Goal: Task Accomplishment & Management: Use online tool/utility

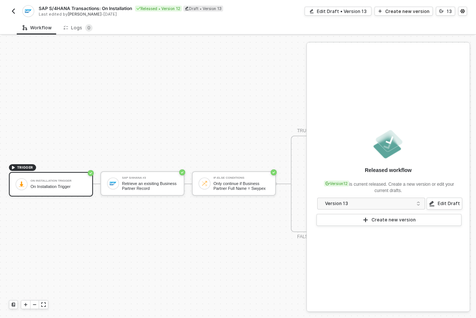
scroll to position [19, 0]
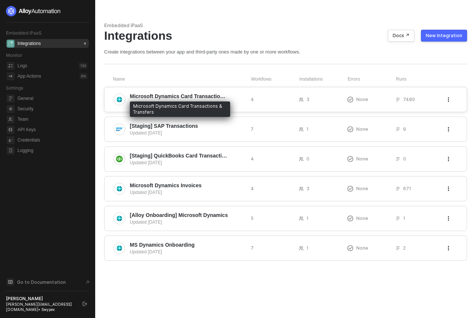
click at [204, 99] on span "Microsoft Dynamics Card Transactions & Transfers" at bounding box center [179, 96] width 98 height 7
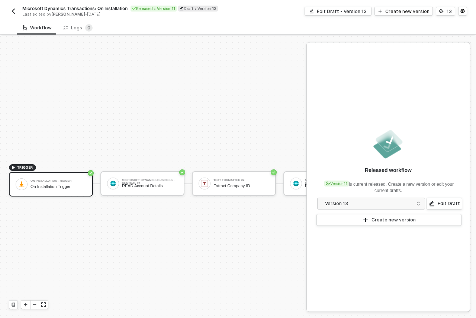
scroll to position [19, 0]
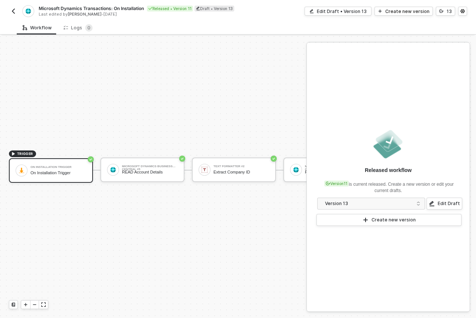
click at [123, 9] on span "Microsoft Dynamics Transactions: On Installation" at bounding box center [91, 8] width 105 height 6
click at [123, 9] on input "Microsoft Dynamics Transactions: On Installation" at bounding box center [102, 8] width 126 height 9
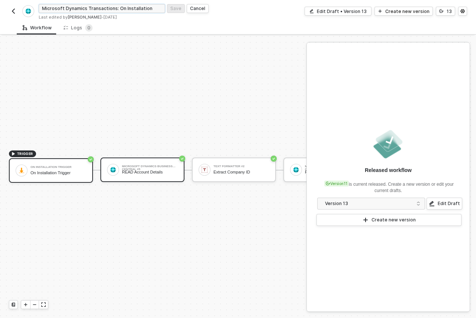
scroll to position [19, 16]
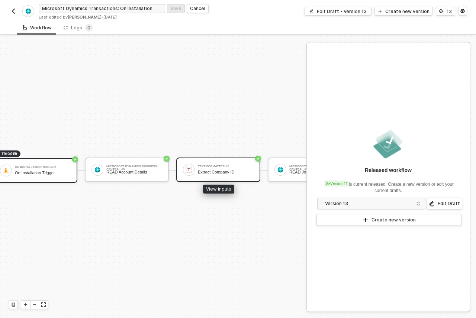
click at [210, 170] on div "Extract Company ID" at bounding box center [226, 172] width 56 height 5
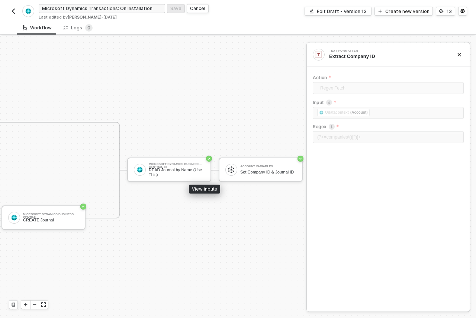
scroll to position [19, 519]
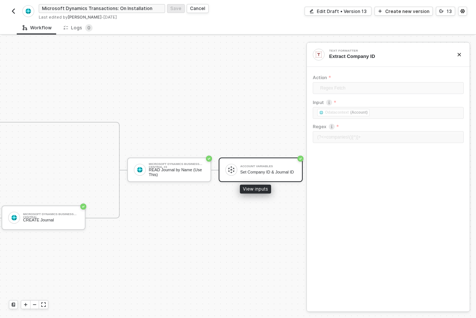
click at [260, 170] on div "Set Company ID & Journal ID" at bounding box center [268, 172] width 56 height 5
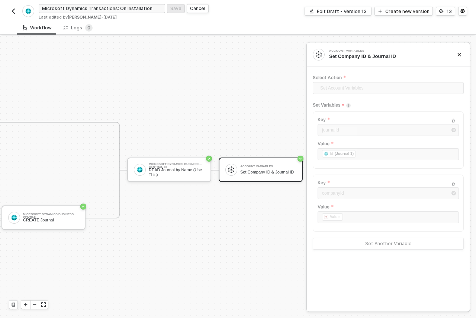
click at [15, 10] on img "button" at bounding box center [13, 11] width 6 height 6
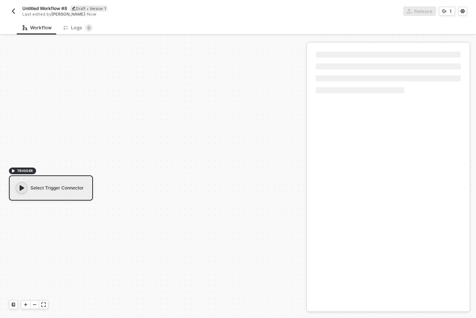
scroll to position [14, 0]
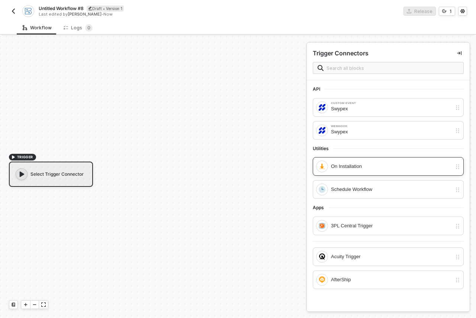
click at [372, 164] on div "On Installation" at bounding box center [391, 166] width 121 height 8
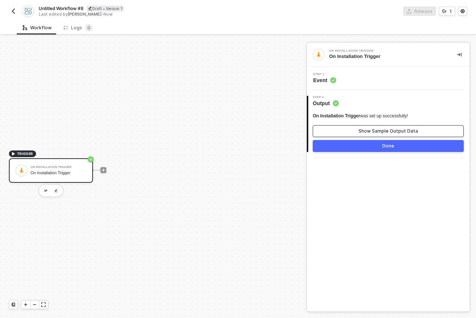
click at [357, 128] on button "Show Sample Output Data" at bounding box center [388, 131] width 151 height 12
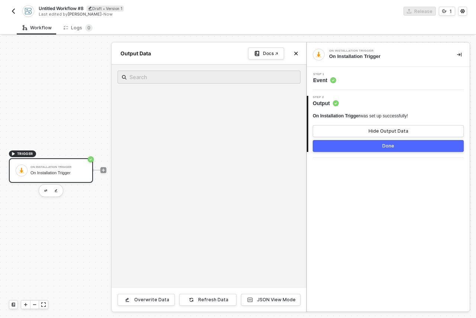
click at [360, 150] on button "Done" at bounding box center [388, 146] width 151 height 12
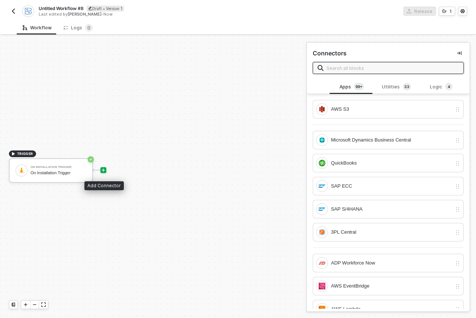
click at [102, 170] on icon "icon-play" at bounding box center [103, 170] width 4 height 4
click at [356, 69] on input "text" at bounding box center [392, 68] width 132 height 8
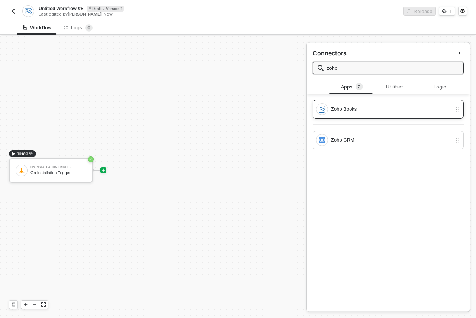
type input "zoho"
click at [396, 107] on div "Zoho Books" at bounding box center [391, 109] width 121 height 8
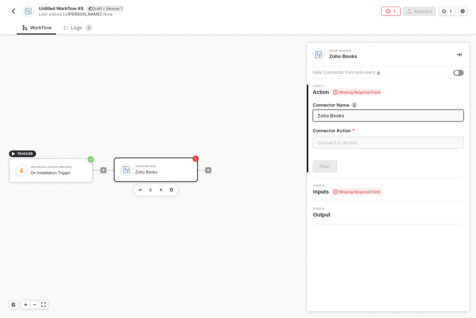
click at [69, 11] on span "Untitled Workflow #8" at bounding box center [61, 8] width 45 height 6
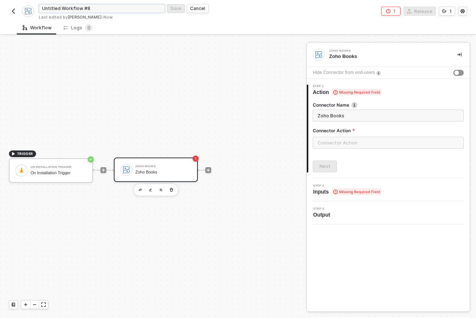
click at [97, 7] on input "Untitled Workflow #8" at bounding box center [102, 8] width 126 height 9
paste input "Microsoft Dynamics Transactions: On Installation"
click at [86, 7] on input "Microsoft Dynamics Transactions: On Installation" at bounding box center [102, 8] width 126 height 9
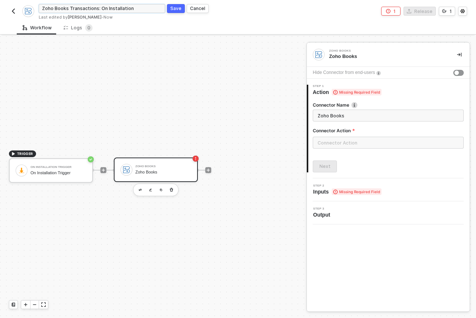
type input "Zoho Books Transactions: On Installation"
click at [178, 9] on div "Save" at bounding box center [175, 8] width 11 height 6
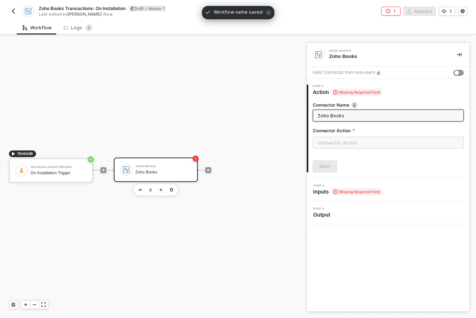
click at [333, 117] on input "Zoho Books" at bounding box center [387, 115] width 140 height 8
click at [363, 143] on input "text" at bounding box center [388, 143] width 151 height 12
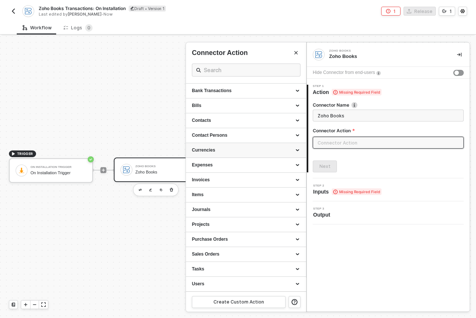
scroll to position [0, 0]
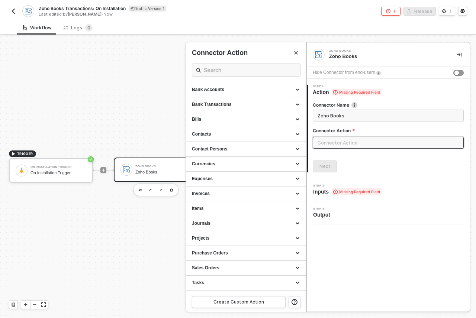
click at [349, 194] on span "Missing Required Field" at bounding box center [356, 191] width 50 height 7
click at [318, 192] on span "Inputs Missing Required Field" at bounding box center [347, 191] width 68 height 7
click at [256, 86] on div "Bank Accounts" at bounding box center [246, 89] width 120 height 15
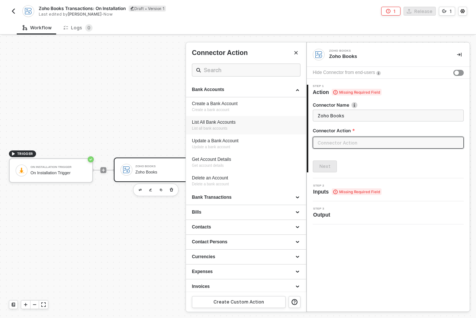
click at [269, 120] on div "List All Bank Accounts" at bounding box center [246, 122] width 108 height 6
type input "List all bank accounts"
type input "Bank Accounts - List All Bank Accounts"
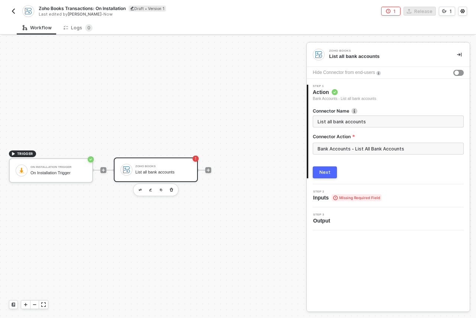
click at [325, 168] on button "Next" at bounding box center [325, 172] width 24 height 12
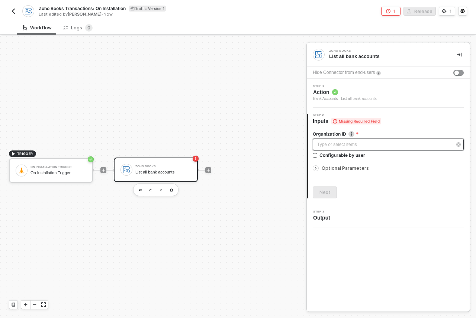
click at [332, 145] on div "Type or select items ﻿" at bounding box center [384, 144] width 135 height 7
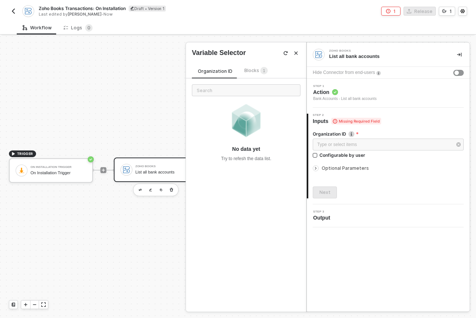
click at [256, 75] on div "Organization ID Blocks 1" at bounding box center [233, 73] width 82 height 12
click at [254, 71] on span "Blocks 1" at bounding box center [255, 71] width 23 height 6
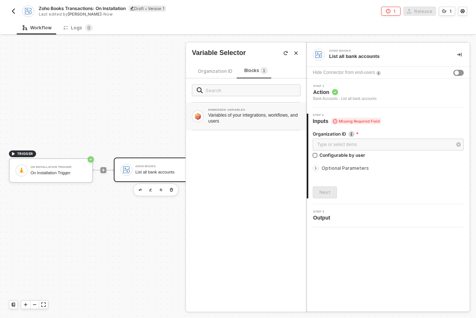
click at [263, 119] on div "Variables of your integrations, workflows, and users" at bounding box center [254, 118] width 92 height 12
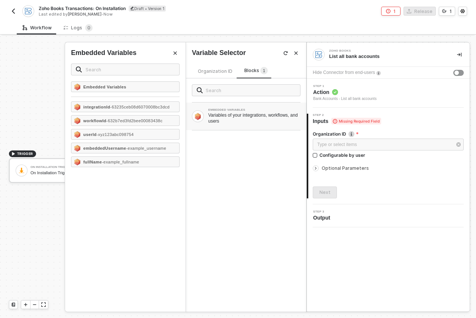
click at [212, 72] on span "Organization ID" at bounding box center [215, 71] width 35 height 6
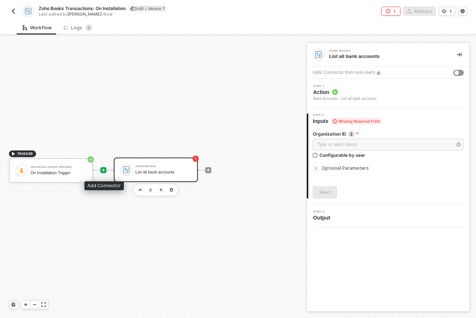
click at [104, 169] on icon "icon-play" at bounding box center [103, 170] width 4 height 4
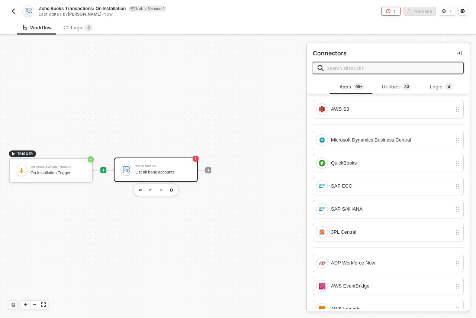
click at [153, 177] on div "Zoho Books List all bank accounts" at bounding box center [163, 170] width 56 height 14
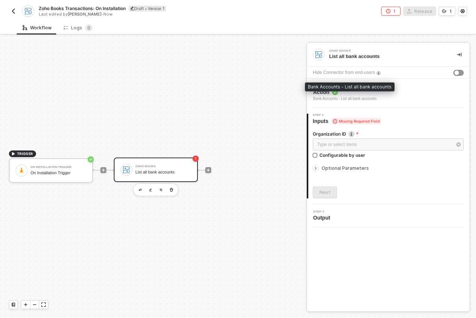
click at [351, 89] on div "Bank Accounts - List all bank accounts" at bounding box center [350, 86] width 90 height 9
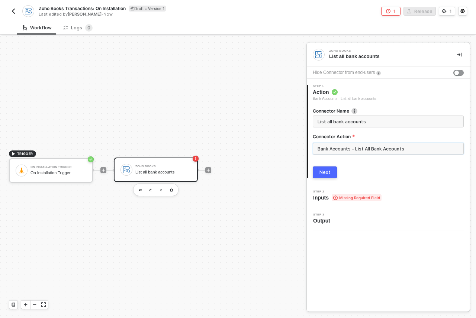
click at [337, 145] on input "Bank Accounts - List All Bank Accounts" at bounding box center [388, 149] width 151 height 12
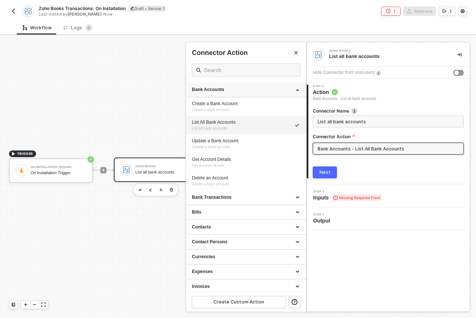
click at [287, 91] on div "Bank Accounts" at bounding box center [246, 90] width 108 height 6
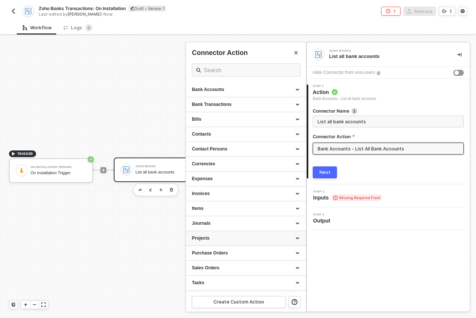
scroll to position [14, 0]
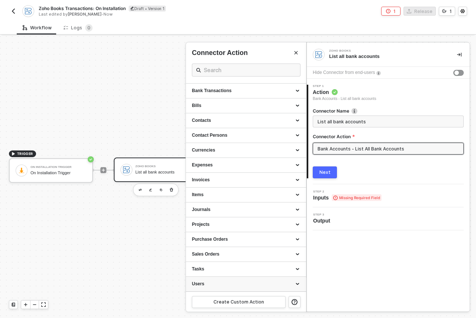
click at [257, 284] on div "Users" at bounding box center [246, 284] width 108 height 6
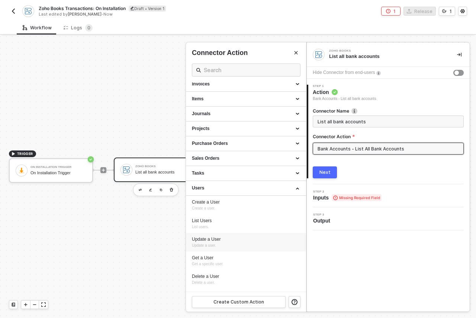
scroll to position [108, 0]
click at [268, 190] on div "Users" at bounding box center [246, 190] width 108 height 6
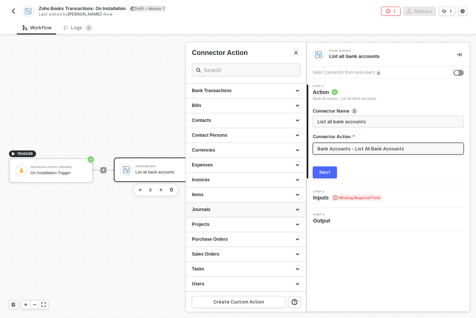
scroll to position [14, 0]
click at [135, 167] on div at bounding box center [238, 177] width 476 height 282
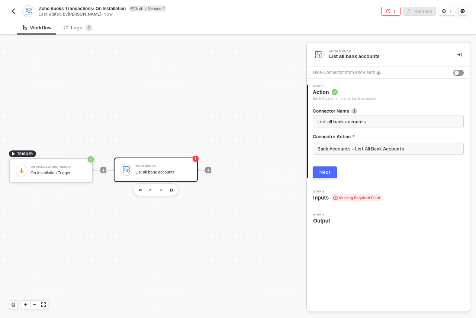
click at [165, 173] on div "List all bank accounts" at bounding box center [163, 172] width 56 height 5
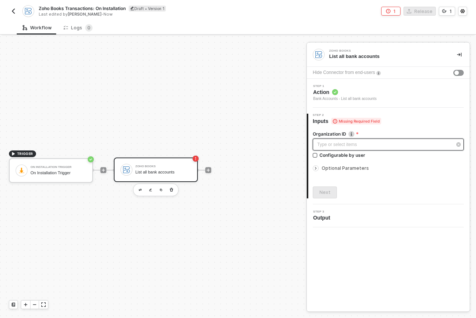
click at [360, 146] on div "Type or select items ﻿" at bounding box center [384, 144] width 135 height 7
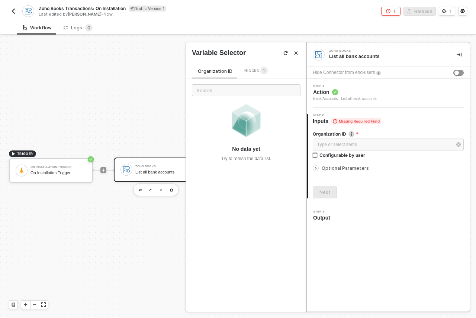
click at [339, 156] on div "Configurable by user" at bounding box center [342, 155] width 46 height 6
click at [318, 156] on input "Configurable by user" at bounding box center [315, 155] width 5 height 5
checkbox input "true"
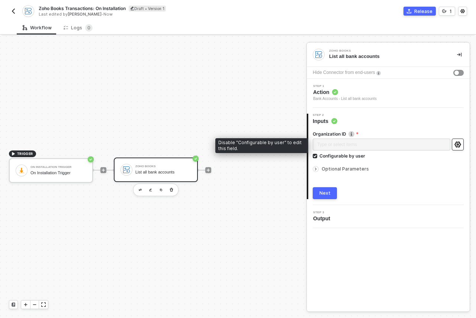
click at [458, 146] on icon "icon-settings" at bounding box center [457, 145] width 7 height 6
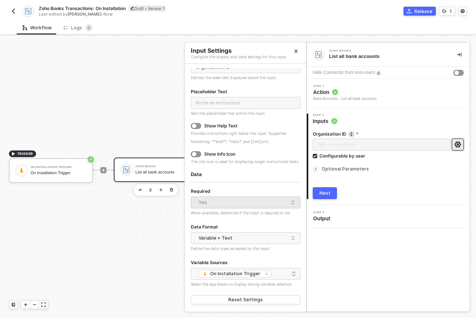
scroll to position [41, 0]
click at [298, 53] on button "Close" at bounding box center [295, 51] width 9 height 9
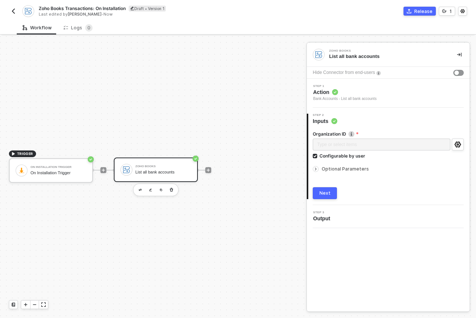
click at [315, 170] on icon "icon-arrow-right-small" at bounding box center [315, 169] width 4 height 4
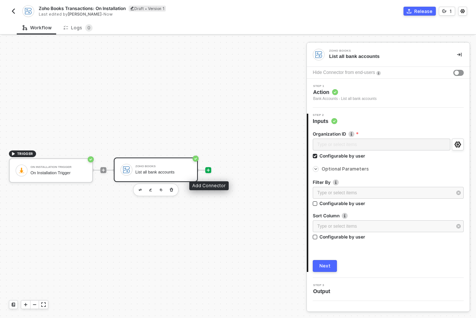
click at [209, 169] on icon "icon-play" at bounding box center [208, 170] width 4 height 4
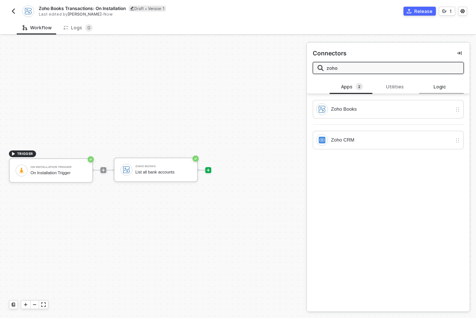
type input "zoho"
click at [437, 82] on div "Logic" at bounding box center [441, 87] width 45 height 14
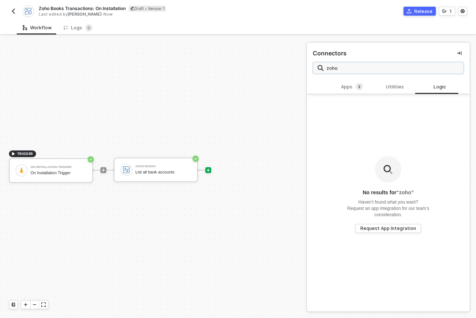
click at [359, 67] on input "zoho" at bounding box center [392, 68] width 132 height 8
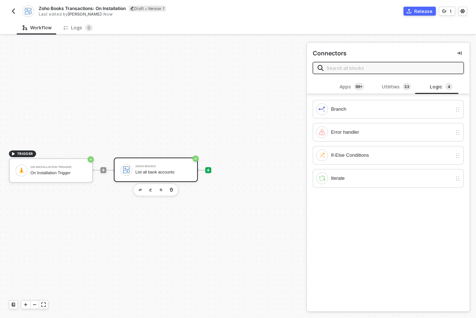
click at [178, 168] on div "Zoho Books List all bank accounts" at bounding box center [163, 170] width 56 height 14
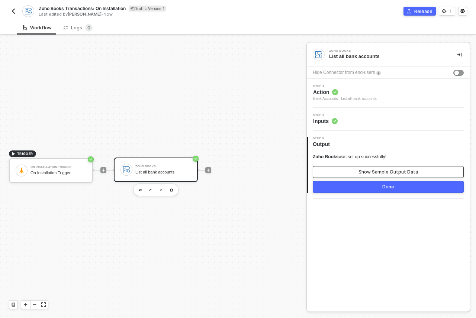
click at [347, 173] on button "Show Sample Output Data" at bounding box center [388, 172] width 151 height 12
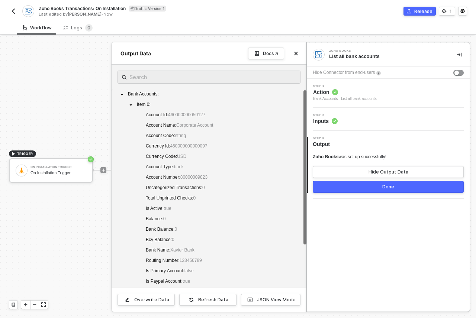
scroll to position [14, 0]
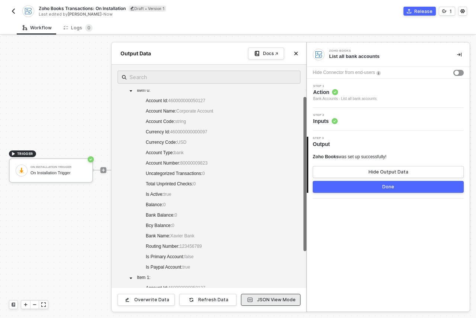
click at [268, 299] on div "JSON View Mode" at bounding box center [276, 300] width 39 height 6
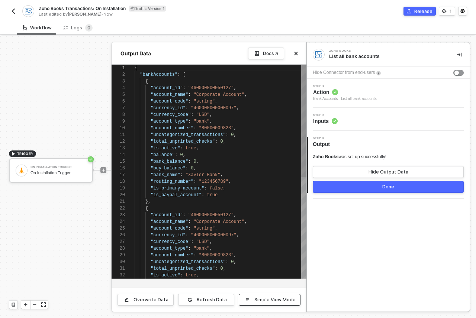
scroll to position [67, 0]
click at [274, 207] on div "{" at bounding box center [221, 208] width 172 height 7
type textarea "{ "bankAccounts": [ { "account_id": "460000000050127", "account_name": "Corpora…"
click at [180, 129] on div "1 2 3 4 5 6 7 8 9 10 11 12 13 14 15 16 17 18 19 20 21 22 23 24 25 26 27 28 29 3…" at bounding box center [208, 172] width 195 height 214
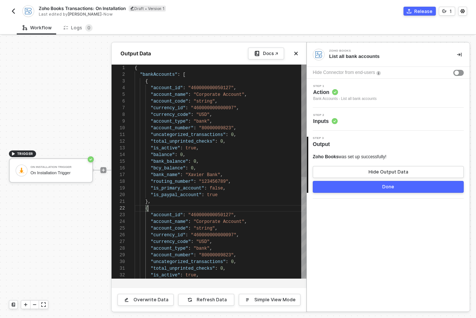
click at [180, 129] on div "1 2 3 4 5 6 7 8 9 10 11 12 13 14 15 16 17 18 19 20 21 22 23 24 25 26 27 28 29 3…" at bounding box center [208, 172] width 195 height 214
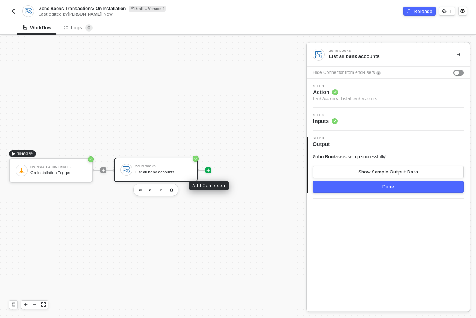
click at [208, 169] on icon "icon-play" at bounding box center [208, 170] width 4 height 4
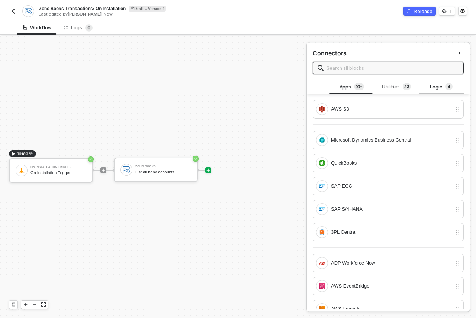
click at [428, 87] on div "Logic 4" at bounding box center [441, 87] width 33 height 8
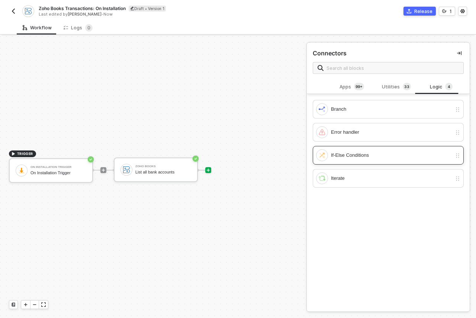
click at [387, 159] on div "If-Else Conditions" at bounding box center [384, 155] width 136 height 12
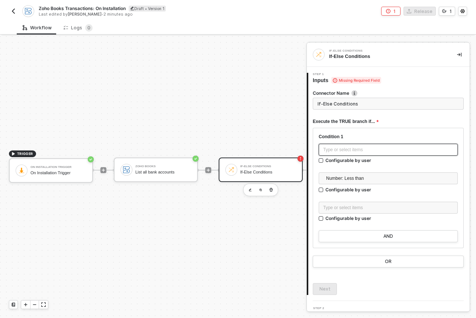
click at [355, 151] on div "Type or select items ﻿" at bounding box center [388, 149] width 130 height 7
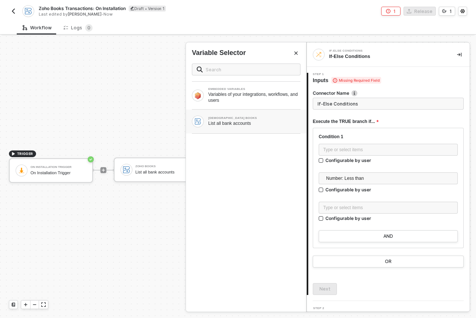
click at [268, 123] on div "List all bank accounts" at bounding box center [254, 123] width 92 height 6
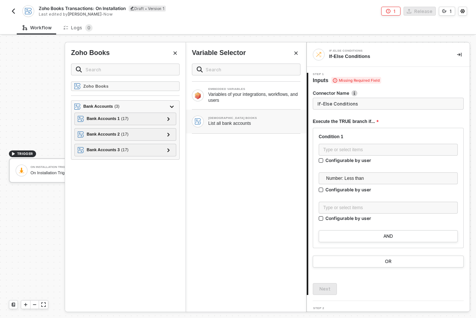
click at [236, 121] on div "List all bank accounts" at bounding box center [254, 123] width 92 height 6
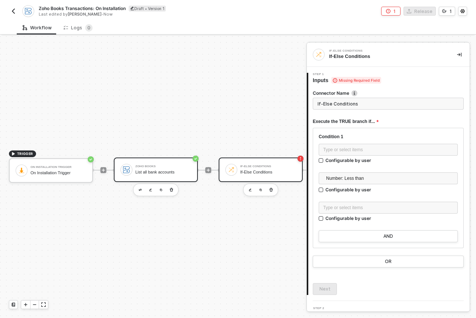
click at [151, 176] on div "Zoho Books List all bank accounts" at bounding box center [163, 170] width 56 height 14
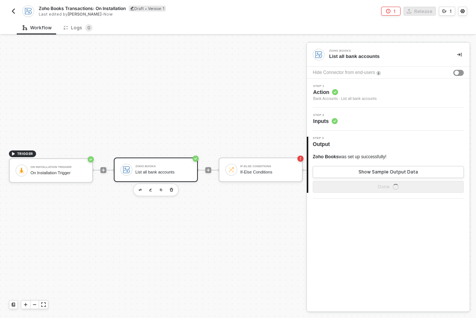
click at [344, 122] on div "Step 2 Inputs" at bounding box center [388, 119] width 161 height 11
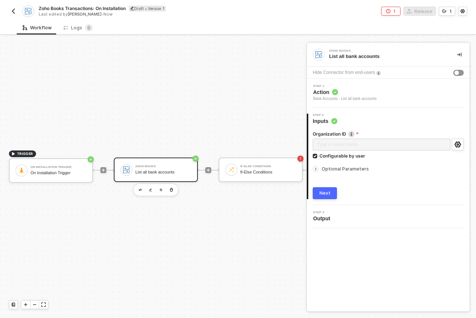
click at [325, 217] on span "Output" at bounding box center [323, 218] width 20 height 7
click at [317, 168] on icon "icon-arrow-right-small" at bounding box center [315, 169] width 4 height 4
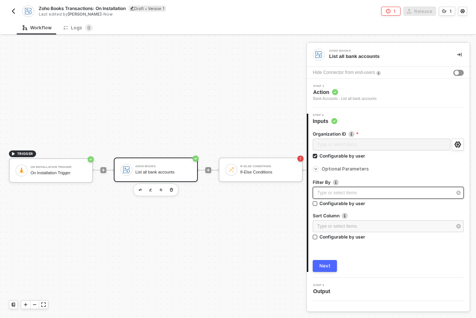
click at [343, 190] on div "Type or select items ﻿" at bounding box center [384, 193] width 135 height 7
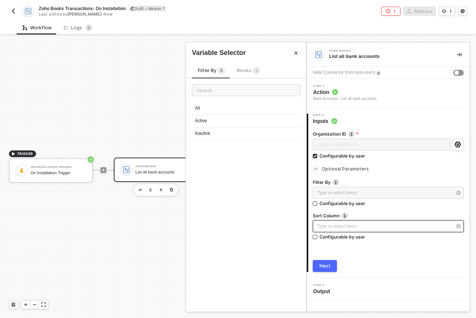
click at [348, 227] on div "Type or select items ﻿" at bounding box center [384, 226] width 135 height 7
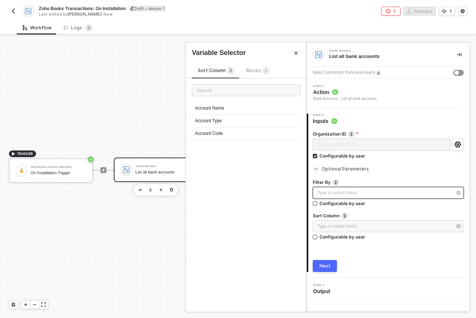
click at [348, 197] on div "Type or select items ﻿" at bounding box center [388, 193] width 151 height 12
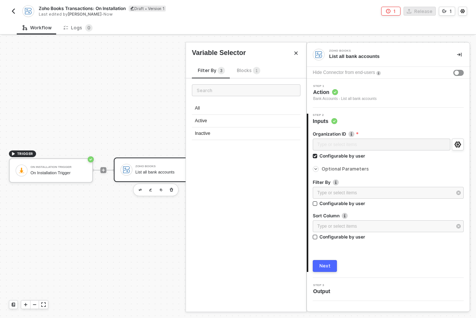
click at [255, 72] on span "1" at bounding box center [256, 71] width 2 height 4
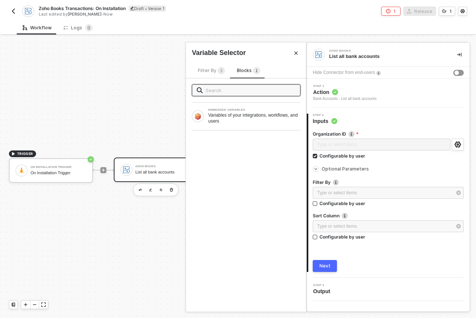
click at [354, 182] on label "Filter By" at bounding box center [388, 182] width 151 height 6
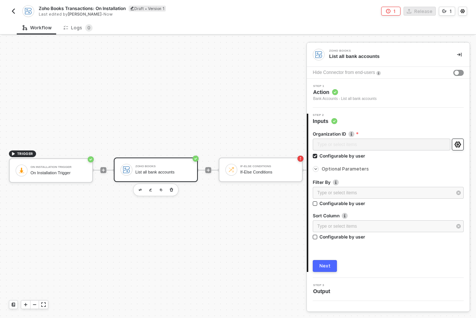
click at [456, 143] on icon "icon-settings" at bounding box center [457, 145] width 7 height 6
click at [339, 91] on span "Action" at bounding box center [345, 91] width 64 height 7
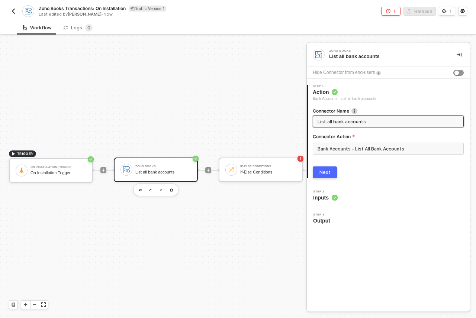
click at [345, 120] on input "List all bank accounts" at bounding box center [387, 121] width 140 height 8
click at [343, 152] on input "Bank Accounts - List All Bank Accounts" at bounding box center [388, 149] width 151 height 12
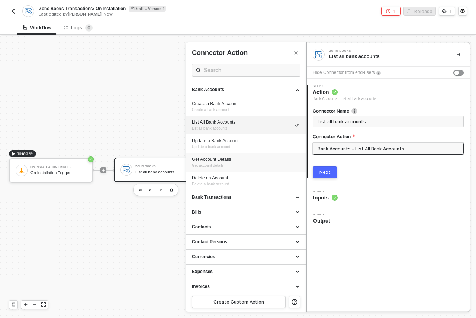
click at [240, 160] on div "Get Account Details" at bounding box center [246, 159] width 108 height 6
type input "Get account details"
type input "Bank Accounts - Get Account Details"
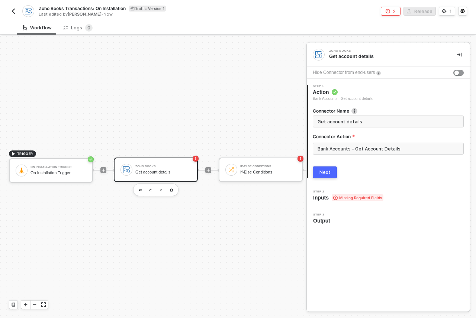
click at [326, 195] on span "Inputs Missing Required Fields" at bounding box center [348, 197] width 70 height 7
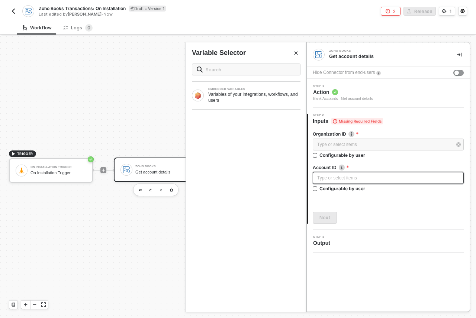
click at [346, 177] on div "Type or select items ﻿" at bounding box center [388, 178] width 142 height 7
click at [295, 53] on icon "Close" at bounding box center [295, 53] width 3 height 3
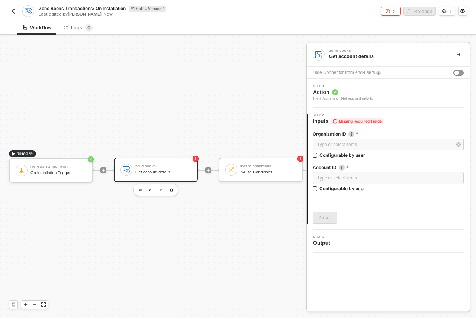
click at [175, 161] on div "Zoho Books Get account details" at bounding box center [156, 170] width 84 height 25
click at [338, 146] on div "Type or select items ﻿" at bounding box center [384, 144] width 135 height 7
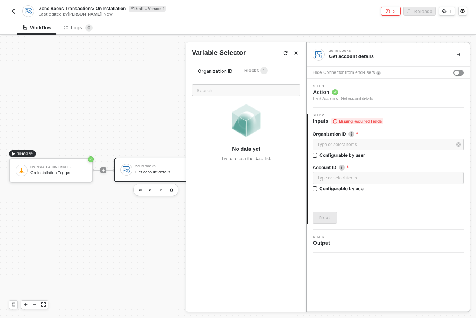
click at [333, 98] on div "Bank Accounts - Get account details" at bounding box center [343, 99] width 60 height 6
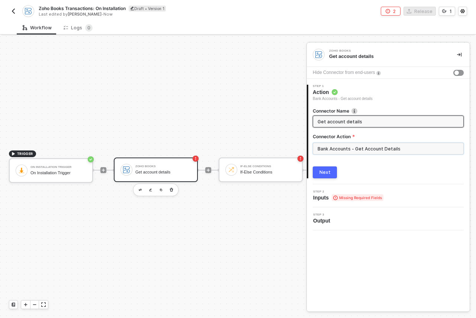
click at [350, 147] on input "Bank Accounts - Get Account Details" at bounding box center [388, 149] width 151 height 12
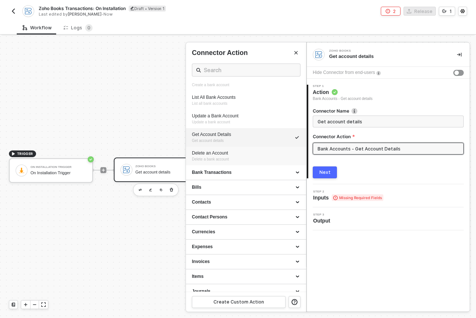
scroll to position [0, 0]
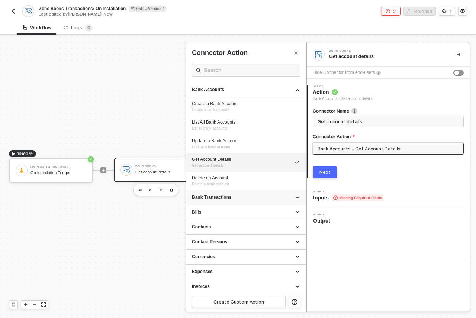
click at [276, 192] on div "Bank Transactions" at bounding box center [246, 197] width 120 height 15
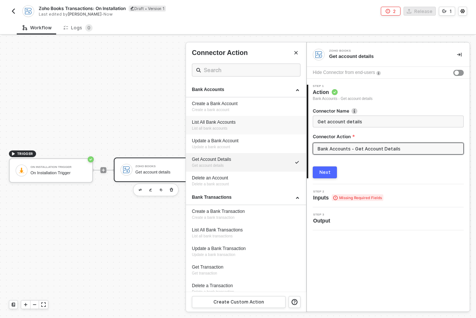
click at [256, 124] on div "List All Bank Accounts" at bounding box center [246, 122] width 108 height 6
type input "List all bank accounts"
type input "Bank Accounts - List All Bank Accounts"
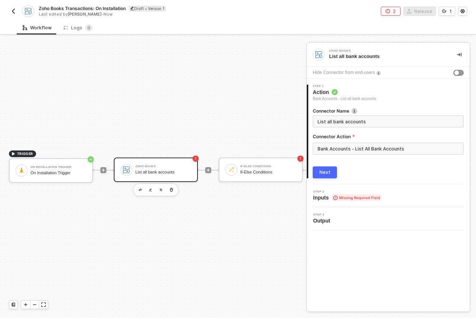
click at [328, 200] on span "Inputs Missing Required Field" at bounding box center [347, 197] width 68 height 7
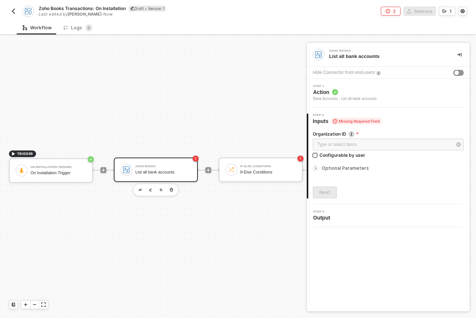
click at [316, 154] on input "Configurable by user" at bounding box center [315, 155] width 5 height 5
checkbox input "true"
click at [330, 194] on button "Next" at bounding box center [325, 193] width 24 height 12
click at [259, 168] on div "If-Else Conditions" at bounding box center [268, 166] width 56 height 3
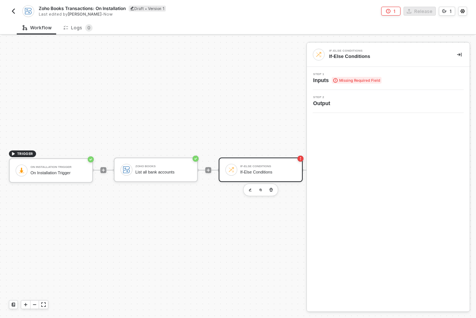
click at [324, 82] on span "Inputs Missing Required Field" at bounding box center [347, 80] width 68 height 7
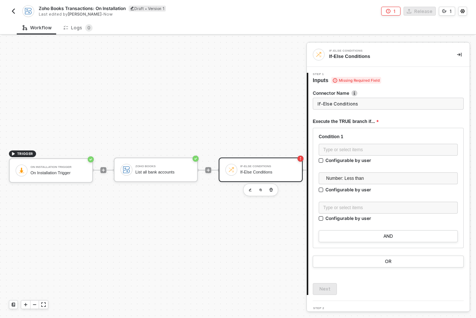
click at [202, 170] on span at bounding box center [201, 170] width 7 height 1
click at [191, 172] on div "Zoho Books List all bank accounts" at bounding box center [156, 170] width 84 height 25
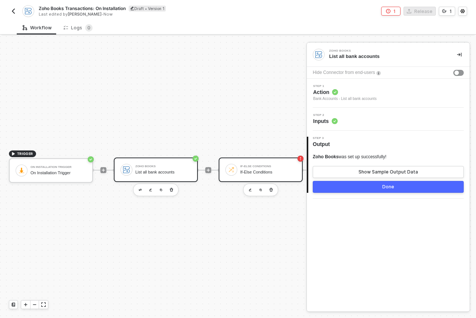
click at [263, 174] on div "If-Else Conditions" at bounding box center [268, 172] width 56 height 5
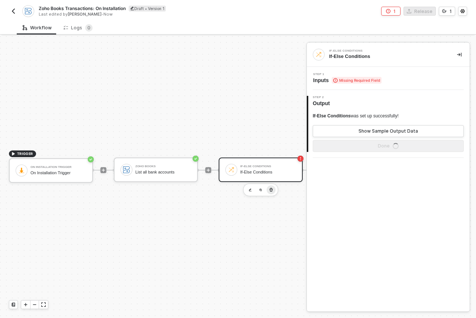
click at [273, 190] on button "button" at bounding box center [270, 189] width 9 height 9
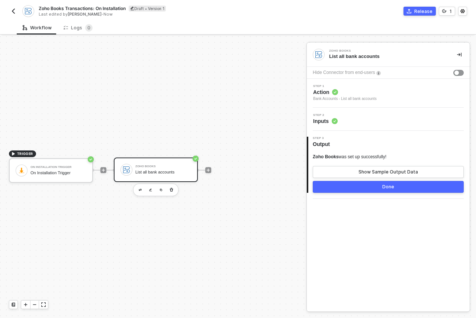
click at [421, 9] on div "Release" at bounding box center [423, 11] width 18 height 6
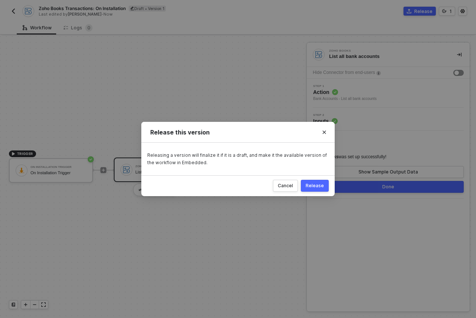
click at [315, 180] on button "Release" at bounding box center [315, 186] width 28 height 12
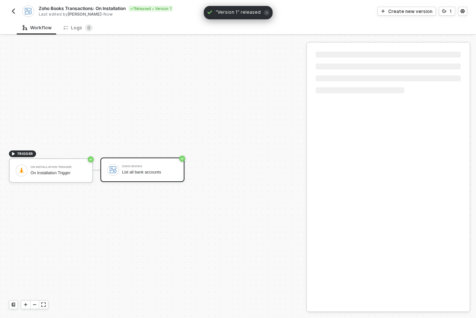
click at [14, 12] on img "button" at bounding box center [13, 11] width 6 height 6
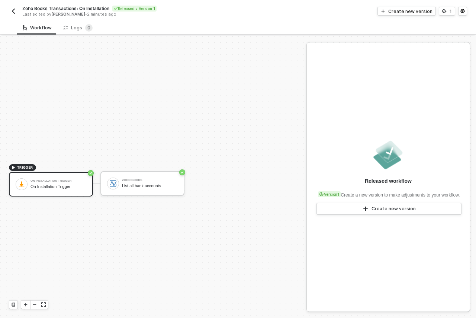
scroll to position [14, 0]
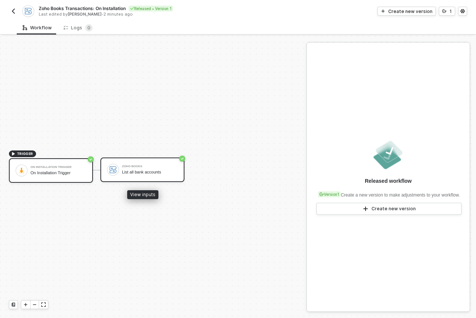
click at [160, 174] on div "List all bank accounts" at bounding box center [150, 172] width 56 height 5
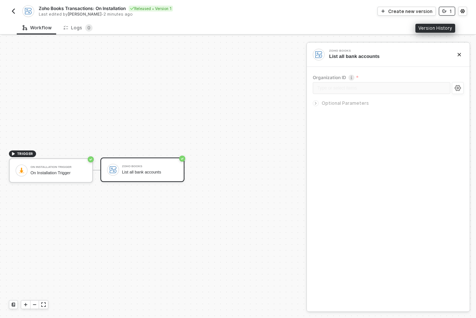
click at [444, 12] on icon "icon-versioning" at bounding box center [444, 11] width 4 height 4
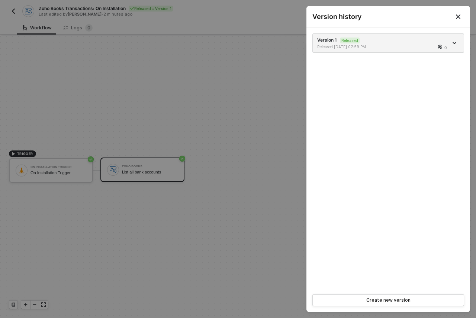
click at [459, 14] on icon "Close" at bounding box center [458, 17] width 6 height 6
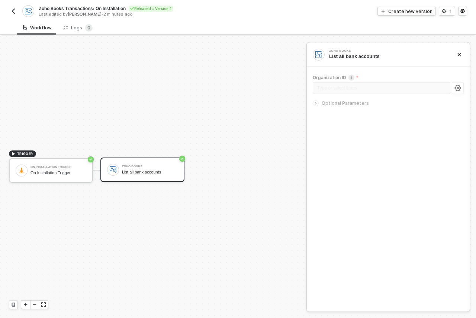
click at [405, 16] on div "Zoho Books Transactions: On Installation Released • Version 1 Last edited by Ah…" at bounding box center [238, 10] width 458 height 21
click at [407, 10] on div "Create new version" at bounding box center [410, 11] width 44 height 6
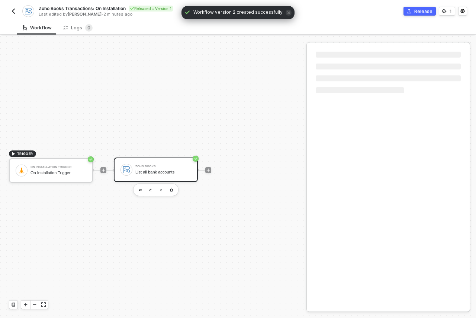
click at [172, 164] on div "Zoho Books List all bank accounts" at bounding box center [163, 170] width 56 height 14
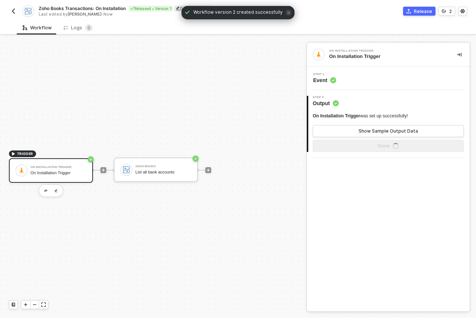
click at [317, 82] on span "Event" at bounding box center [324, 80] width 23 height 7
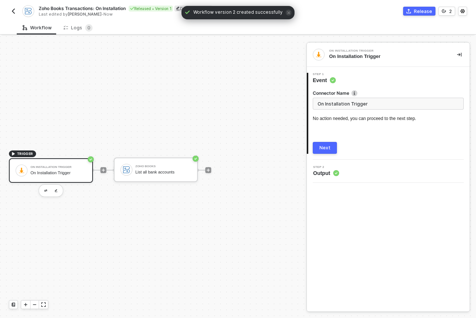
click at [319, 174] on span "Output" at bounding box center [326, 172] width 26 height 7
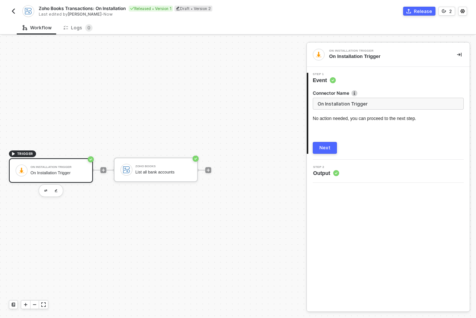
click at [331, 170] on span "Output" at bounding box center [326, 172] width 26 height 7
click at [184, 177] on div "Zoho Books List all bank accounts" at bounding box center [163, 170] width 56 height 14
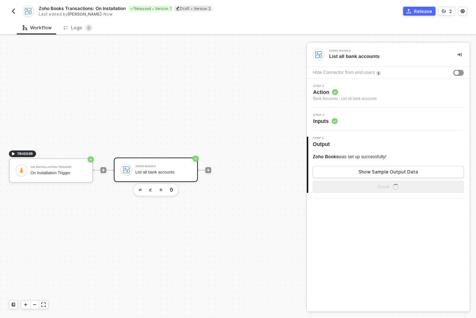
click at [334, 126] on div "Step 2 Inputs" at bounding box center [388, 119] width 163 height 23
click at [331, 121] on icon at bounding box center [334, 121] width 6 height 6
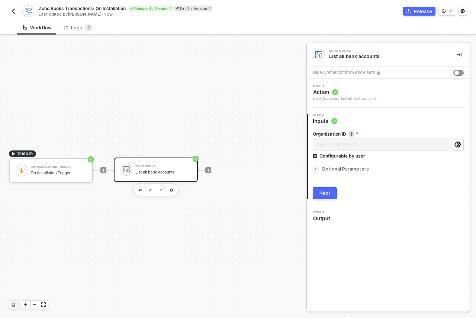
click at [325, 169] on span "Optional Parameters" at bounding box center [344, 169] width 47 height 6
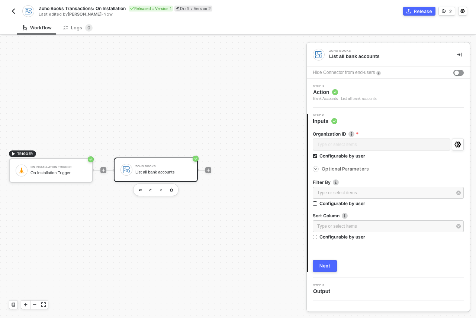
click at [347, 143] on div "Type or select items ﻿" at bounding box center [381, 145] width 137 height 13
click at [314, 156] on input "Configurable by user" at bounding box center [315, 156] width 5 height 5
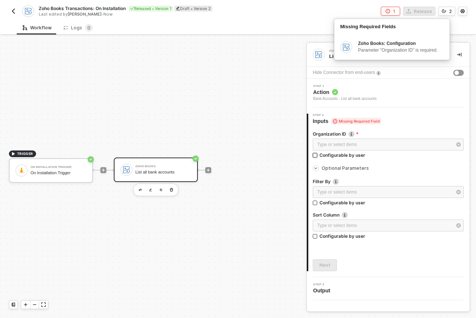
click at [316, 155] on input "Configurable by user" at bounding box center [315, 155] width 5 height 5
checkbox input "true"
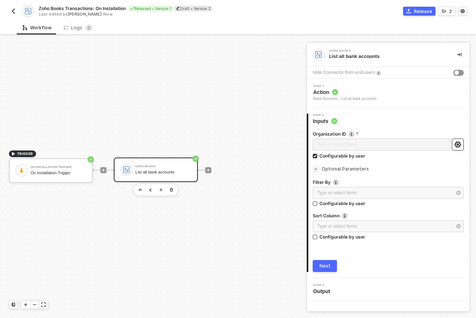
click at [454, 145] on icon "icon-settings" at bounding box center [457, 145] width 7 height 6
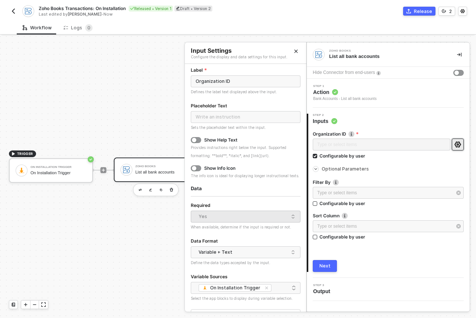
scroll to position [41, 0]
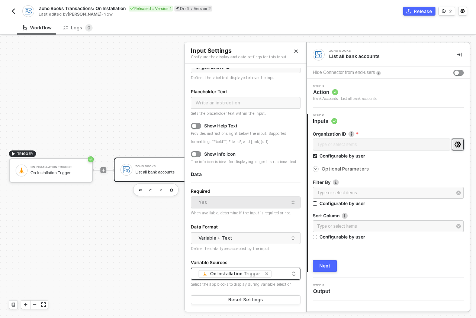
click at [265, 274] on icon "icon-close-small" at bounding box center [266, 274] width 4 height 4
click at [276, 163] on div "Show Info Icon The info icon is ideal for displaying longer instructional texts." at bounding box center [246, 158] width 110 height 14
click at [321, 268] on div "Next" at bounding box center [324, 266] width 11 height 6
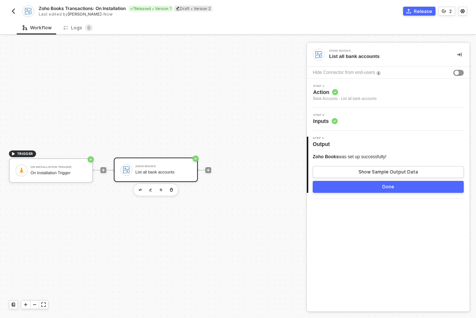
click at [365, 187] on button "Done" at bounding box center [388, 187] width 151 height 12
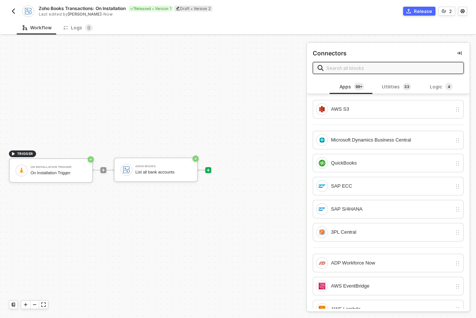
click at [428, 13] on div "Release" at bounding box center [423, 11] width 18 height 6
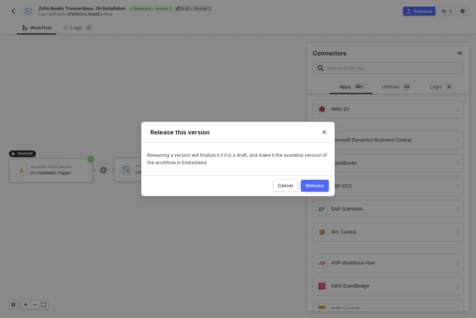
click at [311, 186] on div "Release" at bounding box center [314, 186] width 18 height 6
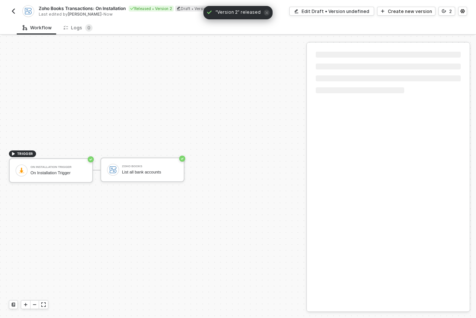
click at [16, 10] on img "button" at bounding box center [13, 11] width 6 height 6
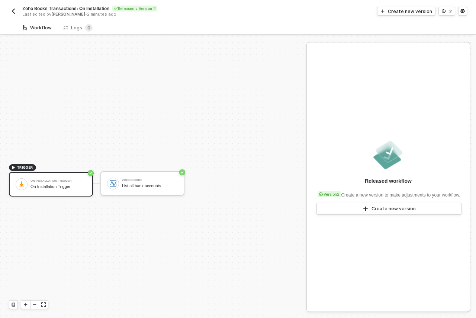
scroll to position [14, 0]
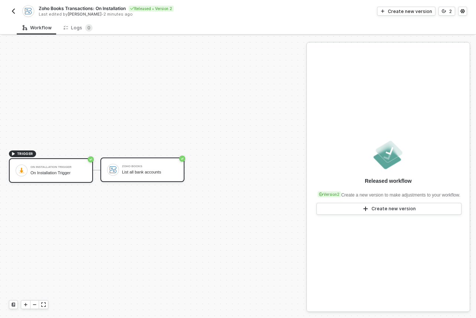
click at [144, 175] on div "Zoho Books List all bank accounts" at bounding box center [150, 170] width 56 height 14
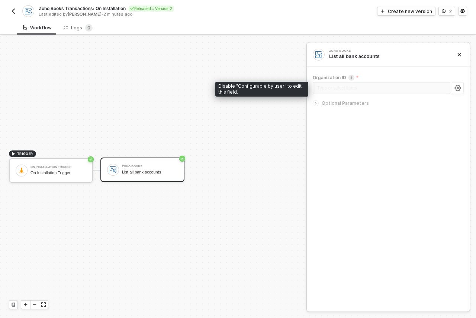
click at [333, 88] on div "Type or select items ﻿" at bounding box center [381, 88] width 137 height 13
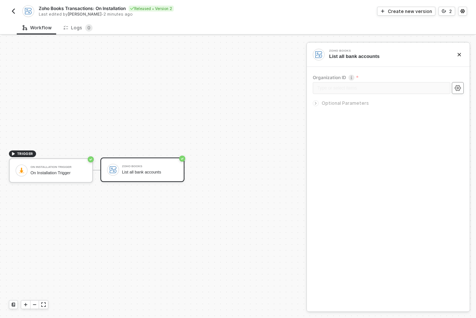
click at [456, 86] on icon "icon-settings" at bounding box center [457, 88] width 7 height 6
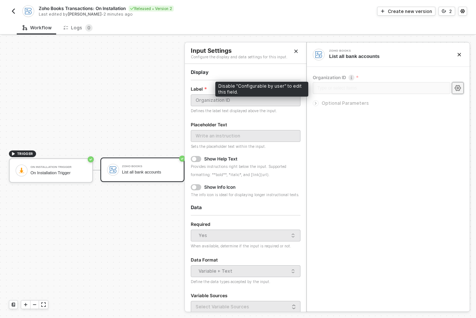
click at [360, 89] on div "Type or select items ﻿" at bounding box center [381, 88] width 137 height 13
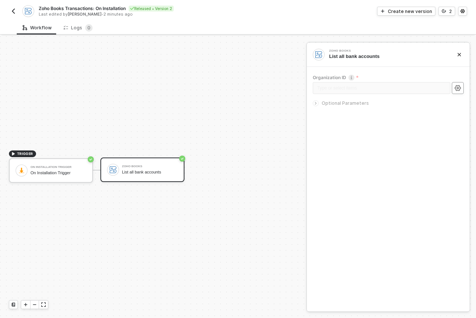
click at [457, 87] on icon "icon-settings" at bounding box center [457, 88] width 7 height 6
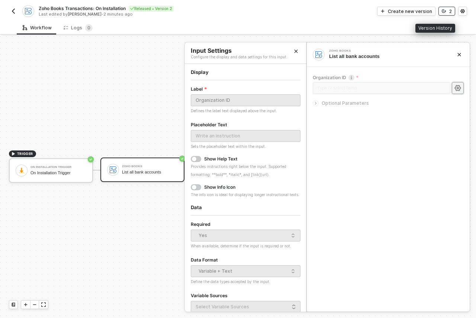
click at [451, 12] on button "2" at bounding box center [446, 11] width 17 height 9
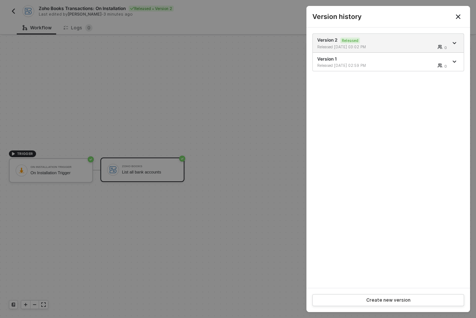
click at [456, 18] on icon "Close" at bounding box center [458, 16] width 4 height 4
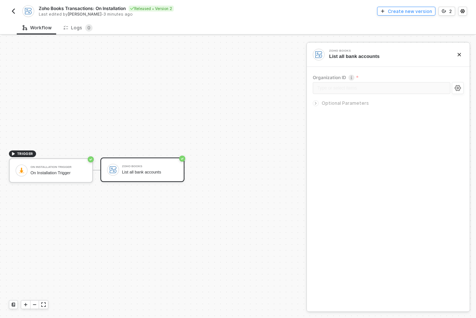
click at [406, 10] on div "Create new version" at bounding box center [410, 11] width 44 height 6
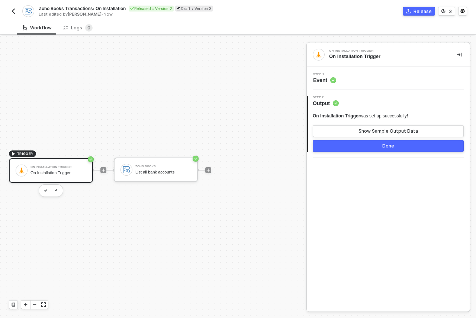
click at [323, 103] on span "Output" at bounding box center [326, 103] width 26 height 7
click at [317, 78] on span "Event" at bounding box center [324, 80] width 23 height 7
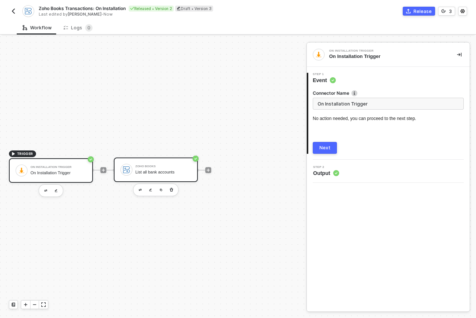
click at [151, 166] on div "Zoho Books" at bounding box center [163, 166] width 56 height 3
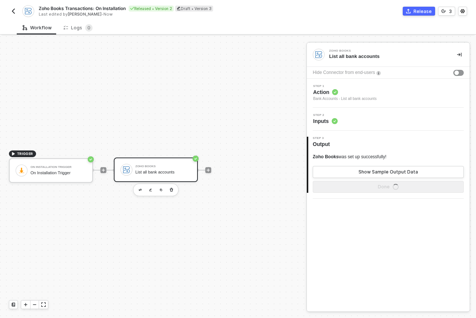
click at [320, 119] on span "Inputs" at bounding box center [325, 120] width 25 height 7
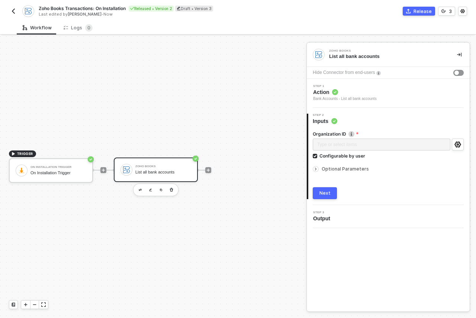
click at [366, 142] on div "Type or select items ﻿" at bounding box center [381, 145] width 137 height 13
click at [323, 191] on div "Next" at bounding box center [324, 193] width 11 height 6
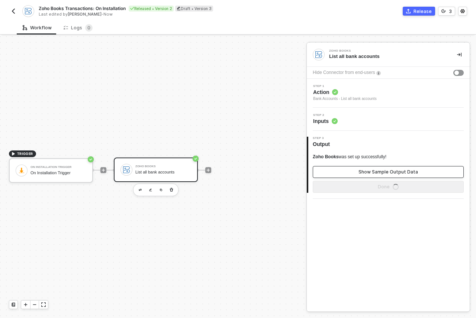
click at [388, 171] on div "Show Sample Output Data" at bounding box center [387, 172] width 59 height 6
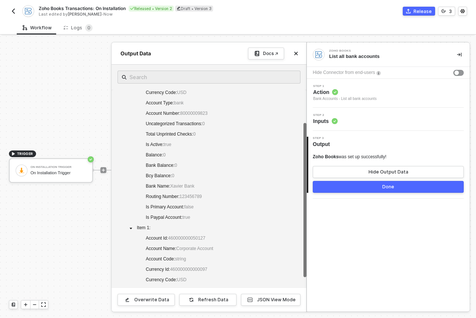
scroll to position [127, 0]
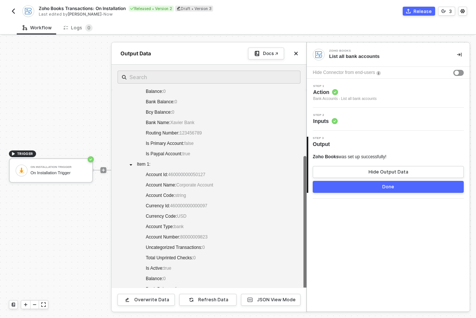
click at [262, 292] on div "Overwrite Data Refresh Data JSON View Mode" at bounding box center [208, 300] width 195 height 24
click at [263, 296] on button "JSON View Mode" at bounding box center [270, 300] width 59 height 12
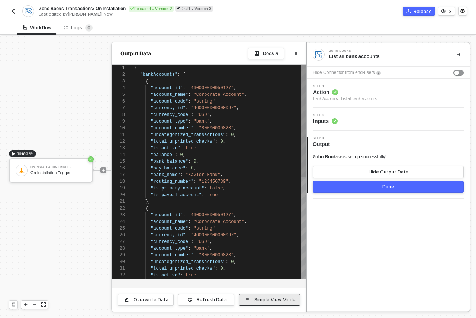
scroll to position [67, 0]
click at [273, 96] on div ""account_name" : "Corporate Account" ," at bounding box center [221, 94] width 172 height 7
click at [296, 53] on icon "icon-close" at bounding box center [295, 53] width 3 height 3
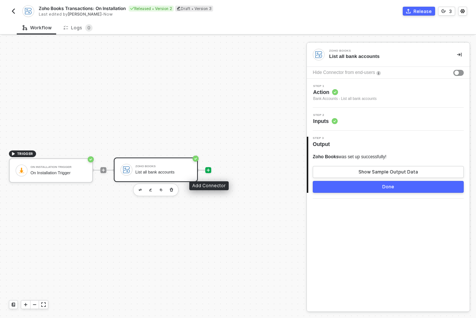
click at [210, 169] on icon "icon-play" at bounding box center [208, 170] width 4 height 4
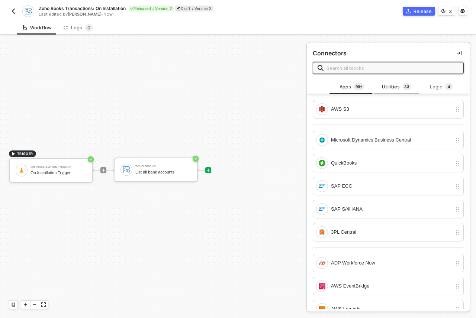
click at [389, 84] on div "Utilities 3 3" at bounding box center [396, 87] width 33 height 8
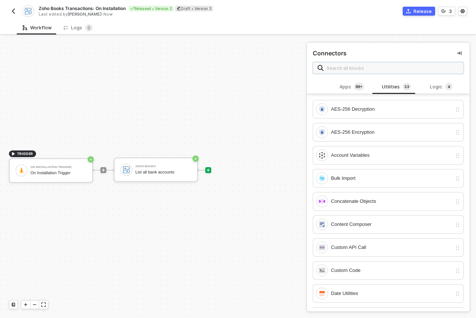
click at [390, 65] on input "text" at bounding box center [392, 68] width 132 height 8
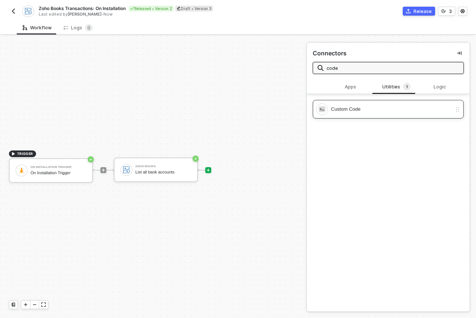
type input "code"
click at [368, 111] on div "Custom Code" at bounding box center [391, 109] width 121 height 8
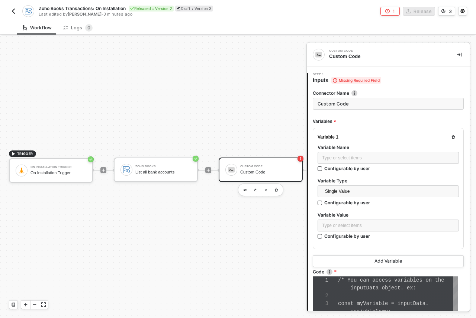
scroll to position [47, 0]
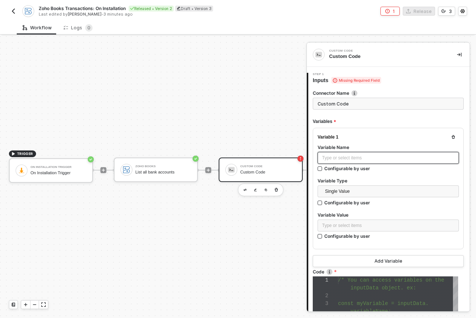
click at [356, 155] on div "Type or select items ﻿" at bounding box center [388, 158] width 132 height 7
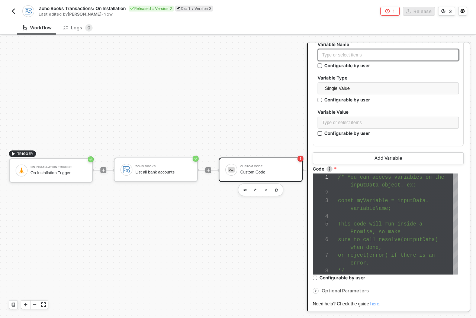
scroll to position [107, 0]
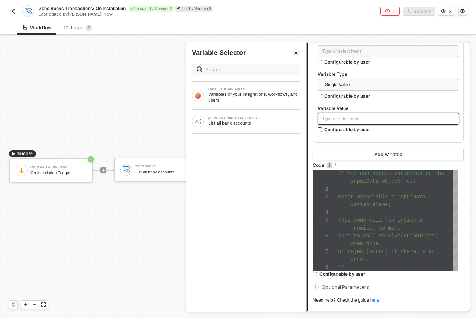
click at [341, 121] on div "Type or select items ﻿" at bounding box center [388, 119] width 132 height 7
click at [243, 122] on div "List all bank accounts" at bounding box center [254, 123] width 92 height 6
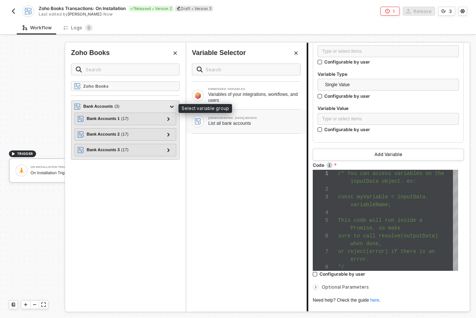
click at [123, 107] on div "Bank Accounts ( 3 )" at bounding box center [120, 106] width 93 height 9
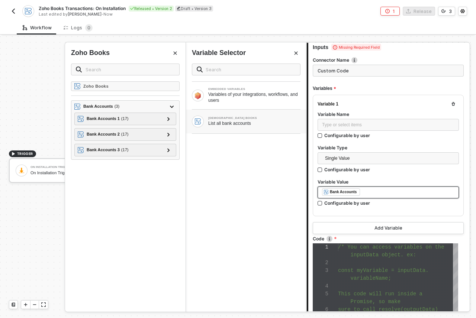
scroll to position [0, 0]
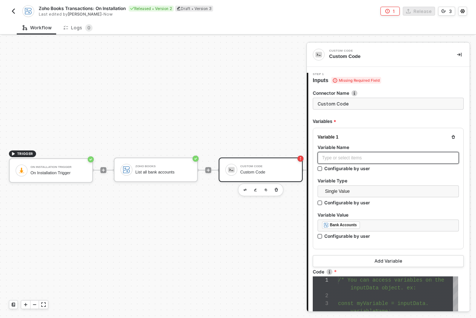
click at [346, 159] on div "Type or select items ﻿" at bounding box center [388, 158] width 132 height 7
click at [393, 144] on label "Variable Name" at bounding box center [387, 147] width 141 height 6
drag, startPoint x: 397, startPoint y: 289, endPoint x: 397, endPoint y: 285, distance: 4.5
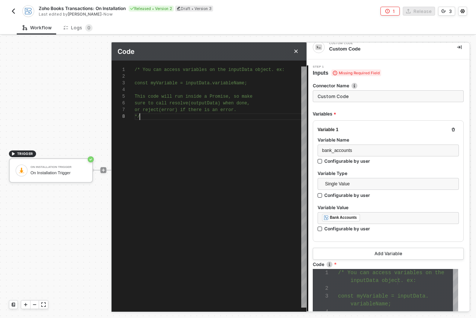
scroll to position [47, 5]
click at [239, 124] on div "/* You can access variables on the inputData objec t. ex: const myVariable = in…" at bounding box center [221, 187] width 172 height 241
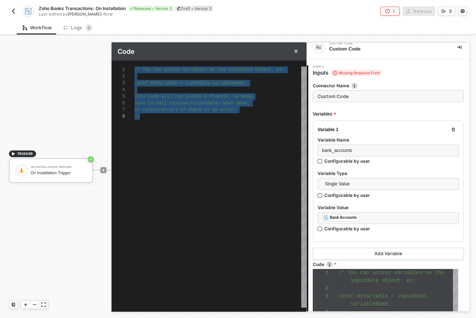
click at [214, 63] on div "1 2 3 4 5 6 7 8 /* · You · can · access · variables · on · the · inputData · ob…" at bounding box center [208, 181] width 195 height 241
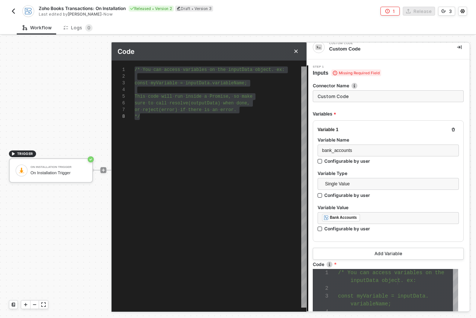
click at [213, 68] on span "on" at bounding box center [212, 69] width 5 height 5
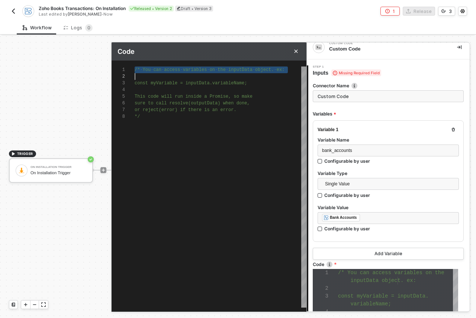
type textarea "const myVariable = inputData.variableName; This code will run inside a Promise,…"
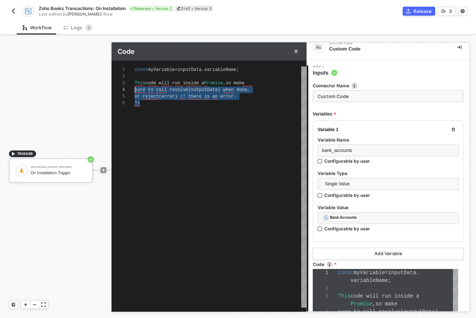
scroll to position [13, 0]
drag, startPoint x: 176, startPoint y: 99, endPoint x: 130, endPoint y: 80, distance: 49.5
type textarea "const myVariable = inputData.variableName;"
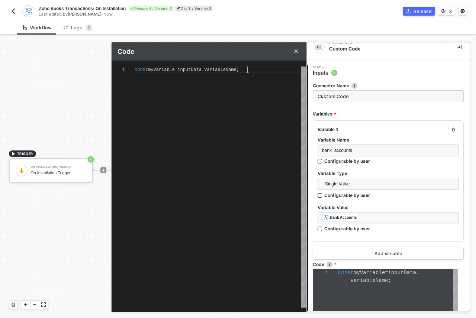
scroll to position [0, 0]
click at [186, 144] on div "const myVariable = inputData . variableName ;" at bounding box center [221, 187] width 172 height 241
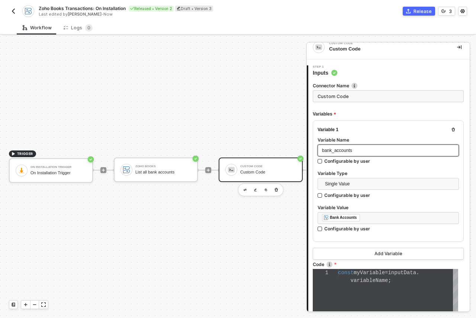
click at [335, 150] on span "bank_accounts" at bounding box center [337, 150] width 30 height 5
copy span "bank_accounts"
click at [347, 270] on span "const" at bounding box center [346, 273] width 16 height 6
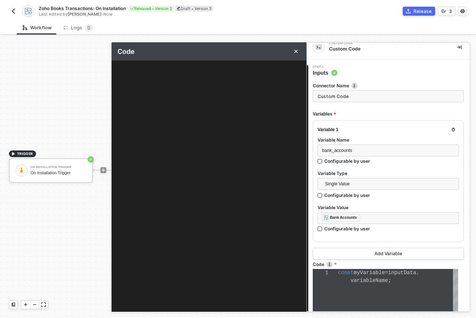
type textarea "const myVariable = inputData.variableName;"
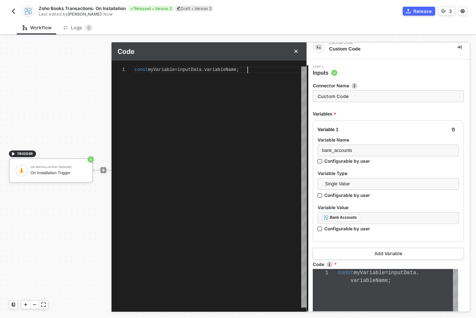
click at [224, 70] on span "variableName" at bounding box center [220, 69] width 32 height 5
paste textarea "bank_accounts"
type textarea "const myVariable = inputData.variableName;bank_accounts"
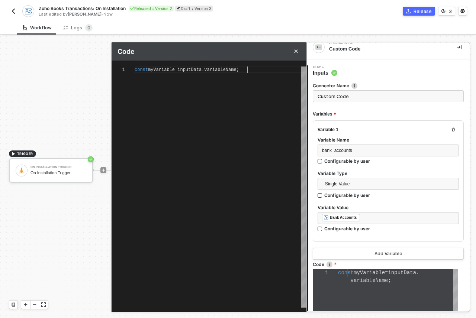
scroll to position [0, 0]
type textarea "const myVariable = inputData.variableNamebank_accounts"
type textarea "const myVariable = inputData.bank_accounts"
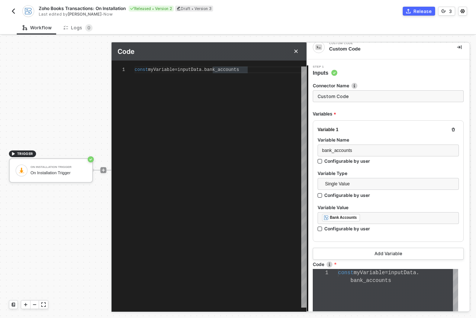
type textarea "const myVariable = inputData.bank_accounts;"
click at [169, 69] on div "1 2 const myVariable = inputData . bank_accounts ; const myVariable = inputData…" at bounding box center [208, 187] width 195 height 241
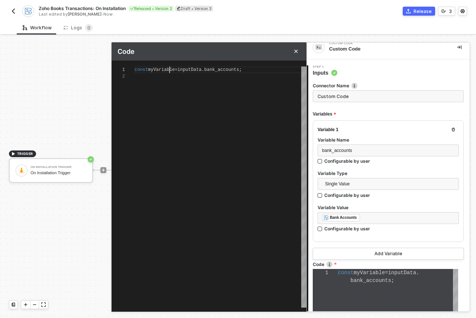
click at [169, 69] on div "1 2 const myVariable = inputData . bank_accounts ; const myVariable = inputData…" at bounding box center [208, 187] width 195 height 241
type textarea "const b = inputData.bank_accounts;"
type textarea "const b = inputData.bank_accounts;a"
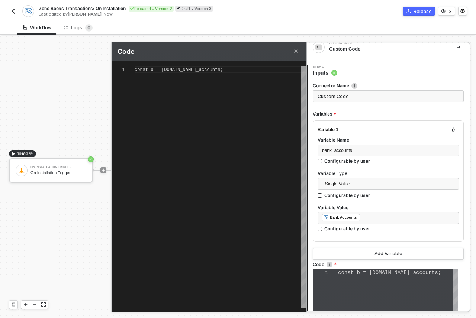
type textarea "const b = inputData.bank_accounts;an"
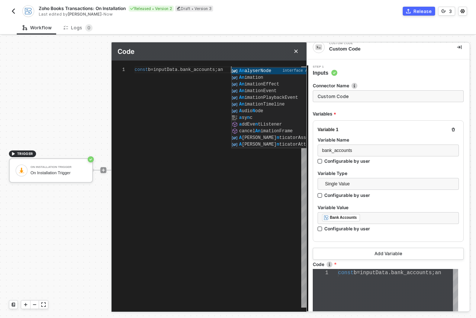
type textarea "const b = inputData.bank_accounts;ank"
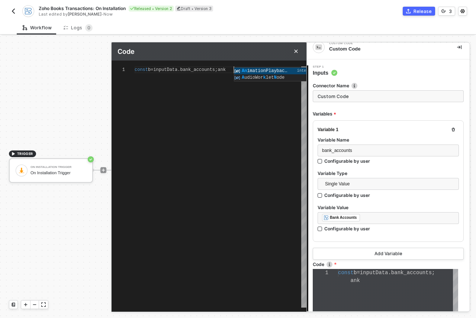
type textarea "const b = inputData.bank_accounts;ankA"
type textarea "const b = inputData.bank_accounts;ankAc"
type textarea "const b = inputData.bank_accounts;ankAcc"
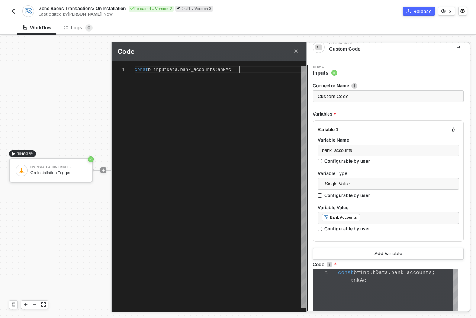
type textarea "const b = inputData.bank_accounts;ankAcc"
type textarea "const b = inputData.bank_accounts;ankAcco"
type textarea "const b = inputData.bank_accounts;ankAccou"
type textarea "const b = inputData.bank_accounts;ankAccoun"
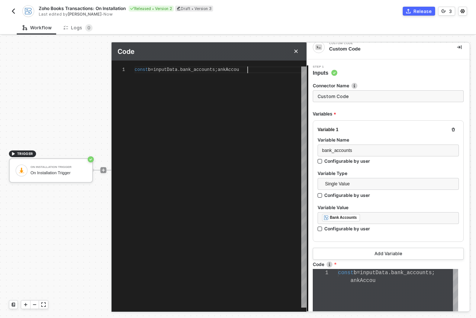
type textarea "const b = inputData.bank_accounts;ankAccount"
type textarea "const b = inputData.bank_accounts;ankAccounts"
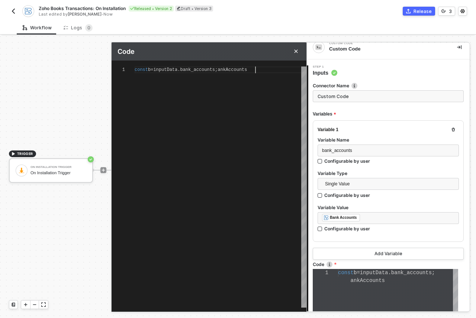
type textarea "const b = inputData.bank_accounts;"
type textarea "const ba = inputData.bank_accounts;"
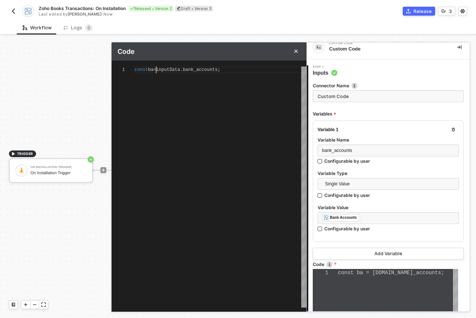
type textarea "const ban = inputData.bank_accounts;"
type textarea "const bank = inputData.bank_accounts;"
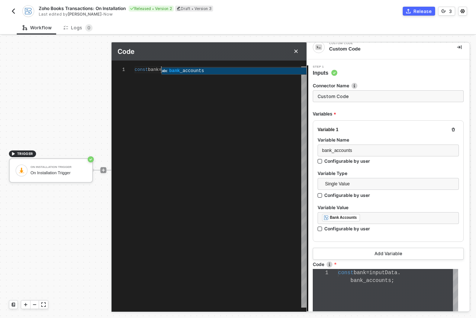
type textarea "const bankA = inputData.bank_accounts;"
type textarea "const bankAc = inputData.bank_accounts;"
type textarea "const bankAcc = inputData.bank_accounts;"
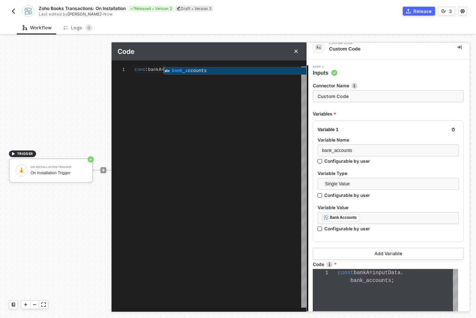
type textarea "const bankAcc = inputData.bank_accounts;"
type textarea "const bankAcco = inputData.bank_accounts;"
type textarea "const bankAccou = inputData.bank_accounts;"
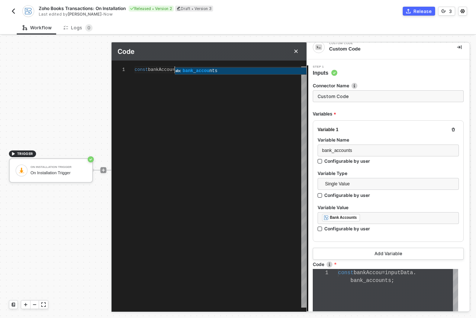
type textarea "const bankAccoun = inputData.bank_accounts;"
type textarea "const bankAccount = inputData.bank_accounts;"
type textarea "const bankAccounts = inputData.bank_accounts;"
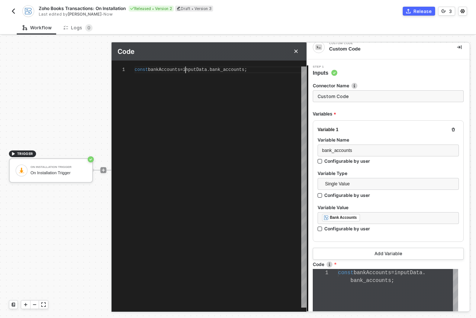
scroll to position [0, 120]
type textarea "const bankAccounts = inputData.bank_accounts;"
type textarea "const bankAccounts = inputData.bank_accounts; b"
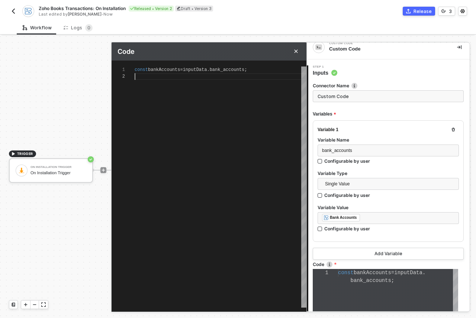
type textarea "const bankAccounts = inputData.bank_accounts; ba"
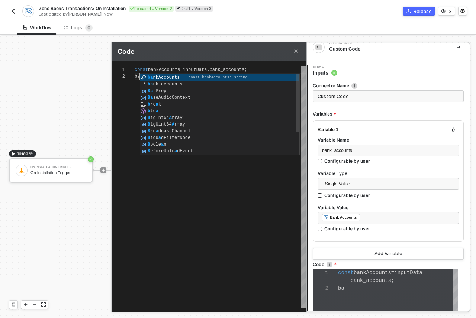
scroll to position [8, 0]
type textarea "const bankAccounts = inputData.bank_accounts; ban"
type textarea "const bankAccounts = inputData.bank_accounts; bank"
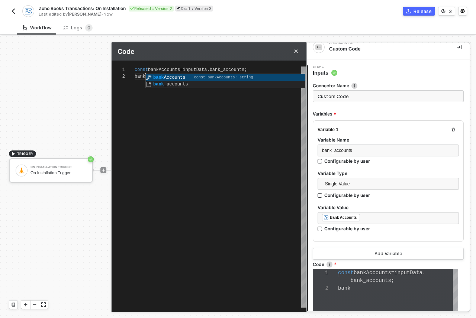
type textarea "const bankAccounts = inputData.bank_accounts; bankAccounts"
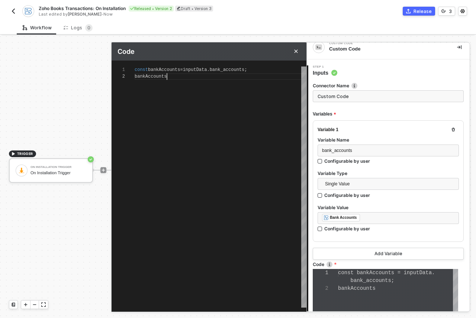
type textarea "const bankAccounts = inputData.bank_accounts; bankAccounts."
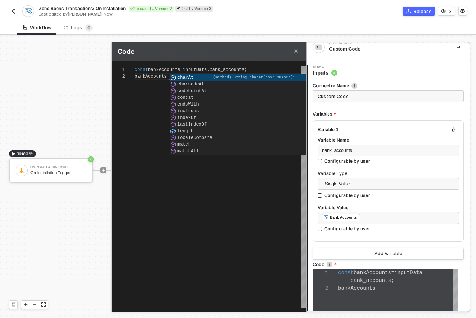
type textarea "const bankAccounts = inputData.bank_accounts; bankAccounts.f"
type textarea "const bankAccounts = inputData.bank_accounts; bankAccounts.fi"
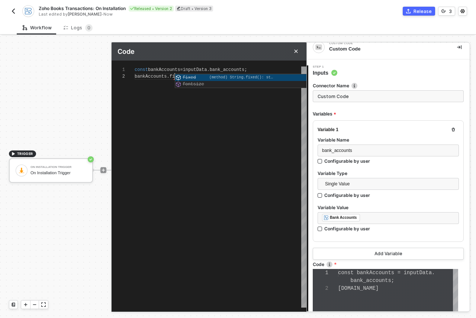
type textarea "const bankAccounts = inputData.bank_accounts; bankAccounts.fin"
type textarea "const bankAccounts = inputData.bank_accounts; bankAccounts.find"
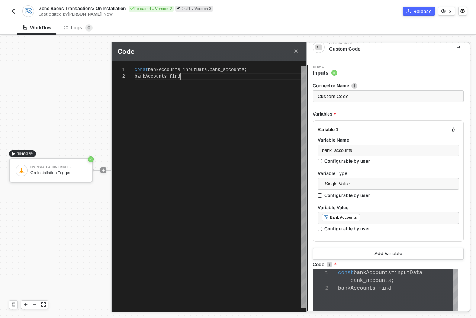
type textarea "const bankAccounts = inputData.bank_accounts; bankAccounts.find()"
type textarea "const bankAccounts = inputData.bank_accounts; bankAccounts.find(b)"
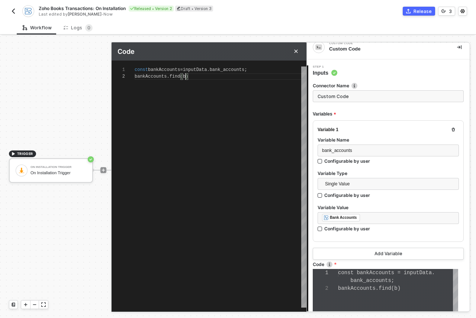
type textarea "const bankAccounts = inputData.bank_accounts; bankAccounts.find(b )"
type textarea "const bankAccounts = inputData.bank_accounts; bankAccounts.find(b =)"
type textarea "const bankAccounts = inputData.bank_accounts; bankAccounts.find(b =?)"
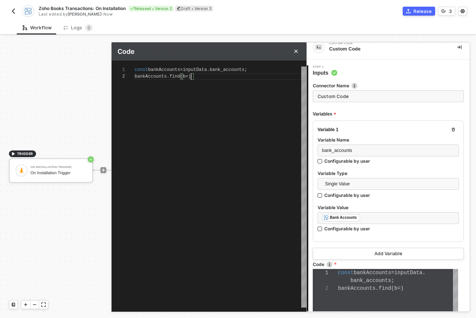
type textarea "const bankAccounts = inputData.bank_accounts; bankAccounts.find(b =?)"
type textarea "const bankAccounts = inputData.bank_accounts; bankAccounts.find(b =? )"
type textarea "const bankAccounts = inputData.bank_accounts; bankAccounts.find(b =?)"
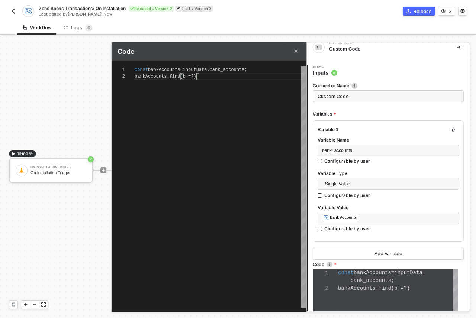
type textarea "const bankAccounts = inputData.bank_accounts; bankAccounts.find(b =)"
type textarea "const bankAccounts = inputData.bank_accounts; bankAccounts.find(b =>)"
type textarea "const bankAccounts = inputData.bank_accounts; bankAccounts.find(b => )"
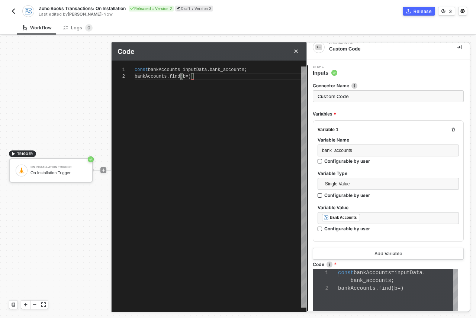
type textarea "const bankAccounts = inputData.bank_accounts; bankAccounts.find(b => )"
type textarea "const bankAccounts = inputData.bank_accounts; bankAccounts.find(b => a)"
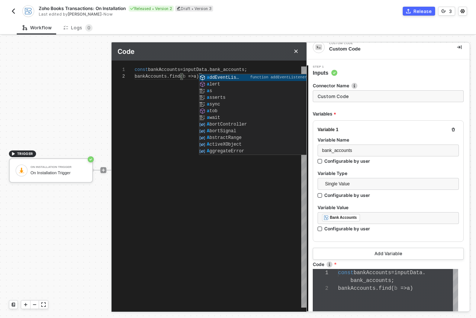
type textarea "const bankAccounts = inputData.bank_accounts; bankAccounts.find(b => )"
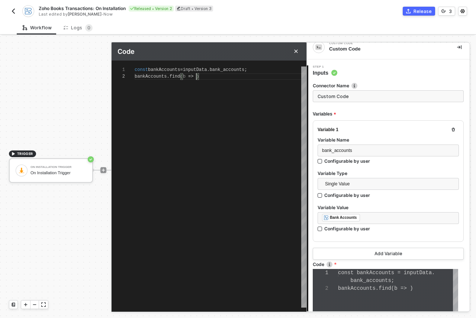
type textarea "const bankAccounts = inputData.bank_accounts; bankAccounts.find(b => b)"
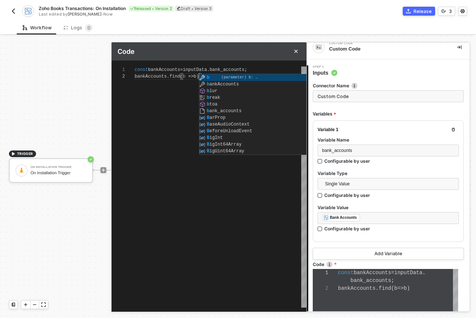
type textarea "const bankAccounts = inputData.bank_accounts; bankAccounts.find(b => b/)"
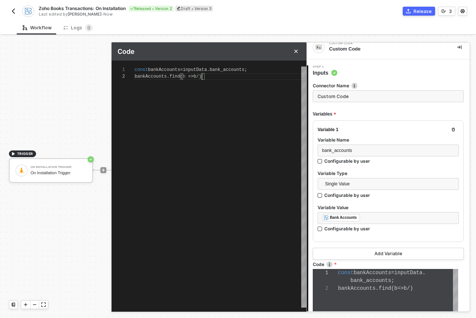
type textarea "const bankAccounts = inputData.bank_accounts; bankAccounts.find(b => b)"
type textarea "const bankAccounts = inputData.bank_accounts; bankAccounts.find(b => b/)"
type textarea "const bankAccounts = inputData.bank_accounts; bankAccounts.find(b => b/.)"
type textarea "const bankAccounts = inputData.bank_accounts; bankAccounts.find(b => b/)"
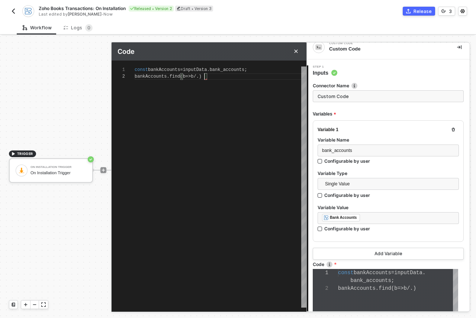
type textarea "const bankAccounts = inputData.bank_accounts; bankAccounts.find(b => b/)"
type textarea "const bankAccounts = inputData.bank_accounts; bankAccounts.find(b => b)"
type textarea "const bankAccounts = inputData.bank_accounts; bankAccounts.find(b => b.)"
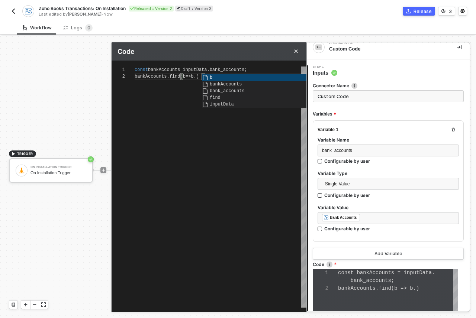
scroll to position [7, 67]
drag, startPoint x: 218, startPoint y: 221, endPoint x: 188, endPoint y: 209, distance: 32.4
click at [218, 221] on div "const bankAccounts = inputData . bank_accounts ; bankAccounts . find ( b => b .)" at bounding box center [221, 187] width 172 height 241
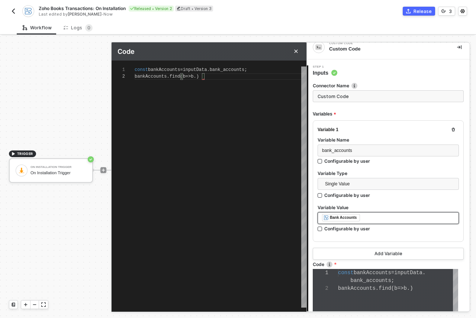
click at [340, 218] on div "Bank Accounts" at bounding box center [343, 217] width 27 height 7
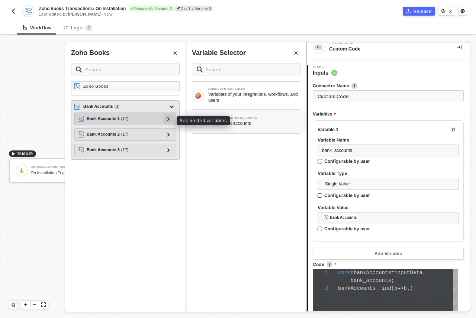
click at [167, 118] on icon at bounding box center [168, 119] width 3 height 4
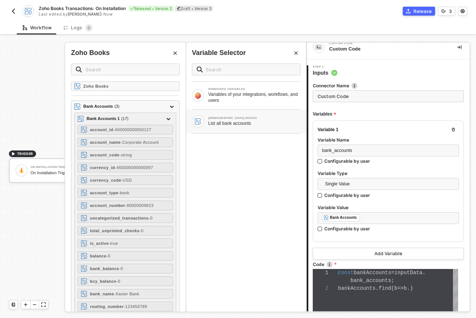
click at [175, 52] on icon "Close" at bounding box center [175, 53] width 4 height 4
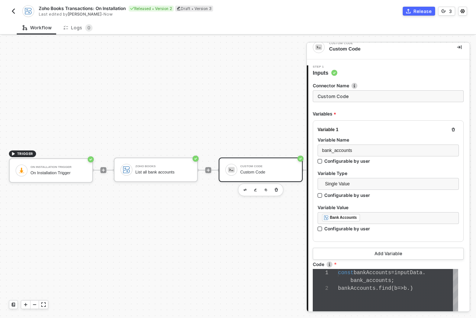
click at [249, 175] on div "Custom Code Custom Code" at bounding box center [268, 170] width 56 height 14
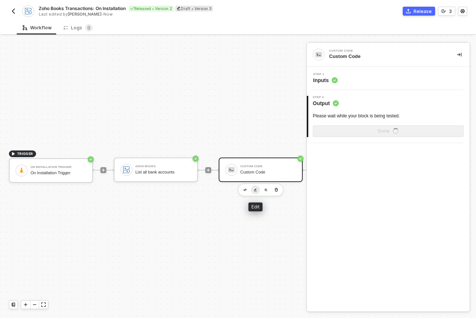
click at [254, 190] on img "button" at bounding box center [255, 189] width 3 height 3
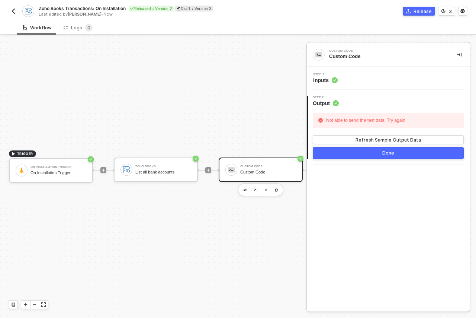
click at [325, 82] on span "Inputs" at bounding box center [325, 80] width 25 height 7
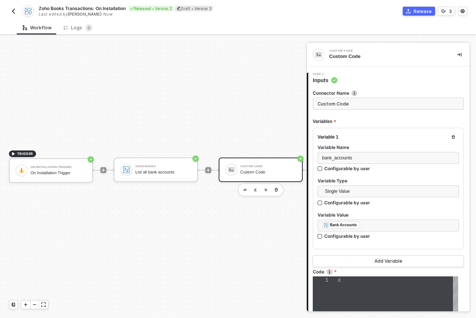
type textarea "const bankAccounts = inputData.bank_accounts; bankAccounts.find(b => b.)"
click at [366, 288] on span "bank_accounts" at bounding box center [370, 288] width 41 height 6
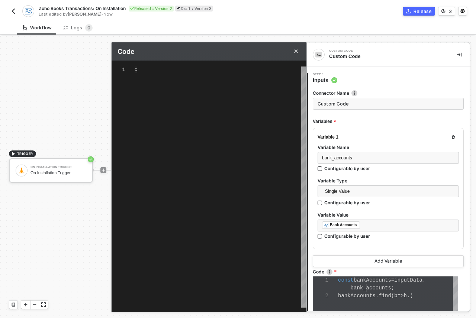
type textarea "const bankAccounts = inputData.bank_accounts; bankAccounts.find(b => b.)"
click at [198, 76] on span ".)" at bounding box center [195, 76] width 5 height 5
type textarea "const bankAccounts = inputData.bank_accounts; bankAccounts.find(b => b.a)"
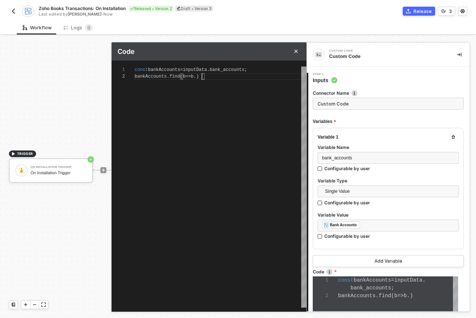
scroll to position [8, 0]
type textarea "const bankAccounts = inputData.bank_accounts; bankAccounts.find(b => b.ac)"
type textarea "const bankAccounts = inputData.bank_accounts; bankAccounts.find(b => b.acc)"
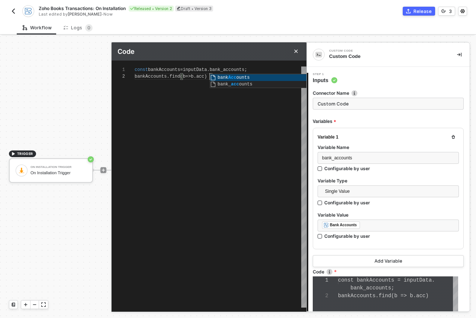
type textarea "const bankAccounts = inputData.bank_accounts; bankAccounts.find(b => b.acco)"
type textarea "const bankAccounts = inputData.bank_accounts; bankAccounts.find(b => b.accou)"
type textarea "const bankAccounts = inputData.bank_accounts; bankAccounts.find(b => b.accoun)"
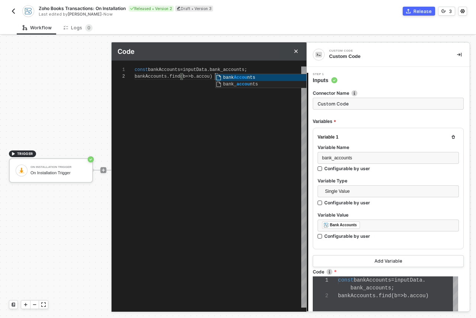
type textarea "const bankAccounts = inputData.bank_accounts; bankAccounts.find(b => b.account)"
type textarea "const bankAccounts = inputData.bank_accounts; bankAccounts.find(b => b.account_)"
type textarea "const bankAccounts = inputData.bank_accounts; bankAccounts.find(b => b.account_…"
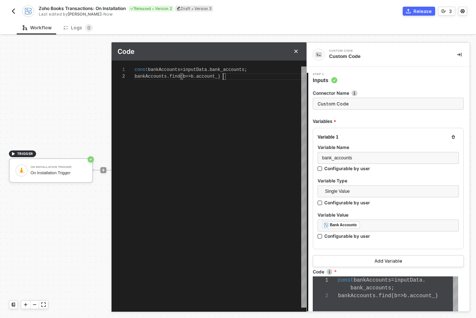
type textarea "const bankAccounts = inputData.bank_accounts; bankAccounts.find(b => b.account_…"
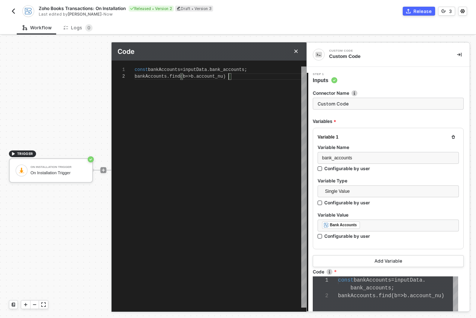
type textarea "const bankAccounts = inputData.bank_accounts; bankAccounts.find(b => b.account_…"
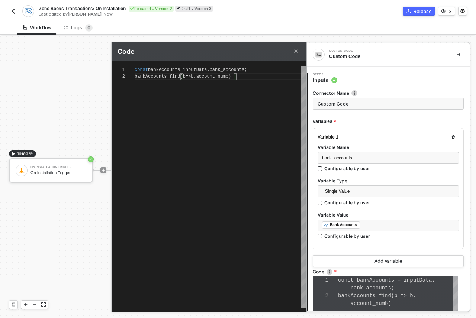
type textarea "const bankAccounts = inputData.bank_accounts; bankAccounts.find(b => b.account_…"
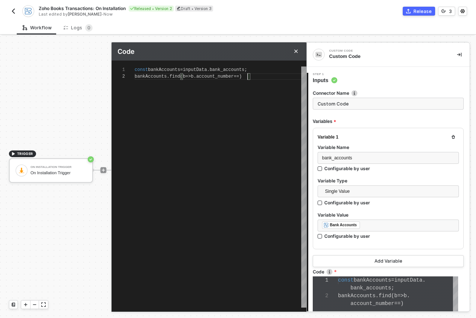
type textarea "const bankAccounts = inputData.bank_accounts; bankAccounts.find(b => b.account_…"
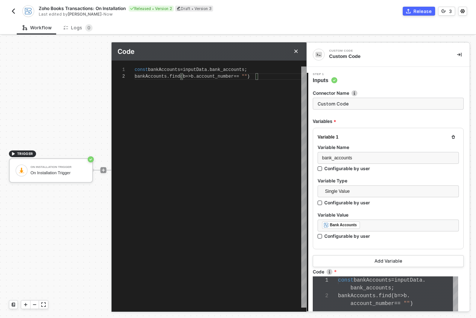
type textarea "const bankAccounts = inputData.bank_accounts; bankAccounts.find(b => b.account_…"
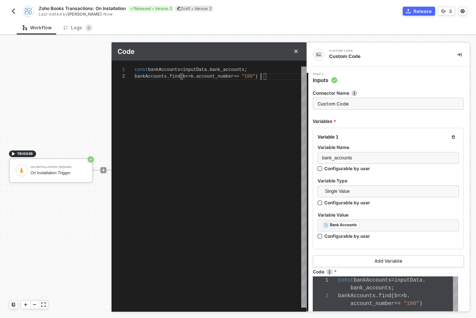
type textarea "const bankAccounts = inputData.bank_accounts; bankAccounts.find(b => b.account_…"
click at [257, 75] on span ""1000"" at bounding box center [250, 76] width 16 height 5
paste textarea "100061395525"
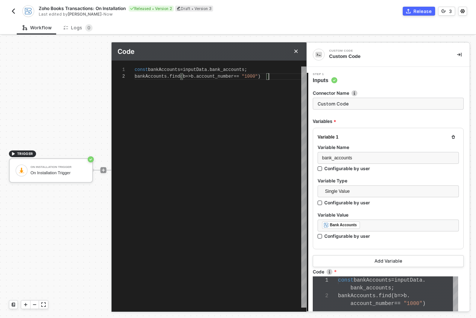
type textarea "const bankAccounts = inputData.bank_accounts; bankAccounts.find(b => b.account_…"
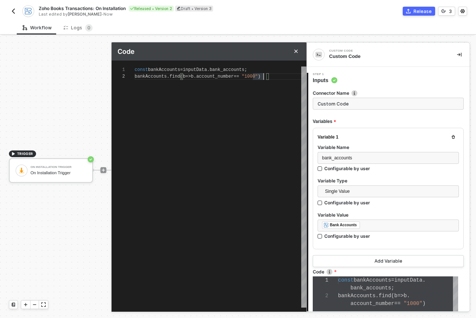
type textarea "const bankAccounts = inputData.bank_accounts; bankAccounts.find(b => b.account_…"
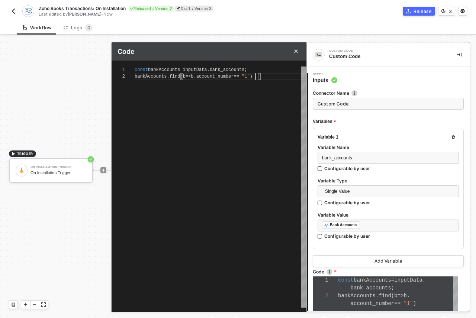
type textarea "const bankAccounts = inputData.bank_accounts; bankAccounts.find(b => b.account_…"
paste textarea "100061395525"
type textarea "const bankAccounts = inputData.bank_accounts; bankAccounts.find(b => b.account_…"
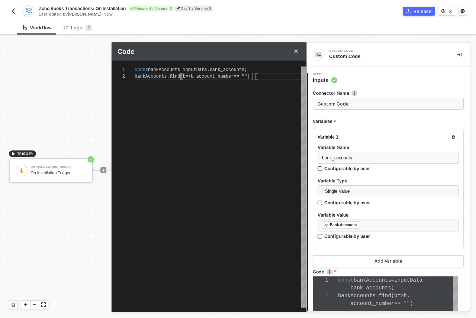
scroll to position [7, 150]
click at [233, 110] on div "const bankAccounts = inputData . bank_accounts ; bankAccounts . find ( b => b .…" at bounding box center [221, 187] width 172 height 241
click at [135, 75] on span "bankAccounts" at bounding box center [151, 76] width 32 height 5
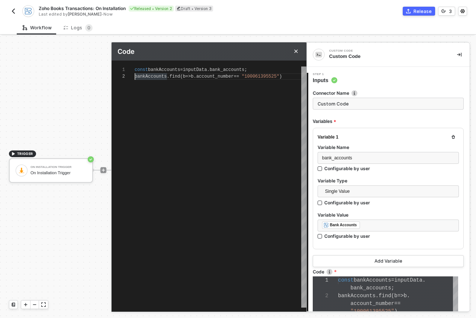
type textarea "const bankAccounts = inputData.bank_accounts; cbankAccounts.find(b => b.account…"
type textarea "const bankAccounts = inputData.bank_accounts; cobankAccounts.find(b => b.accoun…"
type textarea "const bankAccounts = inputData.bank_accounts; conbankAccounts.find(b => b.accou…"
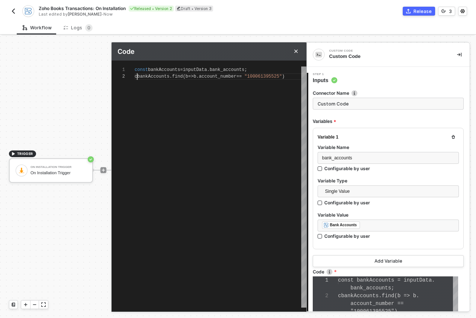
type textarea "const bankAccounts = inputData.bank_accounts; conbankAccounts.find(b => b.accou…"
type textarea "const bankAccounts = inputData.bank_accounts; consbankAccounts.find(b => b.acco…"
type textarea "const bankAccounts = inputData.bank_accounts; constbankAccounts.find(b => b.acc…"
type textarea "const bankAccounts = inputData.bank_accounts; const bankAccounts.find(b => b.ac…"
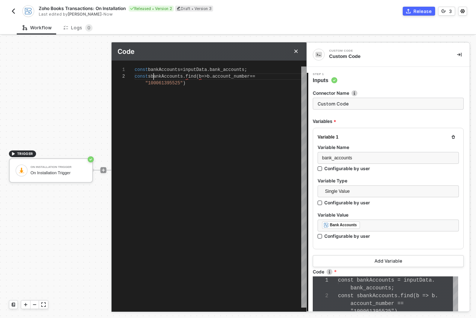
type textarea "const bankAccounts = inputData.bank_accounts; const sbankAccounts.find(b => b.a…"
type textarea "const bankAccounts = inputData.bank_accounts; const swbankAccounts.find(b => b.…"
type textarea "const bankAccounts = inputData.bank_accounts; const swybankAccounts.find(b => b…"
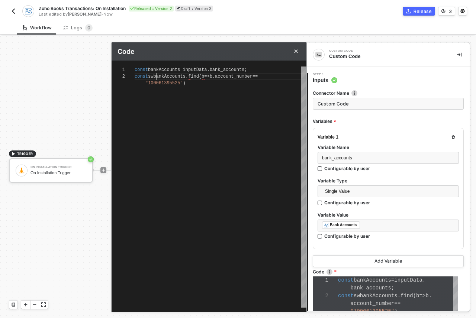
type textarea "const bankAccounts = inputData.bank_accounts; const swybankAccounts.find(b => b…"
type textarea "const bankAccounts = inputData.bank_accounts; const swypbankAccounts.find(b => …"
type textarea "const bankAccounts = inputData.bank_accounts; const swypebankAccounts.find(b =>…"
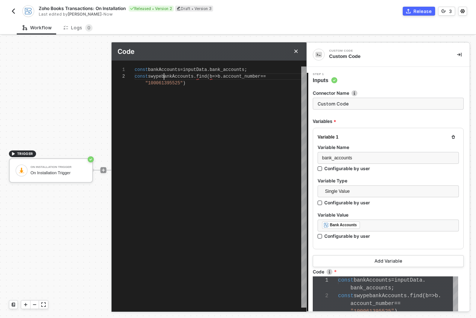
type textarea "const bankAccounts = inputData.bank_accounts; const swypexbankAccounts.find(b =…"
type textarea "const bankAccounts = inputData.bank_accounts; const swypex bankAccounts.find(b …"
type textarea "const bankAccounts = inputData.bank_accounts; const swypexbankAccounts.find(b =…"
type textarea "const bankAccounts = inputData.bank_accounts; const swypex_bankAccounts.find(b …"
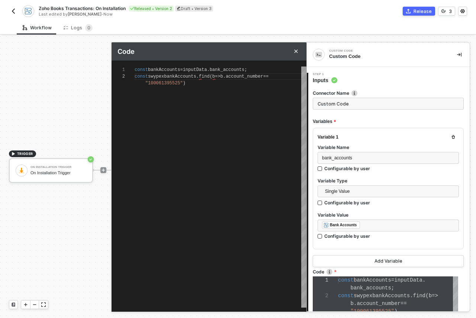
type textarea "const bankAccounts = inputData.bank_accounts; const swypex_bankAccounts.find(b …"
type textarea "const bankAccounts = inputData.bank_accounts; const swypex_abankAccounts.find(b…"
click at [243, 245] on div "const bankAccounts = inputData . bank_accounts ; const swypex_account = bankAcc…" at bounding box center [221, 187] width 172 height 241
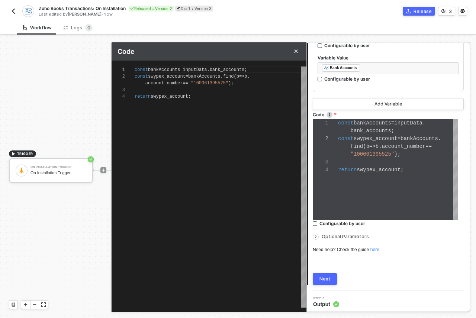
scroll to position [159, 0]
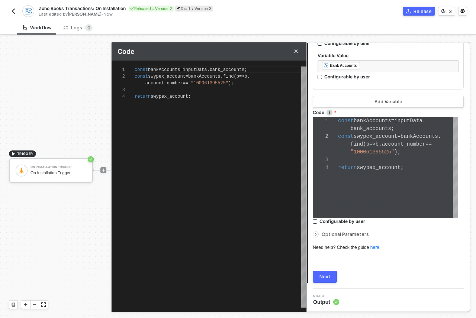
click at [327, 275] on div "Next" at bounding box center [324, 277] width 11 height 6
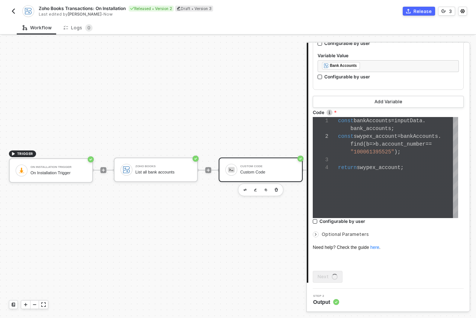
scroll to position [0, 0]
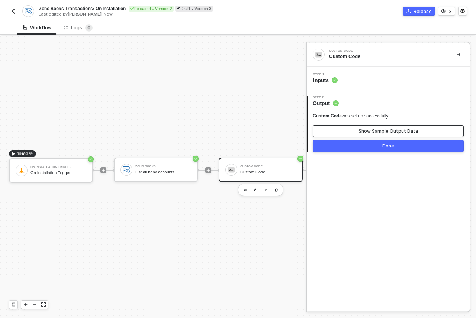
click at [349, 135] on button "Show Sample Output Data" at bounding box center [388, 131] width 151 height 12
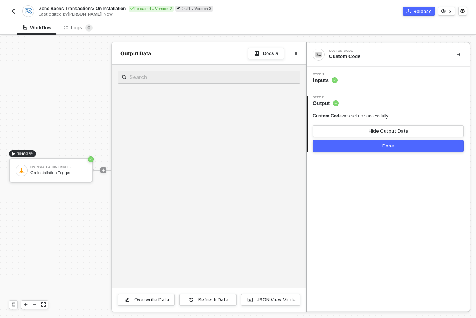
click at [327, 87] on div "Step 1 Inputs" at bounding box center [388, 78] width 163 height 23
click at [324, 77] on span "Inputs" at bounding box center [325, 80] width 25 height 7
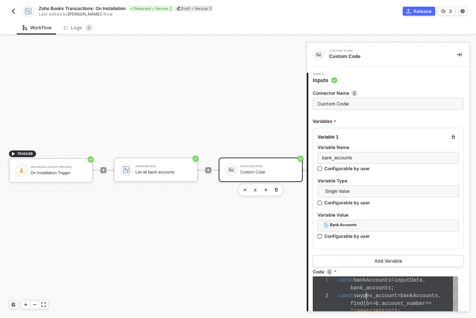
scroll to position [8, 28]
click at [368, 298] on span "swypex_account" at bounding box center [375, 296] width 44 height 6
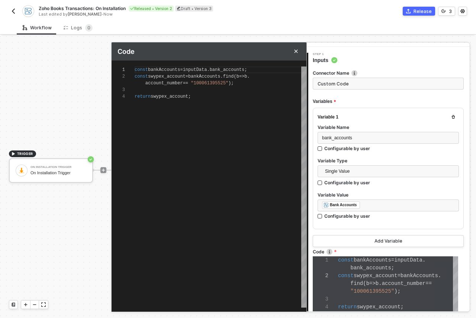
scroll to position [57, 0]
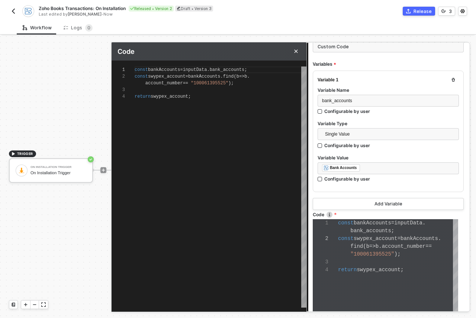
click at [294, 49] on button "Close" at bounding box center [295, 51] width 9 height 9
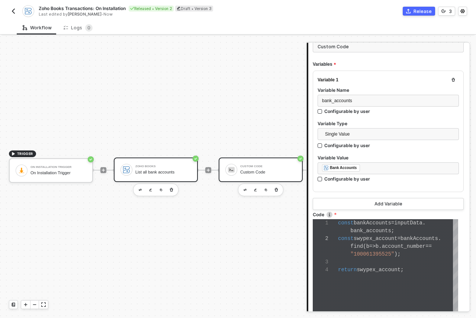
click at [158, 174] on div "List all bank accounts" at bounding box center [163, 172] width 56 height 5
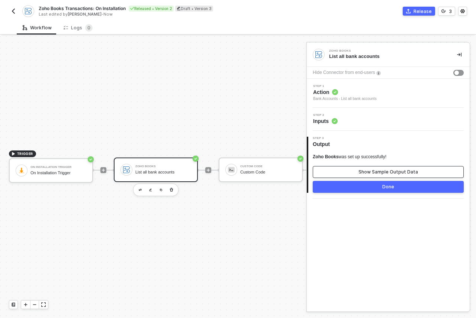
click at [345, 169] on button "Show Sample Output Data" at bounding box center [388, 172] width 151 height 12
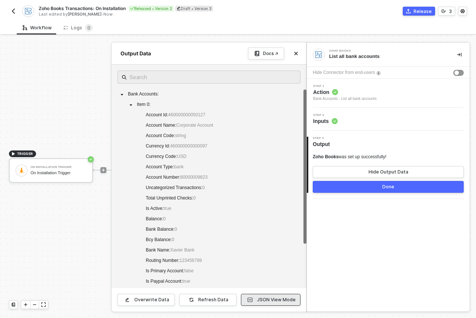
click at [267, 300] on div "JSON View Mode" at bounding box center [276, 300] width 39 height 6
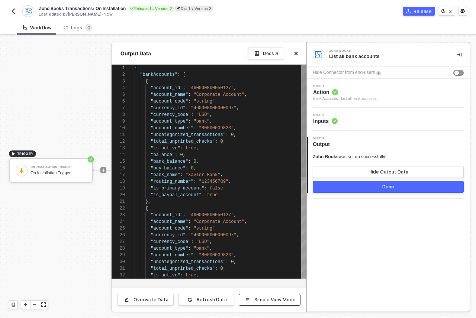
scroll to position [67, 0]
click at [155, 74] on span ""bankAccounts"" at bounding box center [159, 74] width 38 height 5
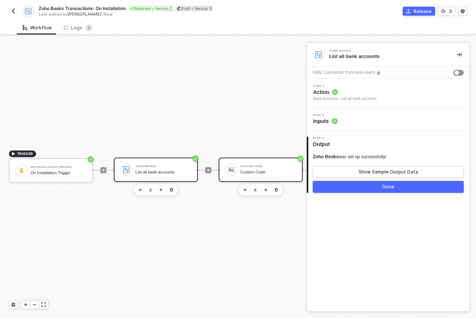
click at [265, 170] on div "Custom Code" at bounding box center [268, 172] width 56 height 5
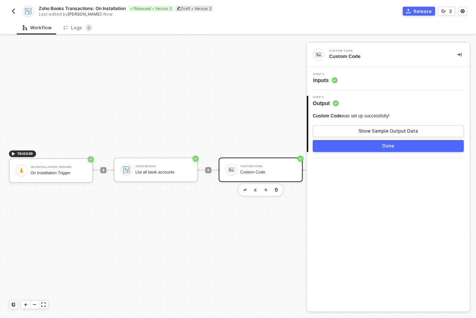
click at [320, 83] on span "Inputs" at bounding box center [325, 80] width 25 height 7
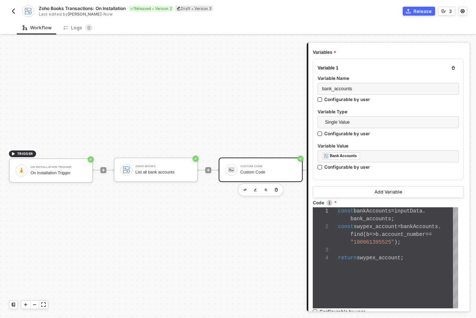
scroll to position [69, 0]
click at [377, 237] on div "find ( b => b . account_number ==" at bounding box center [398, 234] width 120 height 8
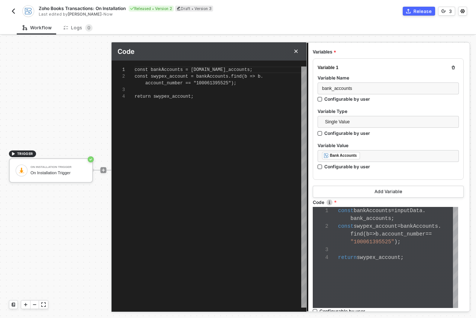
scroll to position [20, 0]
click at [232, 68] on span "const bankAccounts = inputData.bank_accounts;" at bounding box center [194, 69] width 118 height 5
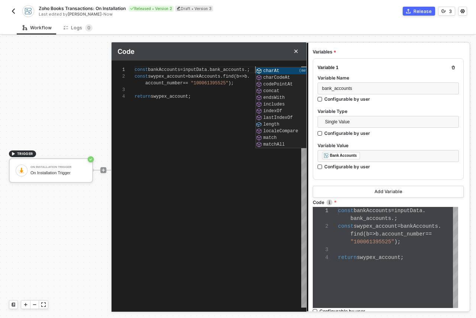
scroll to position [23, 0]
paste textarea "bankAccounts"
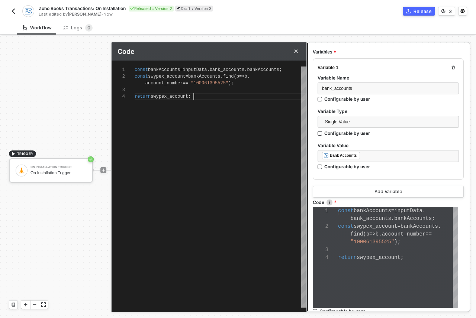
click at [218, 136] on div "const bankAccounts = inputData . bank_accounts . bankAccounts ; const swypex_ac…" at bounding box center [221, 187] width 172 height 241
click at [189, 109] on div "const bankAccounts = inputData . bank_accounts . bankAccounts ; const swypex_ac…" at bounding box center [221, 187] width 172 height 241
click at [297, 49] on icon "Close" at bounding box center [296, 51] width 4 height 4
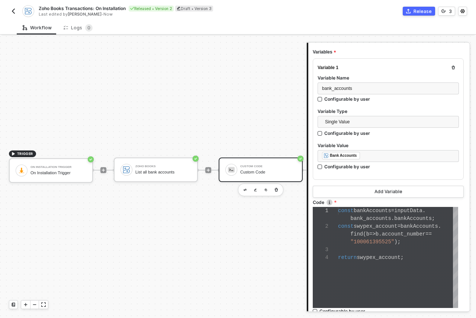
click at [250, 100] on div "TRIGGER On Installation Trigger On Installation Trigger Zoho Books List all ban…" at bounding box center [158, 170] width 316 height 296
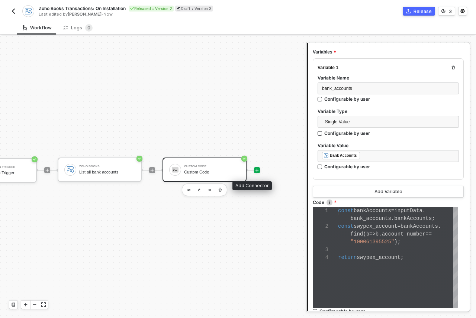
click at [255, 171] on icon "icon-play" at bounding box center [257, 170] width 4 height 4
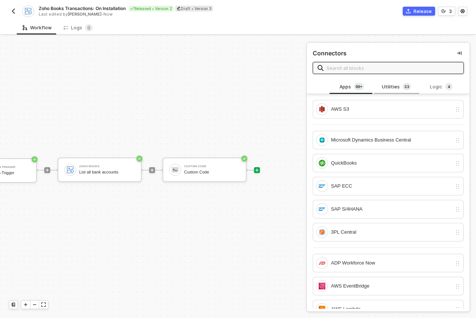
click at [388, 86] on div "Utilities 3 3" at bounding box center [396, 87] width 33 height 8
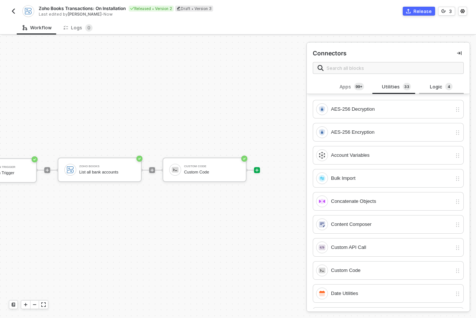
click at [447, 84] on span "4" at bounding box center [448, 87] width 3 height 6
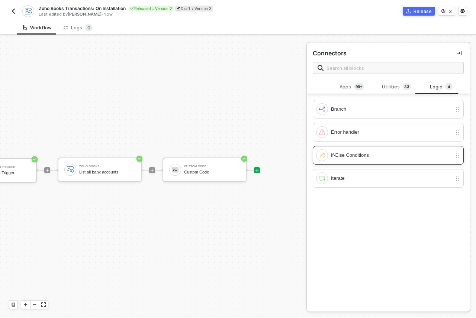
click at [357, 161] on div "If-Else Conditions" at bounding box center [388, 155] width 151 height 19
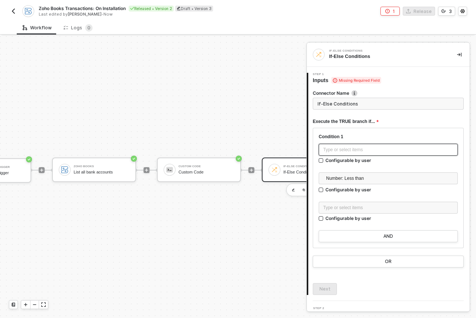
click at [359, 148] on div "Type or select items ﻿" at bounding box center [388, 149] width 130 height 7
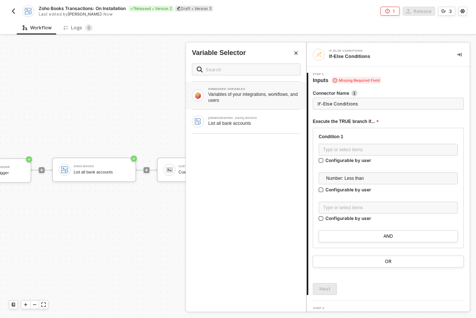
click at [261, 101] on div "Variables of your integrations, workflows, and users" at bounding box center [254, 97] width 92 height 12
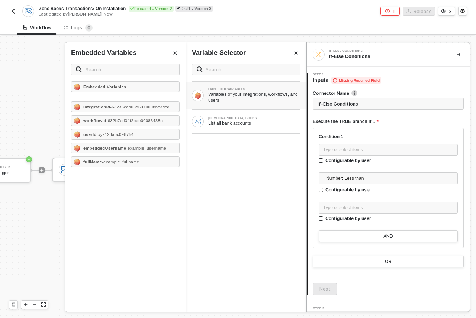
click at [261, 101] on div "Variables of your integrations, workflows, and users" at bounding box center [254, 97] width 92 height 12
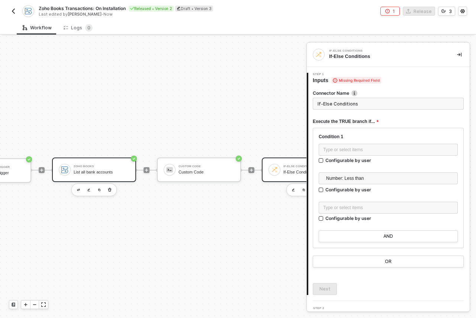
click at [83, 169] on div "Zoho Books List all bank accounts" at bounding box center [102, 170] width 56 height 14
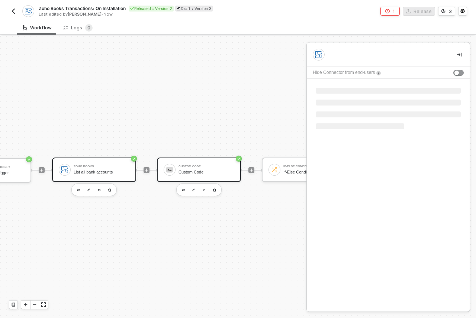
click at [186, 170] on div "Custom Code" at bounding box center [206, 172] width 56 height 5
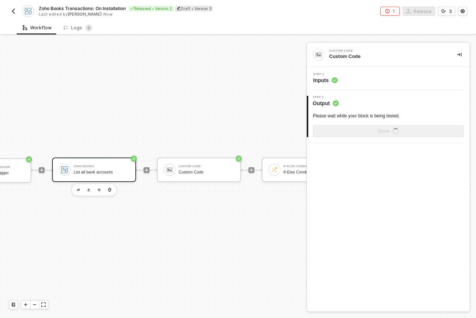
click at [390, 169] on div "Custom Code Custom Code Step 1 Inputs 2 Step 2 Output Please wait while your bl…" at bounding box center [388, 177] width 163 height 269
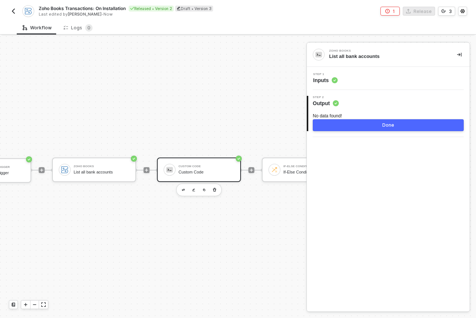
click at [187, 174] on div "Custom Code" at bounding box center [206, 172] width 56 height 5
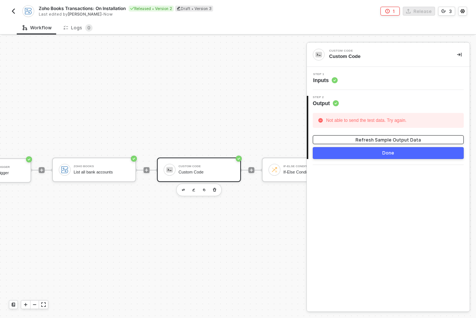
click at [371, 137] on div "Refresh Sample Output Data" at bounding box center [387, 140] width 65 height 6
click at [358, 154] on button "Done" at bounding box center [388, 153] width 151 height 12
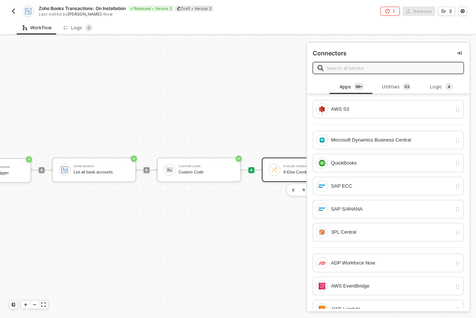
click at [279, 166] on div at bounding box center [274, 170] width 12 height 12
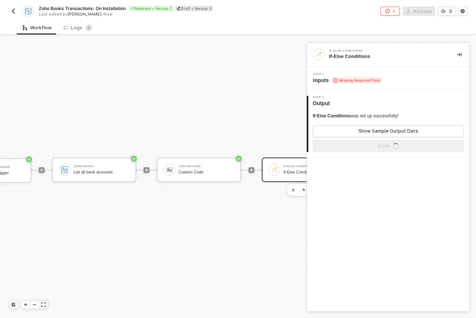
click at [323, 79] on span "Inputs Missing Required Field" at bounding box center [347, 80] width 68 height 7
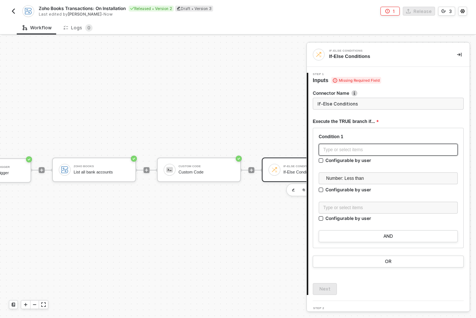
click at [356, 145] on div "Type or select items ﻿" at bounding box center [387, 150] width 139 height 12
click at [353, 171] on div at bounding box center [387, 169] width 139 height 6
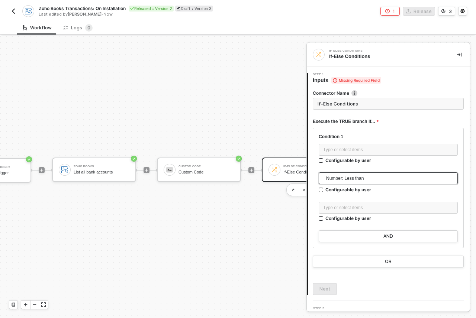
click at [354, 177] on span "Number: Less than" at bounding box center [389, 178] width 127 height 11
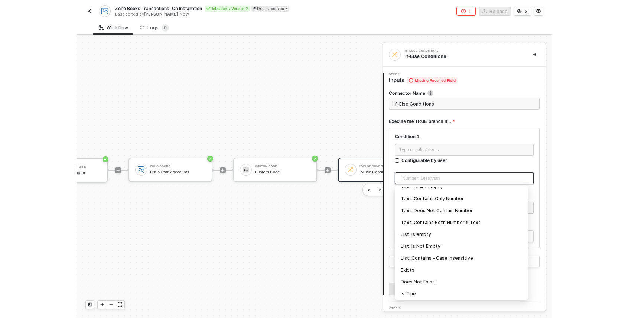
scroll to position [245, 0]
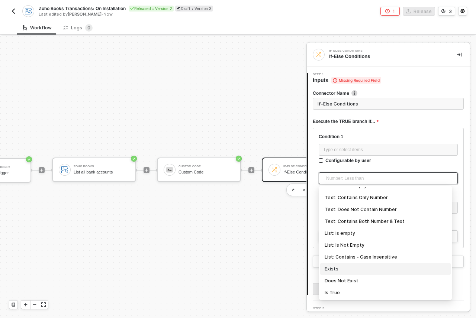
click at [358, 268] on div "Exists" at bounding box center [385, 269] width 122 height 8
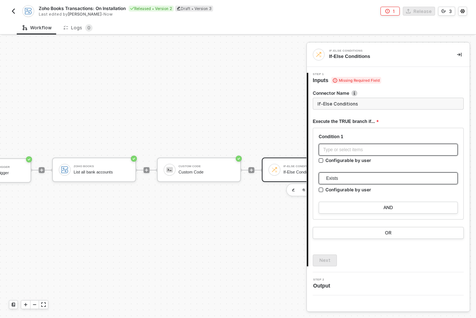
click at [348, 150] on div "Type or select items ﻿" at bounding box center [388, 149] width 130 height 7
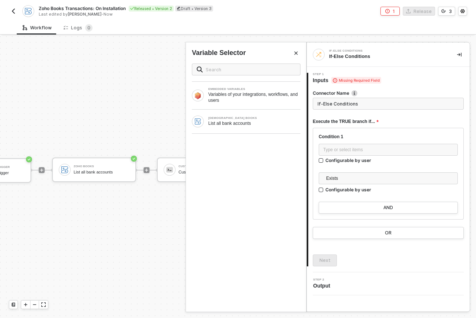
drag, startPoint x: 134, startPoint y: 112, endPoint x: 161, endPoint y: 134, distance: 34.6
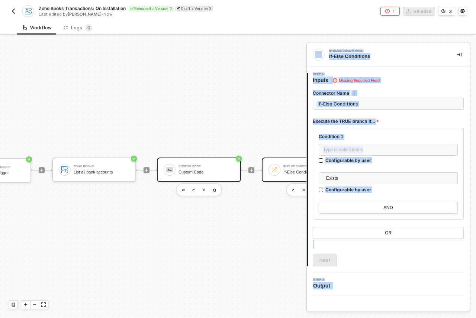
click at [188, 168] on div "Custom Code" at bounding box center [206, 166] width 56 height 3
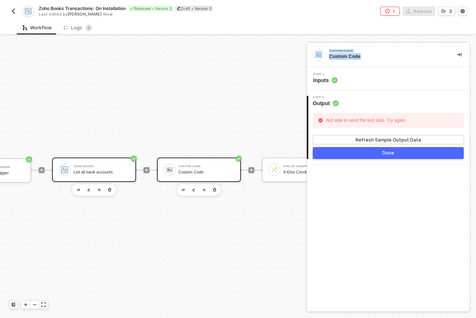
click at [107, 164] on div "Zoho Books List all bank accounts" at bounding box center [102, 170] width 56 height 14
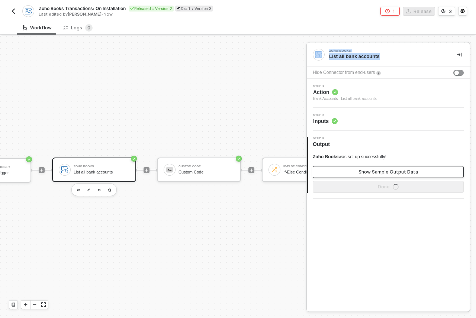
click at [359, 171] on button "Show Sample Output Data" at bounding box center [388, 172] width 151 height 12
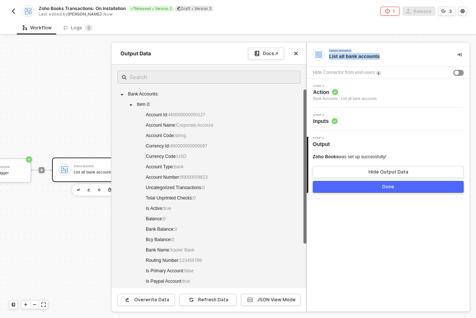
click at [367, 184] on button "Done" at bounding box center [388, 187] width 151 height 12
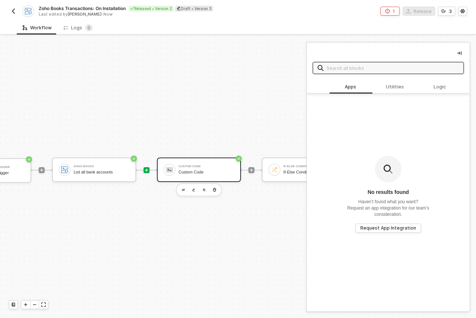
click at [187, 171] on div "Custom Code" at bounding box center [206, 172] width 56 height 5
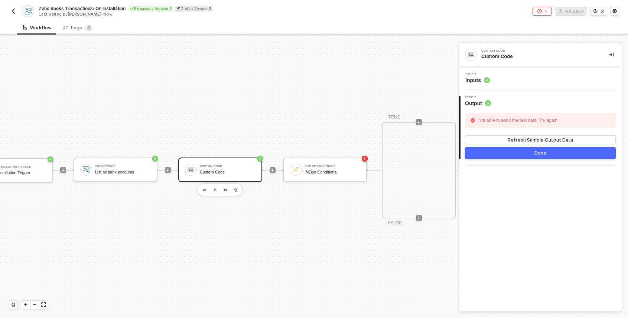
scroll to position [14, 3]
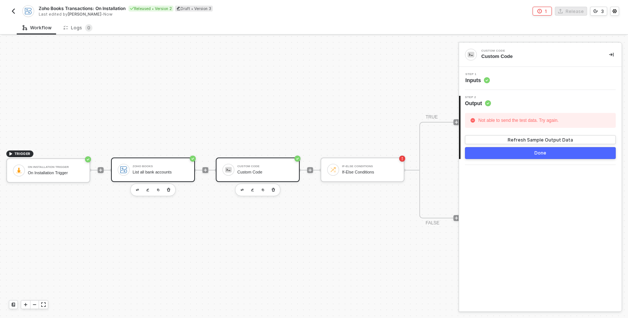
click at [152, 171] on div "List all bank accounts" at bounding box center [161, 172] width 56 height 5
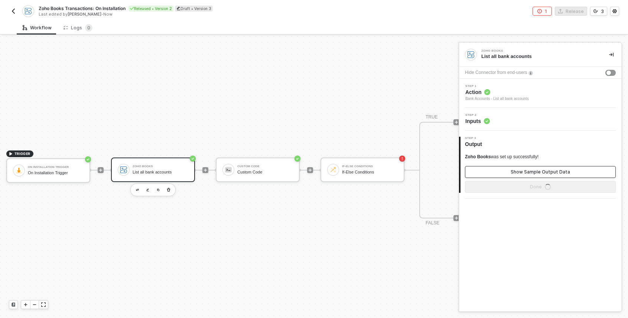
click at [475, 171] on button "Show Sample Output Data" at bounding box center [540, 172] width 151 height 12
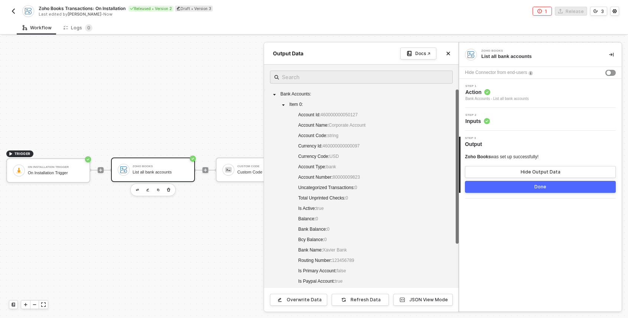
drag, startPoint x: 352, startPoint y: 116, endPoint x: 352, endPoint y: 134, distance: 17.8
click at [352, 134] on div "Bank Accounts : Item 0 : Account Id : 460000000050127 Account Name : Corporate …" at bounding box center [361, 246] width 183 height 312
click at [346, 176] on span "80000009823" at bounding box center [346, 177] width 27 height 5
drag, startPoint x: 338, startPoint y: 178, endPoint x: 372, endPoint y: 180, distance: 33.9
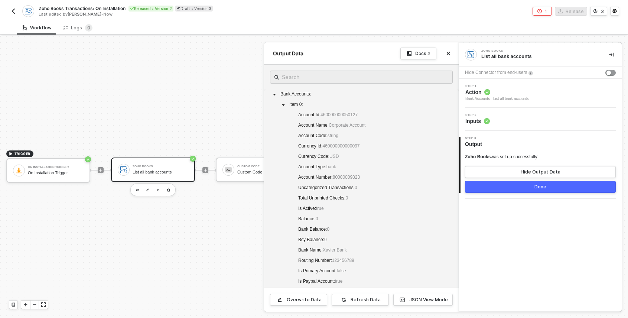
click at [373, 180] on div "Bank Accounts : Item 0 : Account Id : 460000000050127 Account Name : Corporate …" at bounding box center [361, 246] width 183 height 312
drag, startPoint x: 340, startPoint y: 177, endPoint x: 337, endPoint y: 175, distance: 4.0
click at [325, 177] on span "Account Number : 80000009823" at bounding box center [329, 177] width 62 height 5
click at [346, 175] on span "80000009823" at bounding box center [346, 177] width 27 height 5
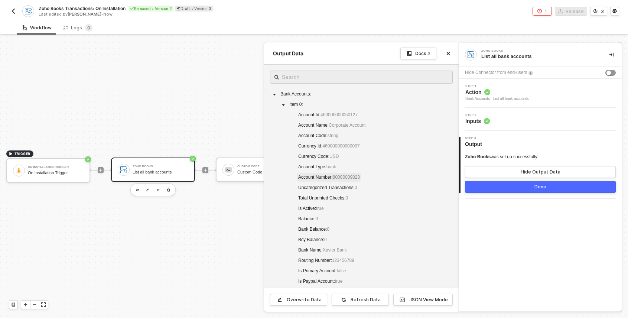
click at [346, 175] on span "80000009823" at bounding box center [346, 177] width 27 height 5
click at [259, 174] on div at bounding box center [314, 177] width 628 height 282
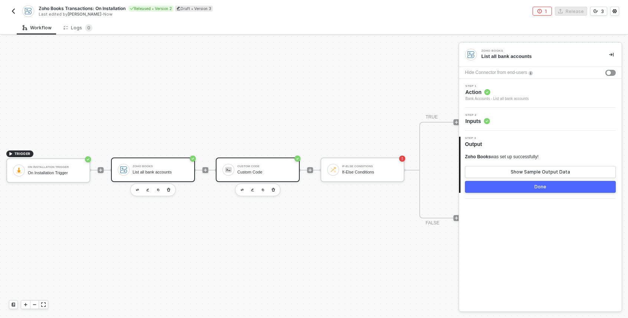
click at [246, 171] on div "Custom Code" at bounding box center [265, 172] width 56 height 5
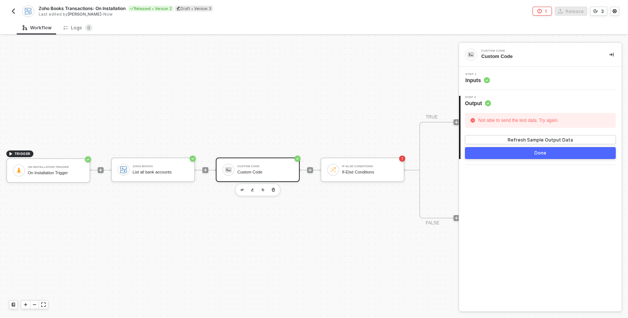
click at [475, 81] on span "Inputs" at bounding box center [478, 80] width 25 height 7
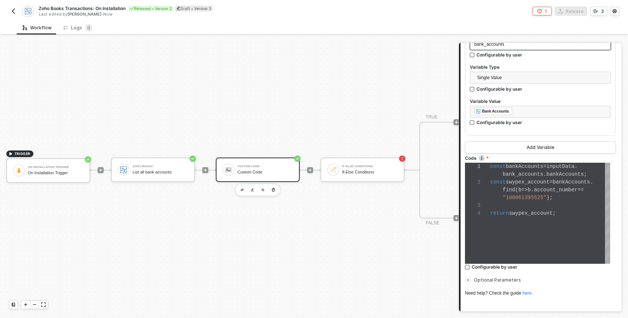
scroll to position [115, 0]
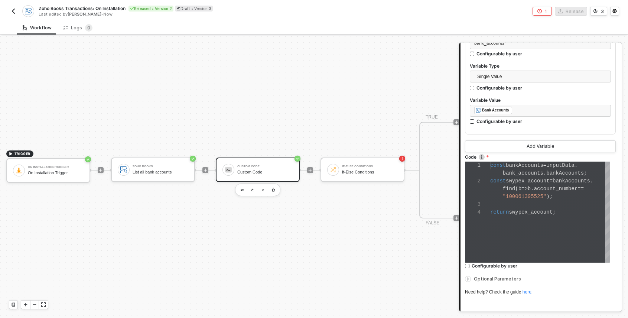
click at [475, 278] on span "Optional Parameters" at bounding box center [497, 279] width 47 height 6
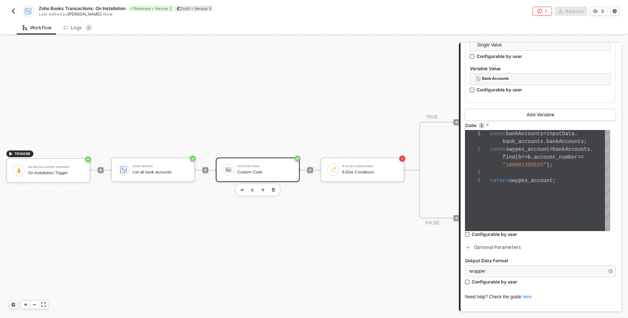
scroll to position [196, 0]
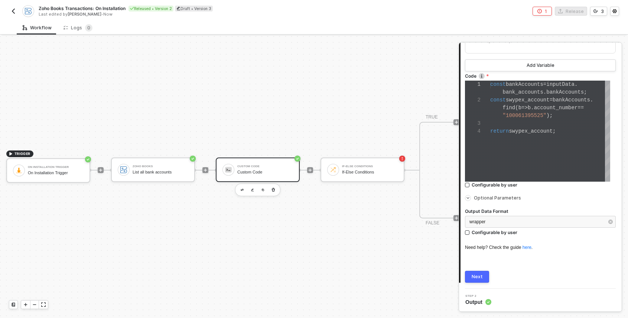
click at [475, 301] on span "Output" at bounding box center [479, 301] width 26 height 7
click at [473, 275] on div "Next" at bounding box center [477, 277] width 11 height 6
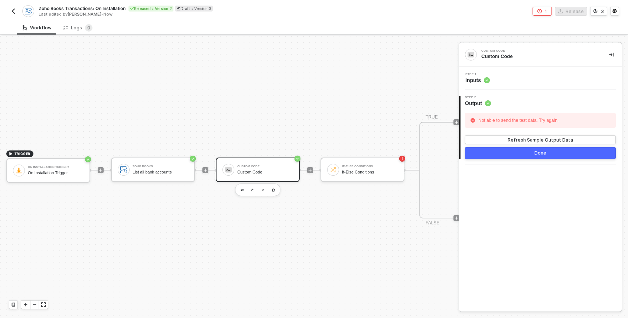
click at [475, 121] on div "Not able to send the test data. Try again." at bounding box center [519, 120] width 84 height 11
copy body "Not able to send the test data. Try again. Refresh Sample Output Data Done Your…"
click at [365, 177] on div "If-Else Conditions If-Else Conditions" at bounding box center [363, 170] width 84 height 25
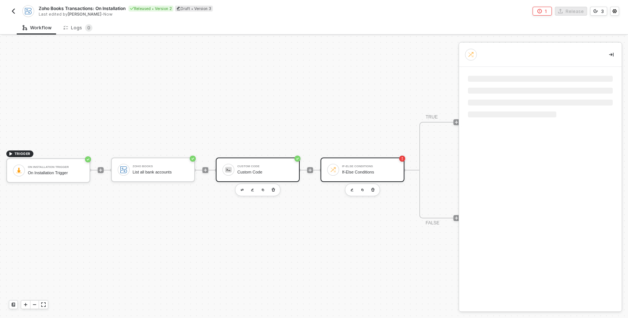
click at [270, 176] on div "Custom Code Custom Code" at bounding box center [265, 170] width 56 height 14
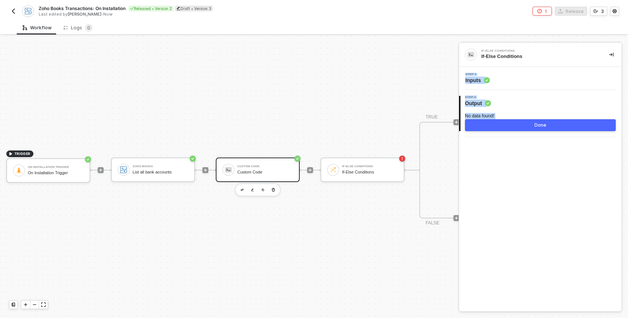
click at [475, 103] on span "Output" at bounding box center [478, 103] width 26 height 7
click at [475, 77] on span "Inputs" at bounding box center [478, 80] width 25 height 7
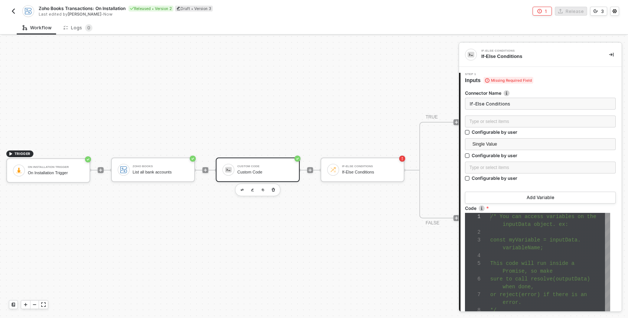
scroll to position [47, 0]
click at [278, 165] on div "Custom Code" at bounding box center [265, 166] width 56 height 3
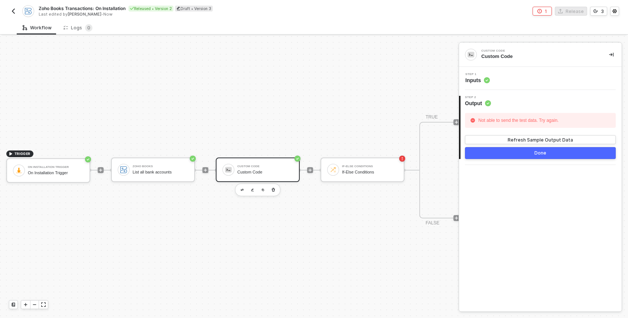
click at [475, 80] on span "Inputs" at bounding box center [478, 80] width 25 height 7
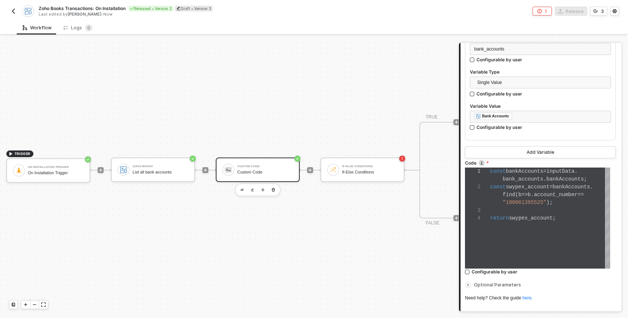
scroll to position [154, 0]
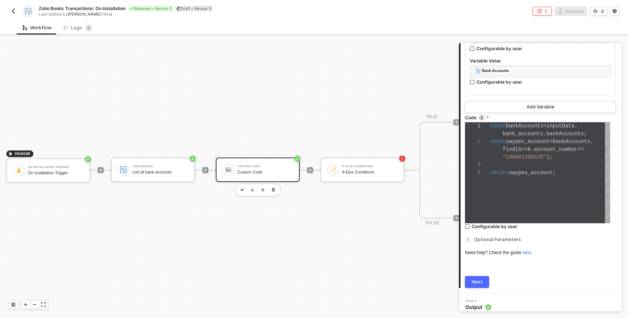
click at [475, 162] on div at bounding box center [551, 165] width 120 height 8
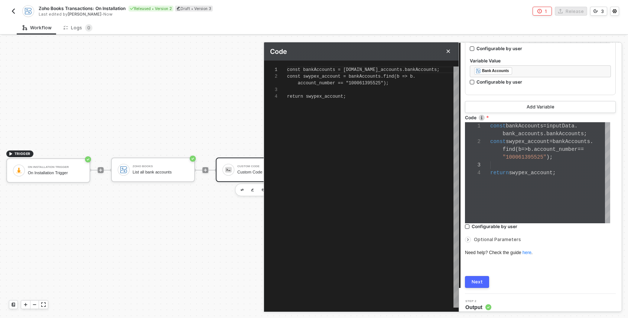
scroll to position [0, 126]
click at [414, 71] on span "const bankAccounts = inputData.bank_accounts.bankA" at bounding box center [352, 69] width 131 height 5
click at [447, 69] on div "const bankAccounts = inputData . bank_accounts . bankAccounts ;" at bounding box center [373, 70] width 172 height 7
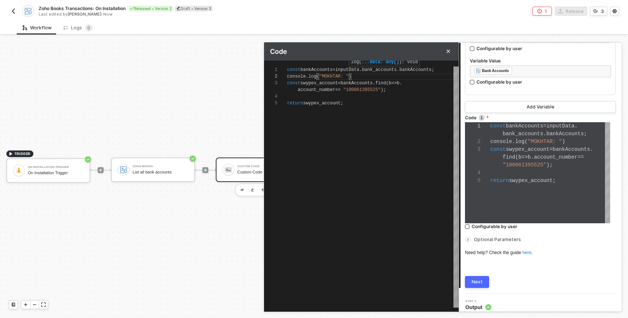
scroll to position [7, 64]
click at [317, 69] on span "bankAccounts" at bounding box center [317, 69] width 32 height 5
click at [352, 74] on div "1 3 4 2 5 const bankAccounts = inputData . bank_accounts . bankAccounts ; const…" at bounding box center [361, 187] width 195 height 241
paste textarea "bankAccounts"
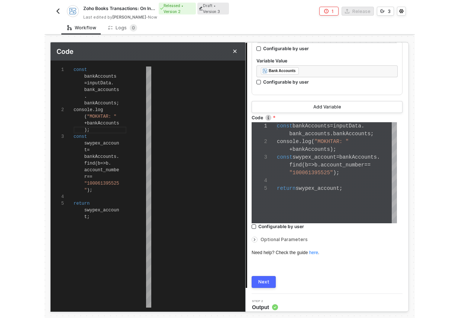
scroll to position [27, 102]
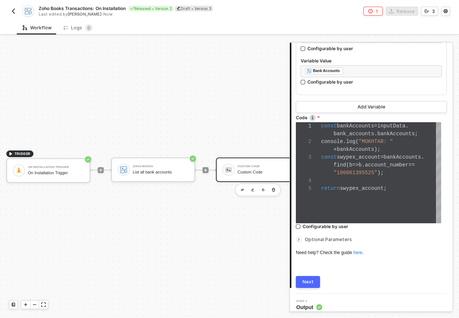
click at [302, 281] on div "Next" at bounding box center [307, 282] width 11 height 6
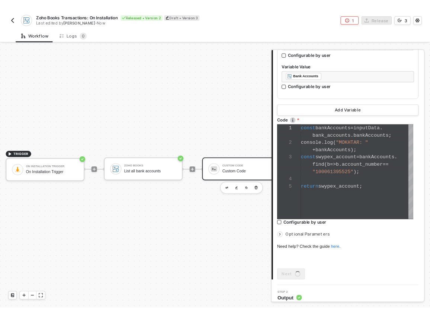
scroll to position [0, 0]
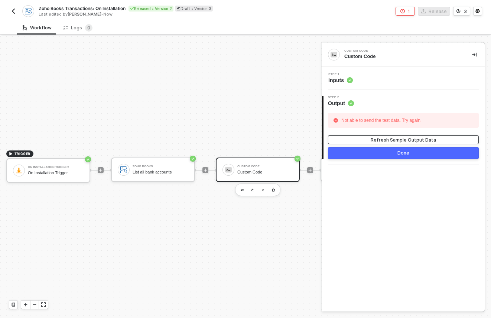
click at [444, 140] on button "Refresh Sample Output Data" at bounding box center [403, 139] width 151 height 9
click at [374, 137] on div "Refresh Sample Output Data" at bounding box center [403, 140] width 65 height 6
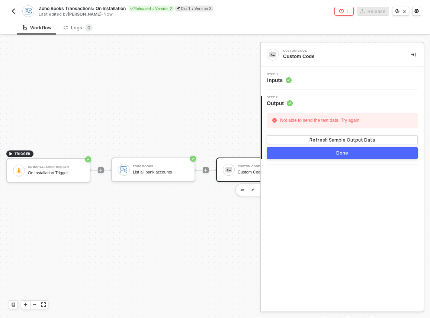
click at [241, 170] on div "Custom Code" at bounding box center [265, 172] width 56 height 5
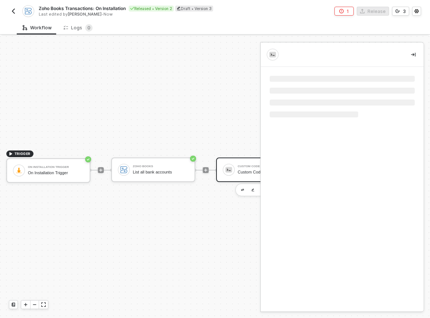
click at [249, 165] on div "Custom Code" at bounding box center [265, 166] width 56 height 3
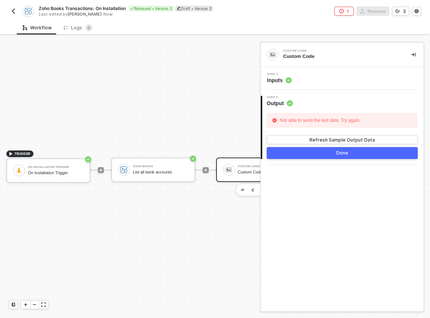
click at [277, 82] on span "Inputs" at bounding box center [279, 80] width 25 height 7
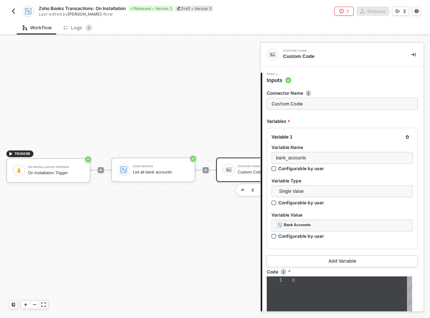
scroll to position [31, 0]
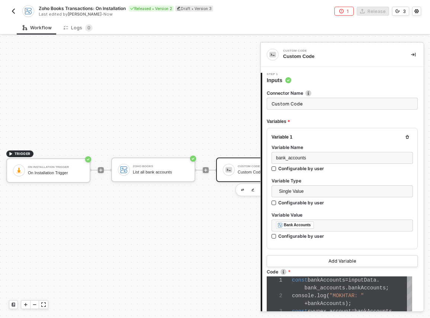
click at [380, 88] on div "Connector Name Custom Code Variables Variable 1 Variable Name bank_accounts Con…" at bounding box center [341, 263] width 151 height 358
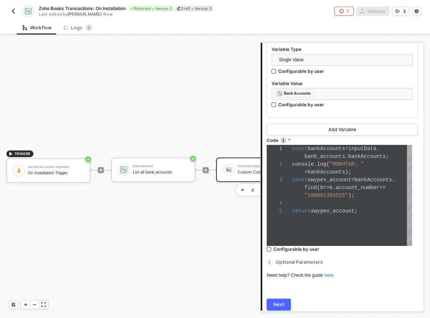
scroll to position [135, 0]
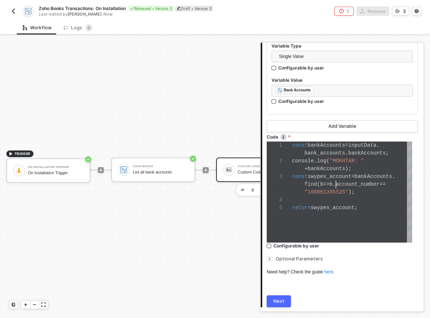
click at [332, 182] on span "b" at bounding box center [330, 184] width 3 height 6
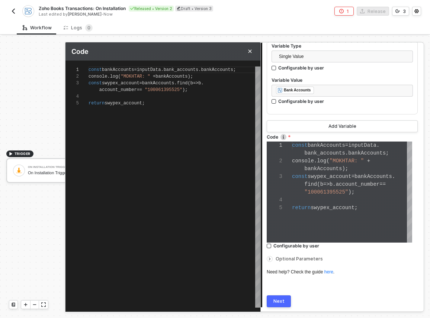
scroll to position [31, 0]
click at [141, 67] on div "const bankAccounts = inputData . bank_accounts . bankAccounts ;" at bounding box center [174, 70] width 172 height 7
click at [163, 69] on span "." at bounding box center [162, 69] width 3 height 5
click at [278, 305] on button "Next" at bounding box center [278, 301] width 24 height 12
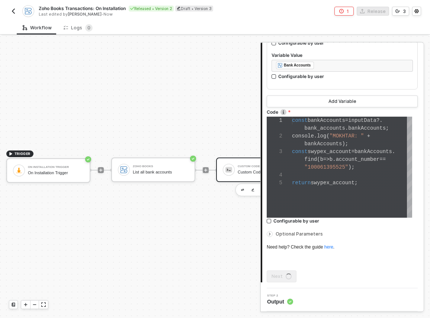
scroll to position [0, 0]
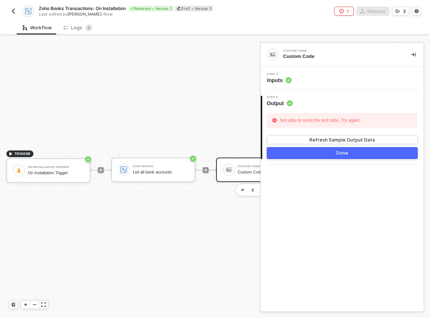
click at [236, 171] on div "Custom Code Custom Code" at bounding box center [263, 170] width 59 height 14
click at [275, 77] on span "Inputs" at bounding box center [279, 80] width 25 height 7
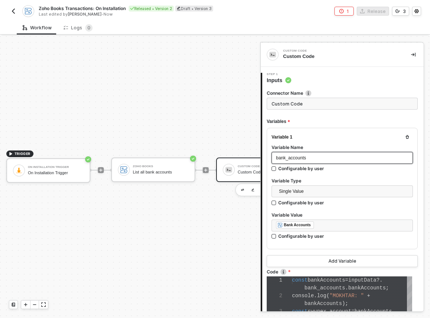
scroll to position [31, 0]
click at [320, 301] on span "bankAccounts" at bounding box center [323, 304] width 38 height 6
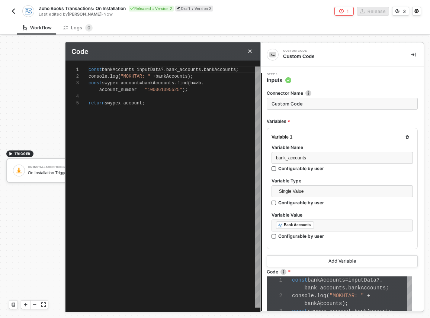
scroll to position [27, 0]
click at [172, 81] on div "1 2 3 4 5 const bankAccounts = inputData ?. bank_accounts . bankAccounts ; cons…" at bounding box center [162, 187] width 195 height 241
click at [218, 76] on div "console . log ( "MOKHTAR: " + bankAccounts );" at bounding box center [174, 76] width 172 height 7
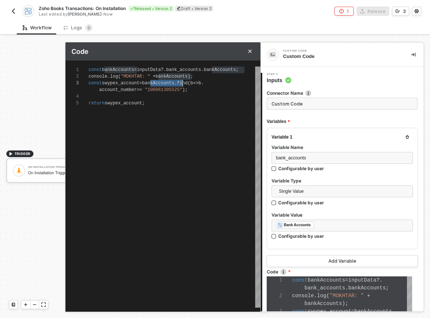
scroll to position [7, 107]
click at [186, 76] on span "bankAccounts" at bounding box center [171, 76] width 32 height 5
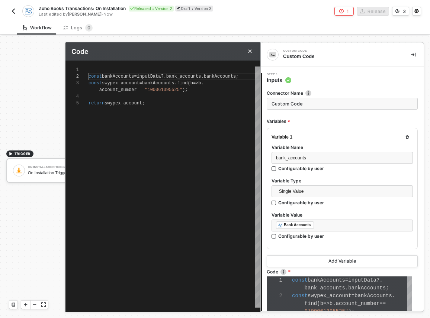
scroll to position [0, 0]
paste textarea "console.log("MOKHTAR: " + bankAccounts);"
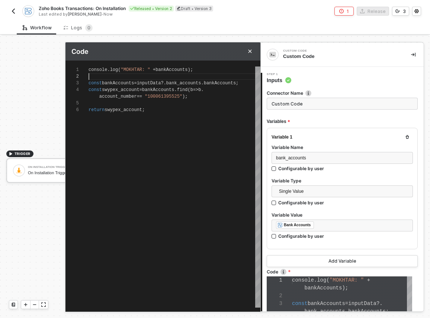
click at [155, 81] on span "inputData" at bounding box center [149, 83] width 24 height 5
click at [171, 69] on span "bankAccounts" at bounding box center [171, 69] width 32 height 5
paste textarea "inputData"
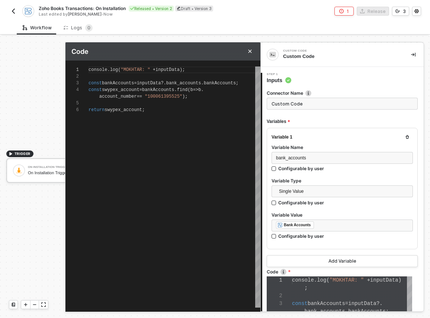
click at [185, 148] on div "console . log ( "MOKHTAR: " + inputData ); const swypex_account = bankAccounts …" at bounding box center [174, 187] width 172 height 241
click at [136, 90] on span "swypex_account" at bounding box center [121, 89] width 38 height 5
click at [177, 88] on span "." at bounding box center [175, 89] width 3 height 5
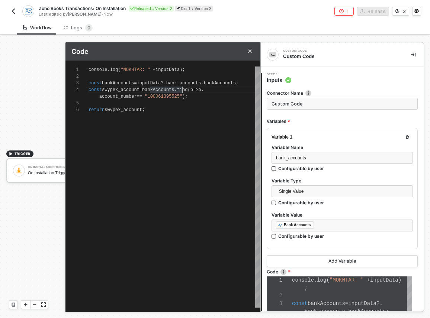
scroll to position [20, 97]
click at [220, 182] on div "console . log ( "MOKHTAR: " + inputData ); const swypex_account = bankAccounts …" at bounding box center [174, 187] width 172 height 241
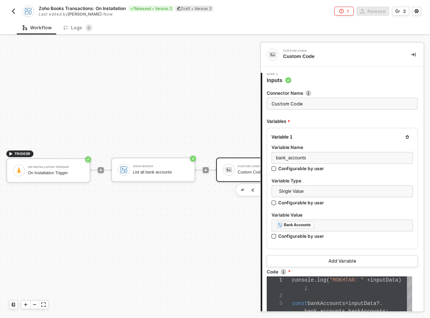
scroll to position [159, 0]
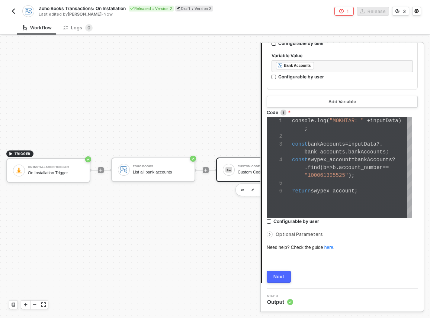
click at [274, 279] on div "Next" at bounding box center [278, 277] width 11 height 6
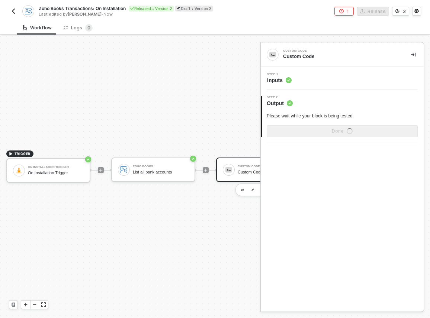
scroll to position [0, 0]
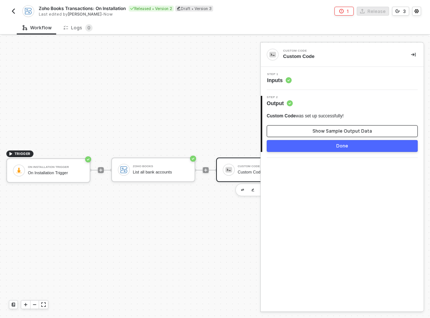
click at [346, 129] on div "Show Sample Output Data" at bounding box center [341, 131] width 59 height 6
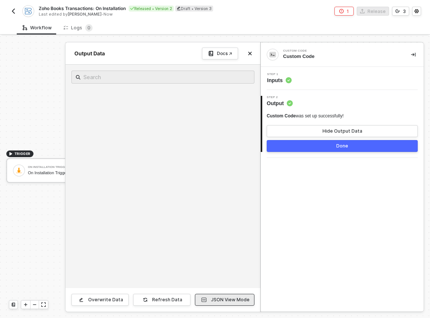
click at [222, 303] on button "JSON View Mode" at bounding box center [224, 300] width 59 height 12
drag, startPoint x: 192, startPoint y: 134, endPoint x: 233, endPoint y: 153, distance: 44.9
click at [211, 146] on div at bounding box center [162, 176] width 195 height 223
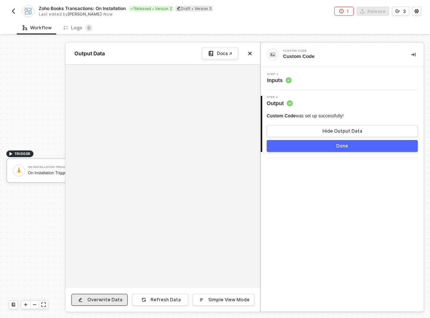
click at [106, 299] on div "Overwrite Data" at bounding box center [104, 300] width 35 height 6
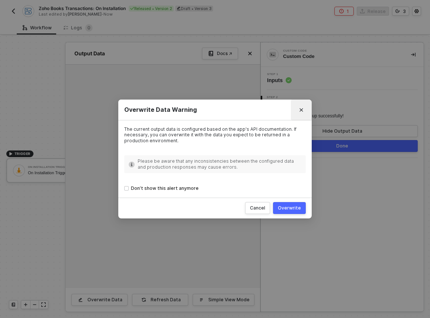
click at [301, 112] on button "Close" at bounding box center [301, 110] width 12 height 12
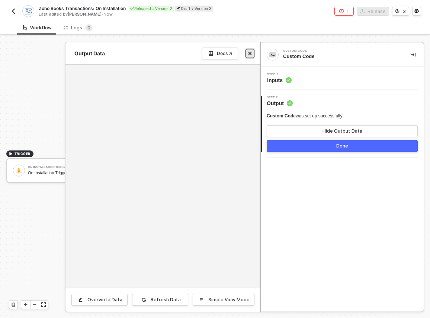
click at [250, 52] on icon "icon-close" at bounding box center [249, 53] width 4 height 4
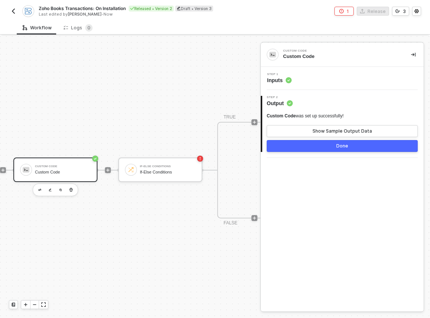
scroll to position [14, 222]
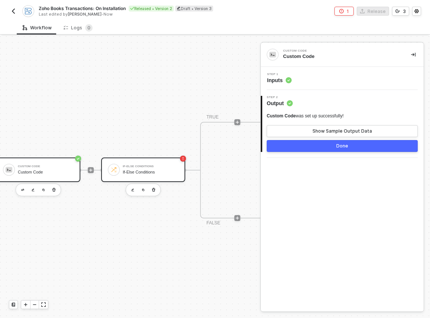
click at [135, 169] on div "If-Else Conditions If-Else Conditions" at bounding box center [151, 170] width 56 height 14
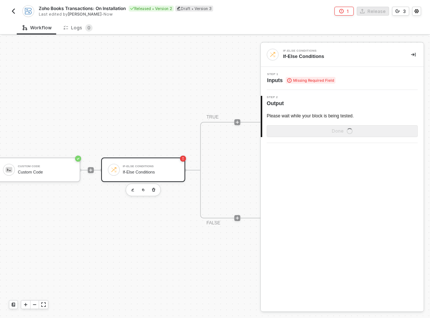
click at [284, 76] on div "Step 1 Inputs Missing Required Field" at bounding box center [301, 78] width 68 height 11
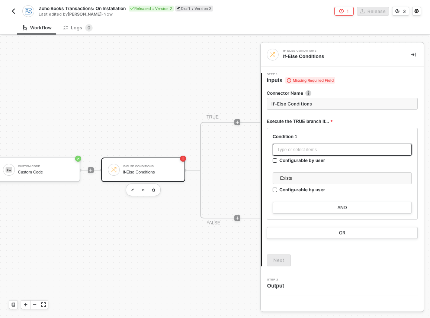
click at [302, 149] on div "Type or select items ﻿" at bounding box center [342, 149] width 130 height 7
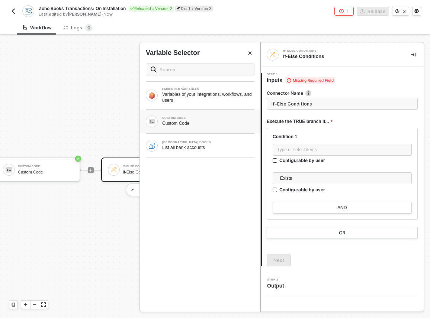
click at [204, 118] on div "CUSTOM CODE" at bounding box center [208, 118] width 92 height 3
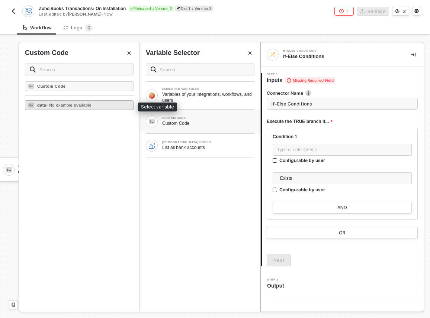
click at [78, 107] on span "- No example available" at bounding box center [68, 105] width 45 height 4
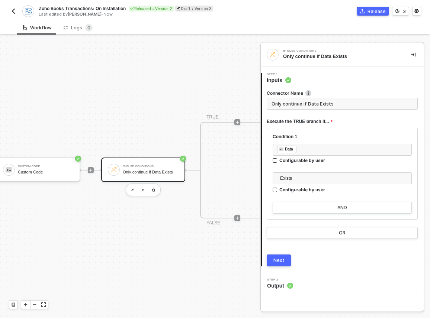
click at [373, 138] on div "Condition 1" at bounding box center [341, 137] width 139 height 6
click at [275, 266] on button "Next" at bounding box center [278, 261] width 24 height 12
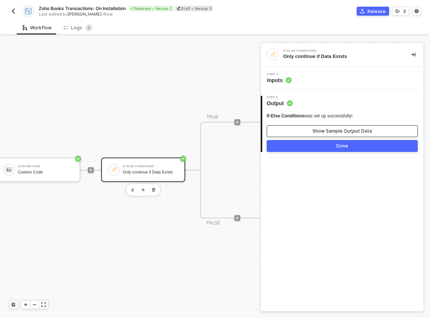
click at [318, 130] on div "Show Sample Output Data" at bounding box center [341, 131] width 59 height 6
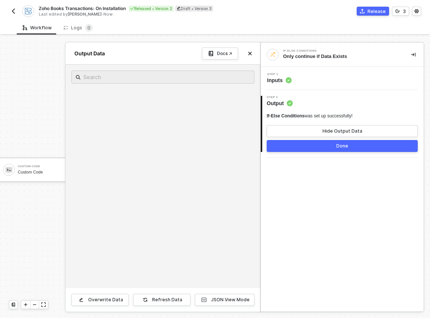
click at [325, 146] on button "Done" at bounding box center [341, 146] width 151 height 12
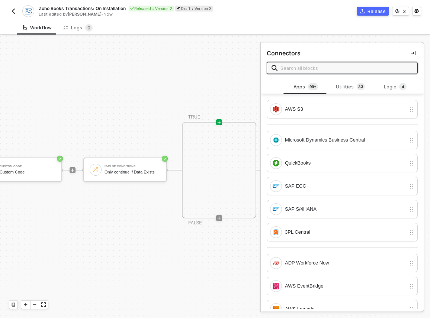
scroll to position [14, 281]
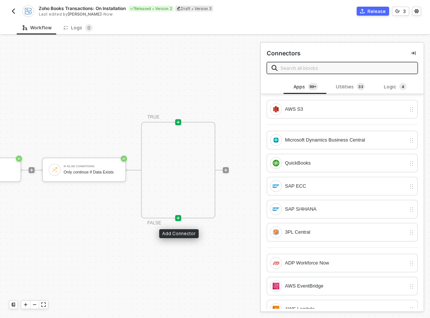
click at [180, 218] on icon "icon-play" at bounding box center [178, 218] width 4 height 4
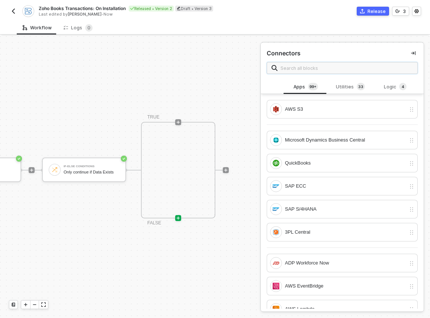
click at [346, 71] on input "text" at bounding box center [346, 68] width 132 height 8
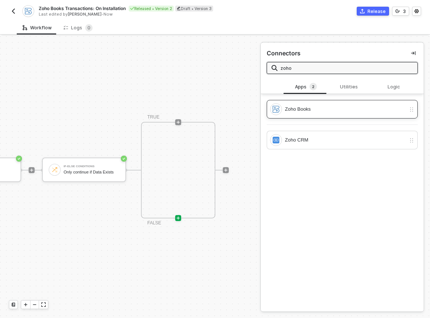
click at [327, 109] on div "Zoho Books" at bounding box center [345, 109] width 121 height 8
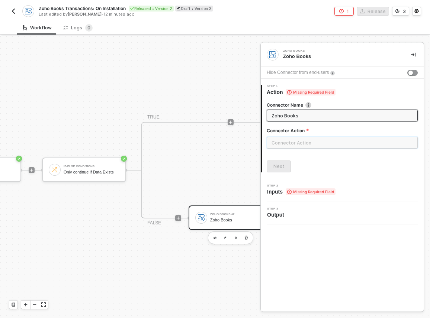
click at [300, 140] on input "text" at bounding box center [341, 143] width 151 height 12
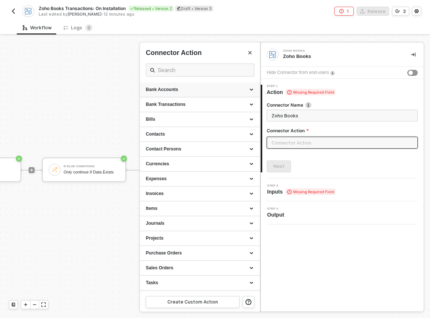
click at [205, 91] on div "Bank Accounts" at bounding box center [200, 90] width 108 height 6
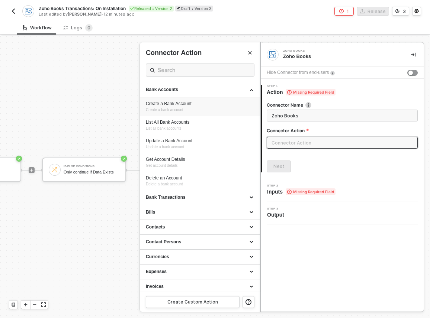
click at [204, 106] on div "Create a Bank Account" at bounding box center [200, 104] width 108 height 6
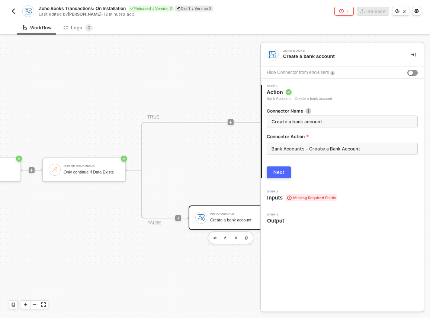
click at [284, 174] on button "Next" at bounding box center [278, 172] width 24 height 12
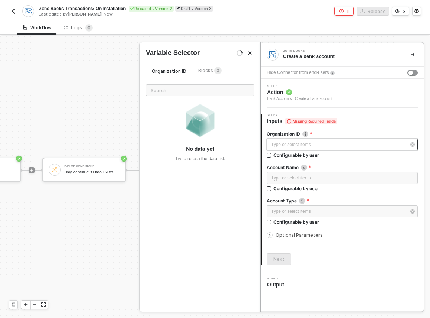
click at [313, 142] on div "Type or select items ﻿" at bounding box center [338, 144] width 135 height 7
click at [204, 73] on div "Blocks 3" at bounding box center [209, 71] width 23 height 8
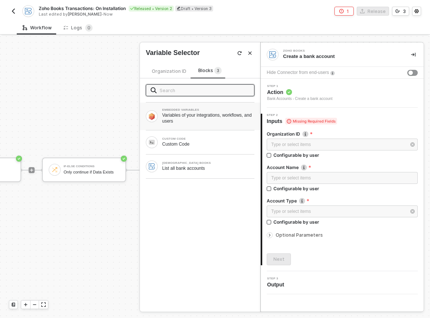
click at [215, 115] on div "Variables of your integrations, workflows, and users" at bounding box center [208, 118] width 92 height 12
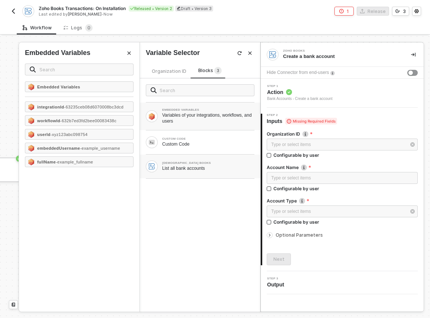
click at [221, 175] on div "ZOHO BOOKS List all bank accounts" at bounding box center [200, 167] width 120 height 24
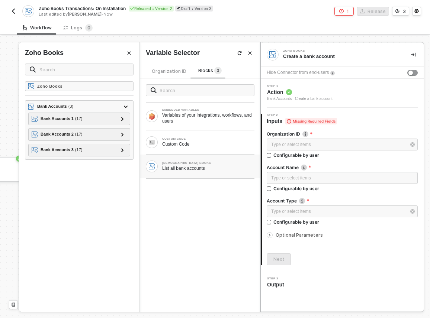
click at [131, 54] on icon "Close" at bounding box center [129, 53] width 4 height 4
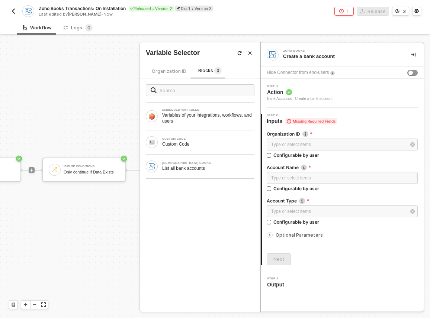
click at [250, 52] on icon "Close" at bounding box center [249, 53] width 4 height 4
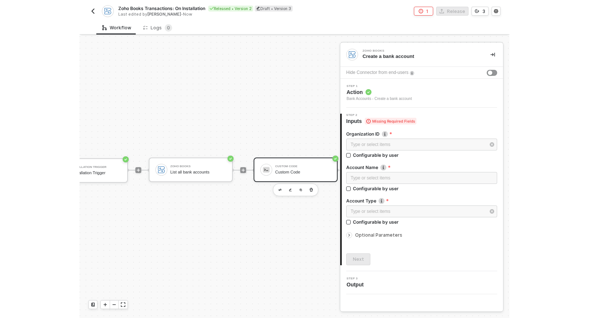
scroll to position [14, 36]
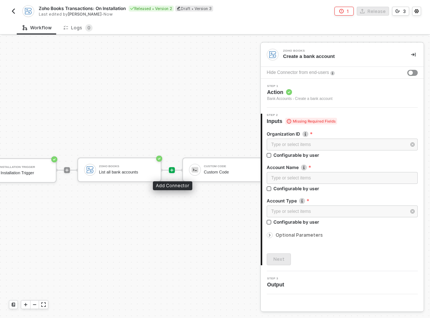
click at [171, 171] on icon "icon-play" at bounding box center [171, 170] width 4 height 4
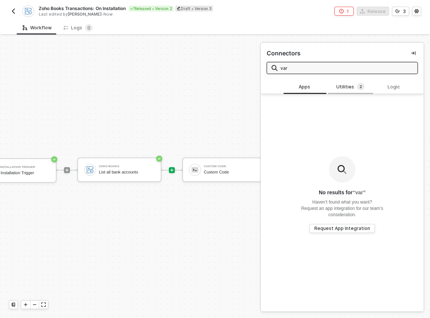
click at [351, 87] on div "Utilities 2" at bounding box center [350, 87] width 33 height 8
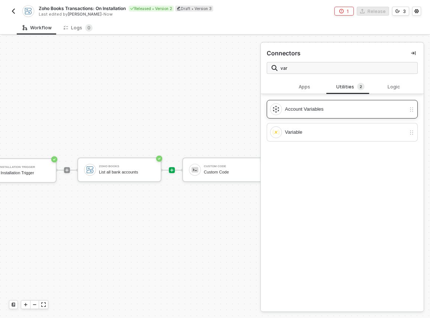
click at [362, 107] on div "Account Variables" at bounding box center [345, 109] width 121 height 8
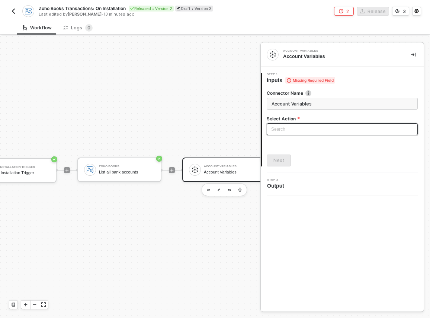
click at [305, 129] on input "search" at bounding box center [342, 129] width 142 height 11
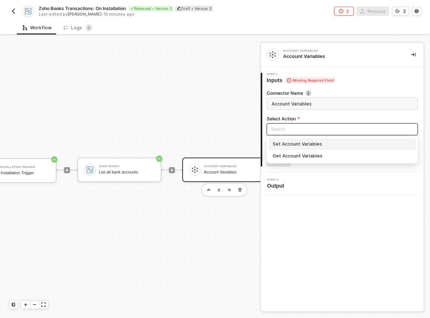
click at [322, 147] on div "Set Account Variables" at bounding box center [341, 144] width 139 height 8
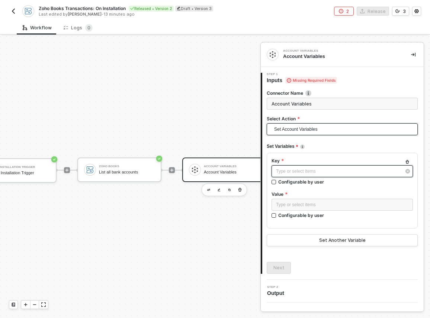
click at [319, 175] on div "Type or select items ﻿" at bounding box center [341, 171] width 141 height 12
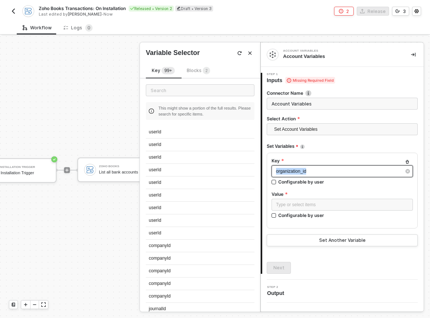
copy span "organization_id"
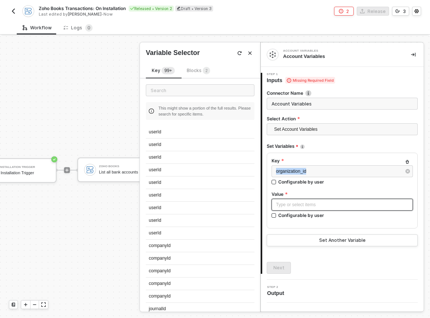
click at [293, 205] on div "Type or select items ﻿" at bounding box center [342, 204] width 132 height 7
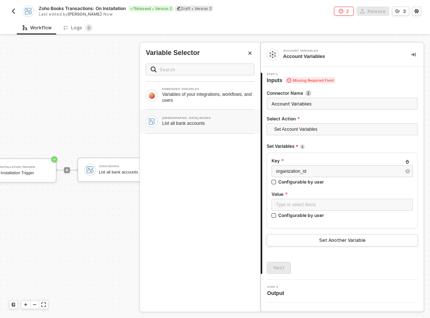
click at [220, 117] on div "[DEMOGRAPHIC_DATA] BOOKS" at bounding box center [208, 118] width 92 height 3
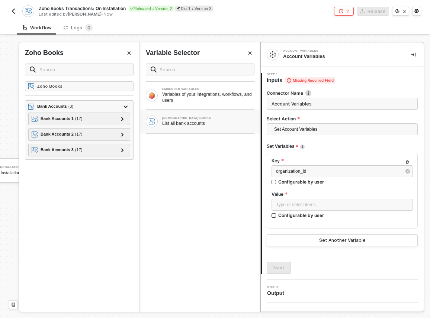
click at [130, 53] on icon "Close" at bounding box center [129, 53] width 4 height 4
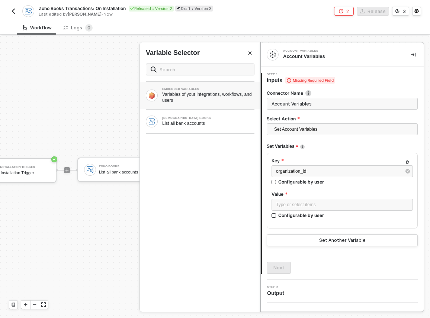
click at [178, 90] on div "EMBEDDED VARIABLES" at bounding box center [208, 89] width 92 height 3
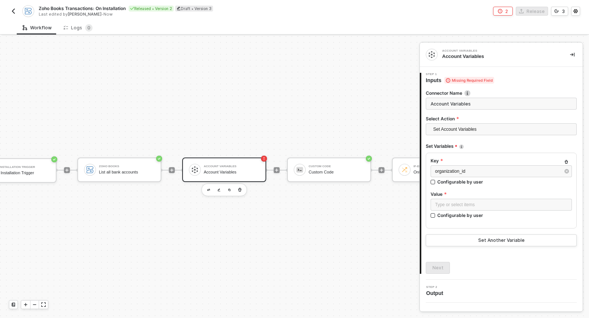
click at [456, 58] on div "Account Variables" at bounding box center [500, 56] width 116 height 7
click at [459, 104] on input "Account Variables" at bounding box center [500, 104] width 151 height 12
click at [475, 81] on div "Step 1 Inputs Missing Required Field" at bounding box center [501, 78] width 161 height 11
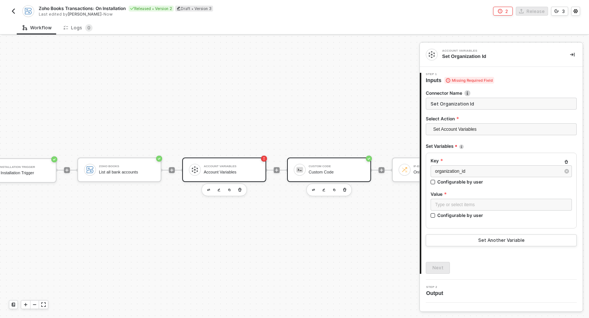
click at [336, 165] on div "Custom Code" at bounding box center [336, 166] width 56 height 3
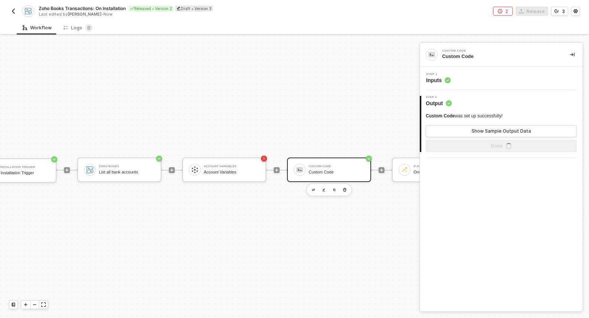
click at [455, 56] on div "Custom Code" at bounding box center [500, 56] width 116 height 7
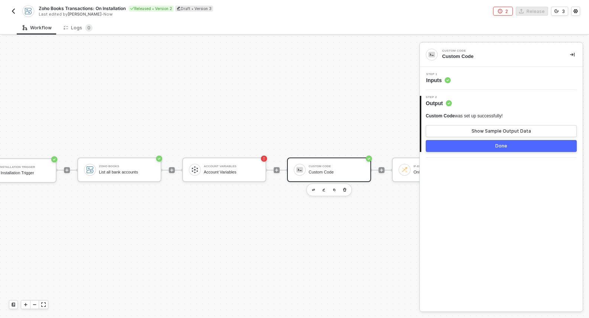
click at [439, 78] on span "Inputs" at bounding box center [438, 80] width 25 height 7
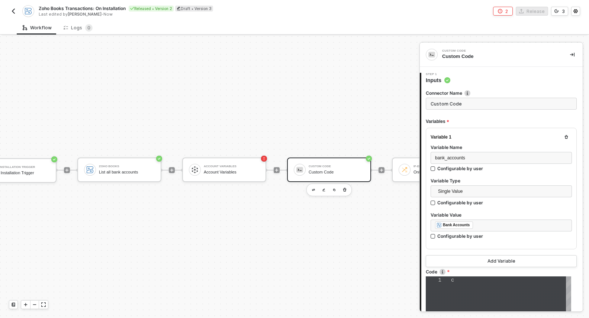
scroll to position [39, 0]
click at [475, 75] on div "Step 1 Inputs" at bounding box center [501, 78] width 161 height 11
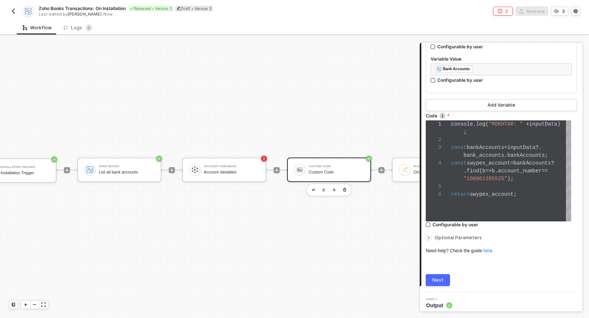
scroll to position [158, 0]
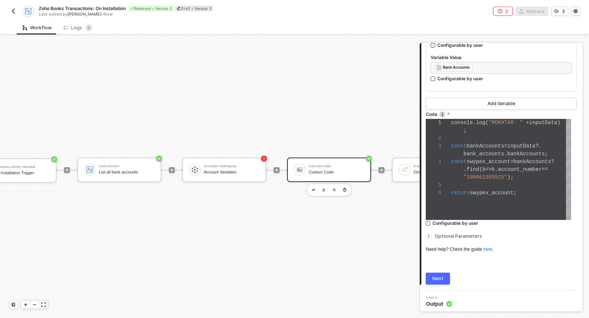
click at [443, 278] on button "Next" at bounding box center [437, 279] width 24 height 12
click at [219, 170] on div "Account Variables" at bounding box center [232, 172] width 56 height 5
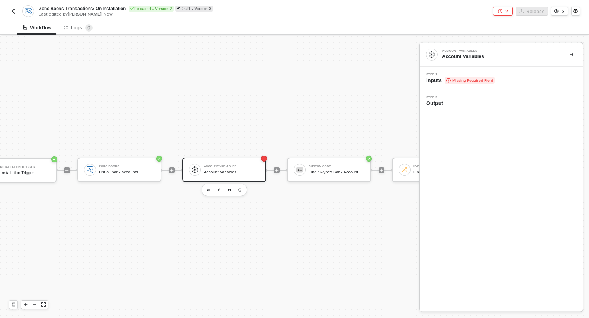
click at [464, 55] on div "Account Variables" at bounding box center [500, 56] width 116 height 7
click at [439, 75] on span "Step 1" at bounding box center [460, 74] width 68 height 3
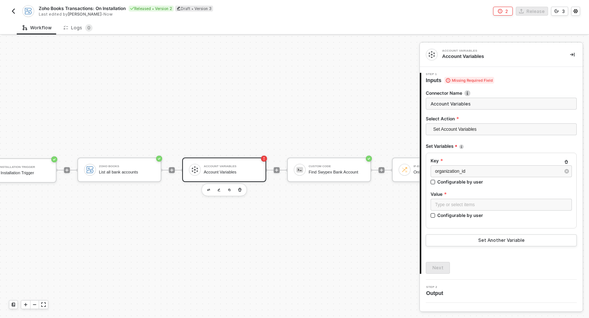
click at [475, 102] on input "Account Variables" at bounding box center [500, 104] width 151 height 12
click at [460, 203] on div "Type or select items ﻿" at bounding box center [501, 204] width 132 height 7
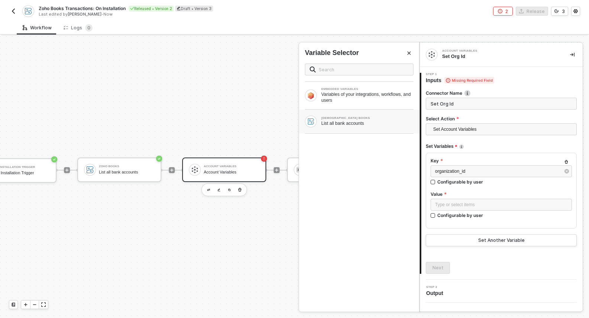
click at [350, 119] on div "[DEMOGRAPHIC_DATA] BOOKS" at bounding box center [367, 118] width 92 height 3
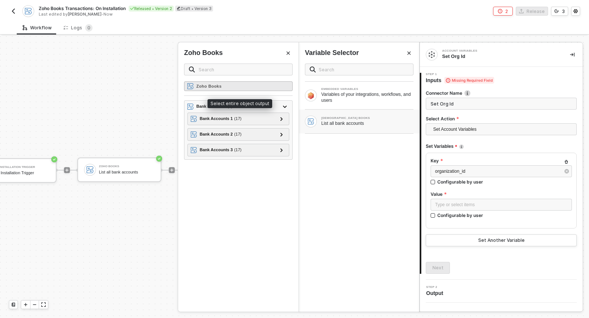
click at [228, 88] on div "Zoho Books" at bounding box center [238, 86] width 109 height 10
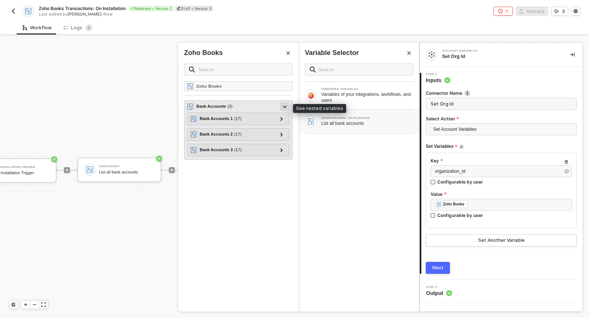
click at [285, 107] on icon at bounding box center [285, 107] width 4 height 3
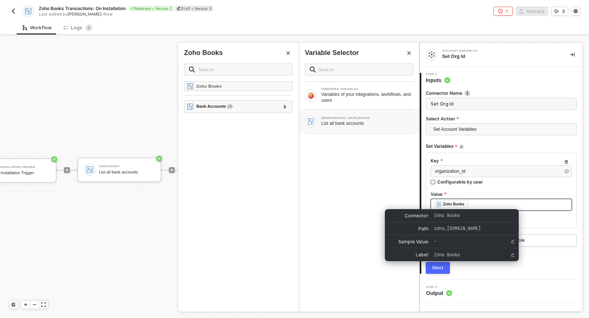
click at [452, 205] on div "Zoho Books" at bounding box center [454, 204] width 22 height 7
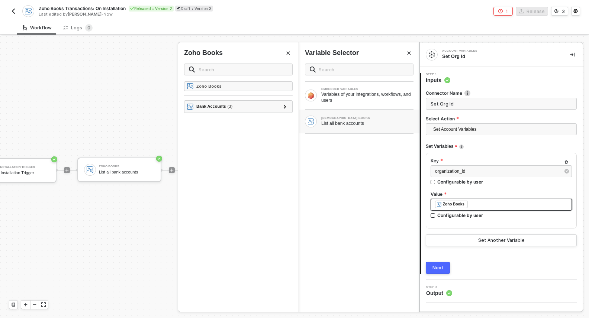
click at [475, 203] on div "﻿ ﻿ Zoho Books ﻿" at bounding box center [501, 205] width 132 height 8
click at [436, 269] on div "Next" at bounding box center [437, 268] width 11 height 6
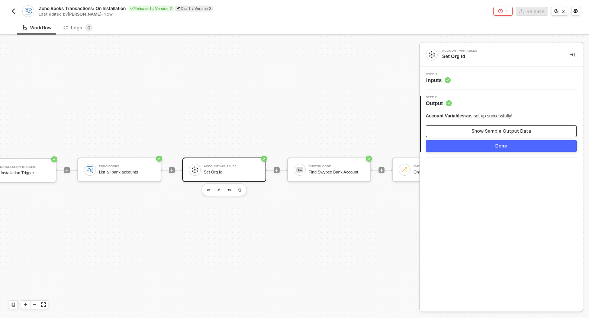
click at [472, 134] on button "Show Sample Output Data" at bounding box center [500, 131] width 151 height 12
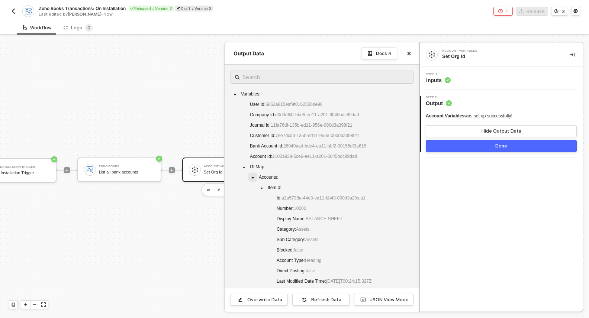
click at [253, 177] on icon "caret-down" at bounding box center [253, 178] width 4 height 4
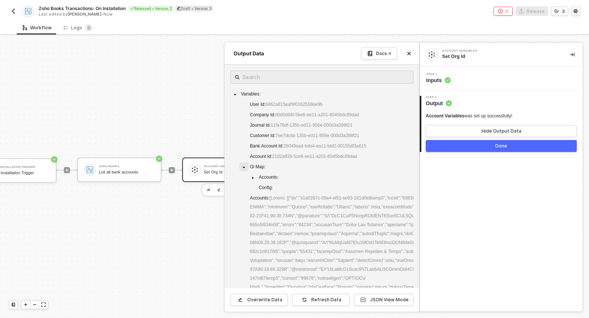
click at [246, 167] on span at bounding box center [243, 166] width 9 height 9
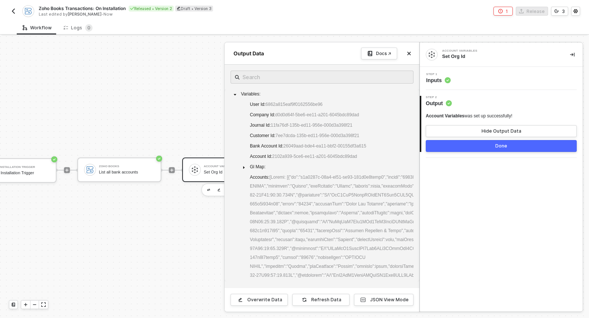
click at [208, 82] on div at bounding box center [294, 177] width 589 height 282
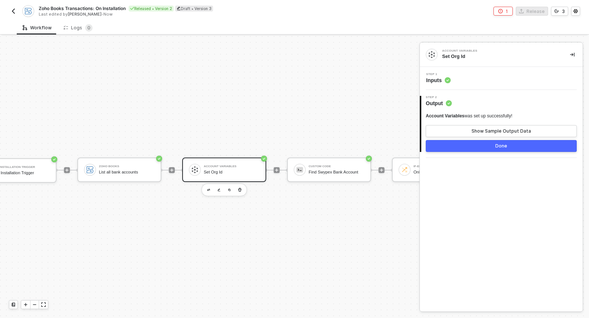
click at [209, 172] on div "Set Org Id" at bounding box center [232, 172] width 56 height 5
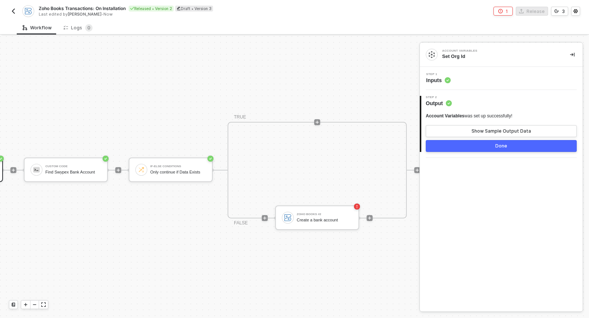
scroll to position [14, 333]
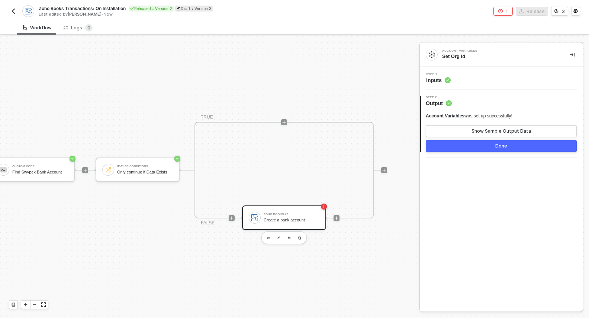
click at [287, 220] on div "Create a bank account" at bounding box center [291, 220] width 56 height 5
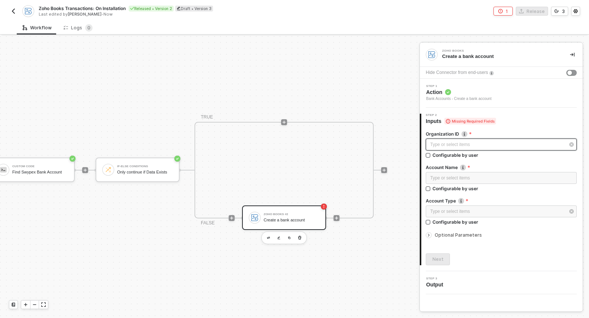
click at [463, 146] on div "Type or select items ﻿" at bounding box center [497, 144] width 135 height 7
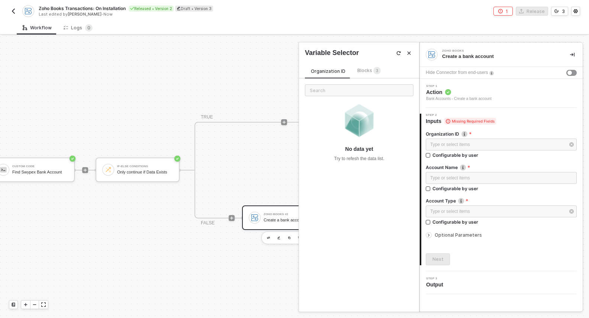
click at [367, 72] on span "Blocks 3" at bounding box center [368, 71] width 23 height 6
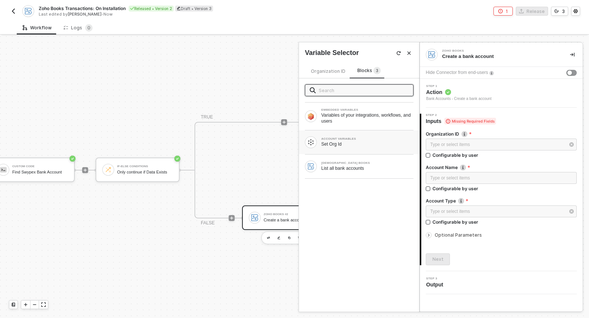
click at [366, 146] on div "Set Org Id" at bounding box center [367, 144] width 92 height 6
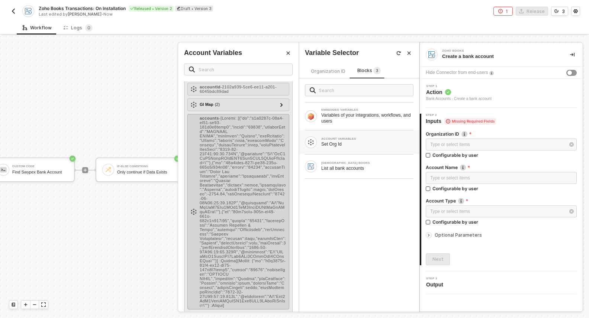
scroll to position [136, 0]
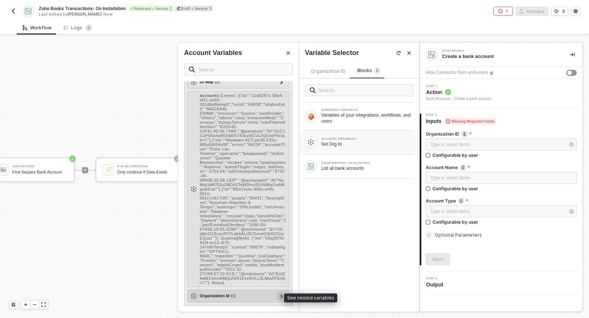
click at [280, 295] on icon at bounding box center [281, 296] width 3 height 4
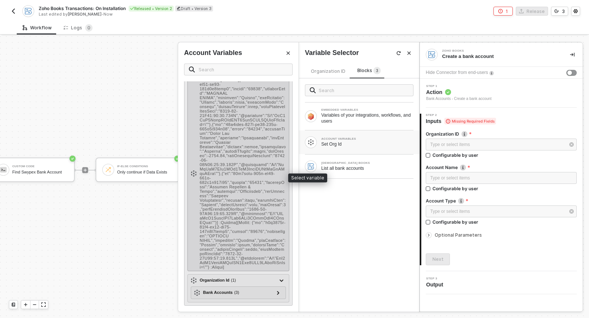
scroll to position [152, 0]
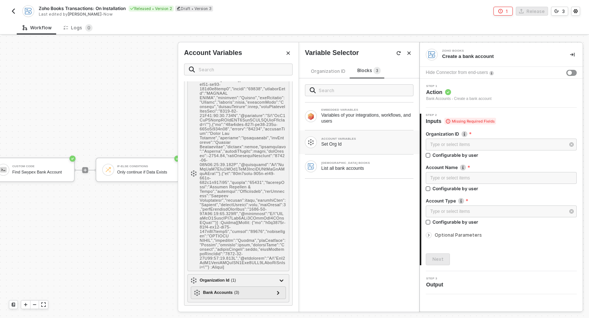
click at [409, 49] on button "Close" at bounding box center [408, 53] width 9 height 9
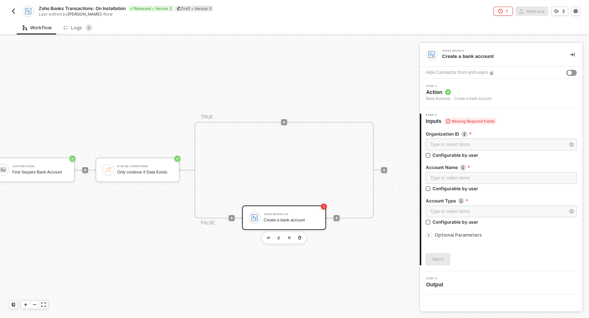
click at [303, 219] on div "Create a bank account" at bounding box center [291, 220] width 56 height 5
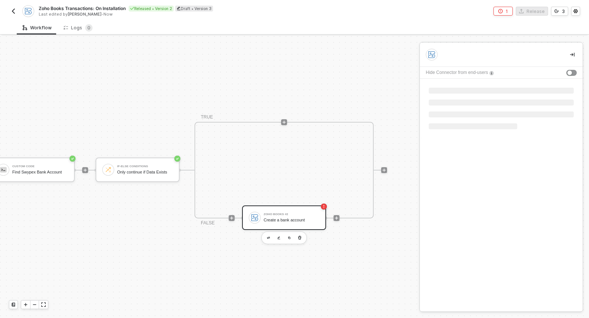
click at [277, 218] on div "Create a bank account" at bounding box center [291, 220] width 56 height 5
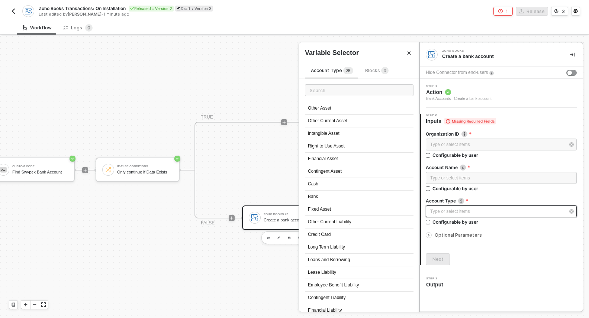
click at [472, 205] on div "Type or select items ﻿" at bounding box center [500, 211] width 151 height 12
click at [380, 88] on input "text" at bounding box center [359, 90] width 109 height 12
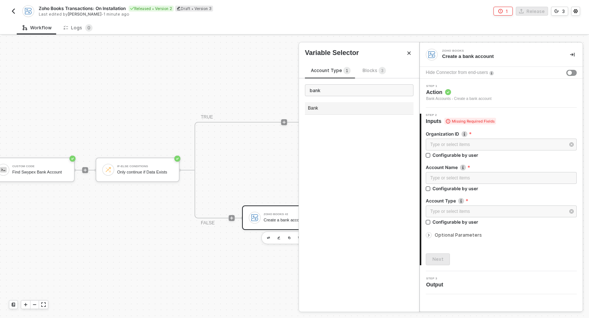
click at [360, 107] on div "Bank" at bounding box center [359, 108] width 109 height 13
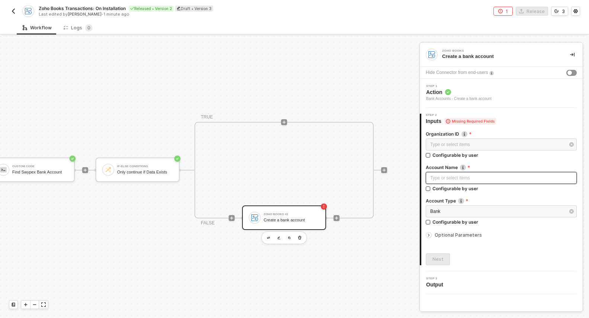
click at [454, 179] on div "Type or select items ﻿" at bounding box center [501, 178] width 142 height 7
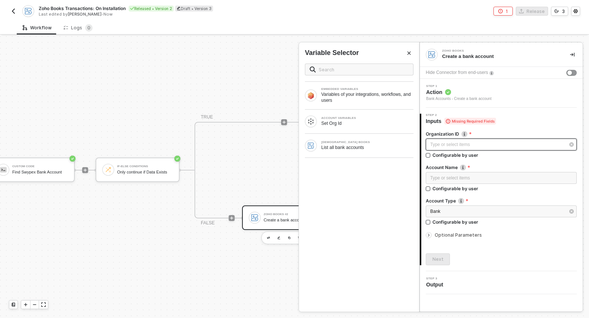
click at [475, 142] on div "Type or select items ﻿" at bounding box center [497, 144] width 135 height 7
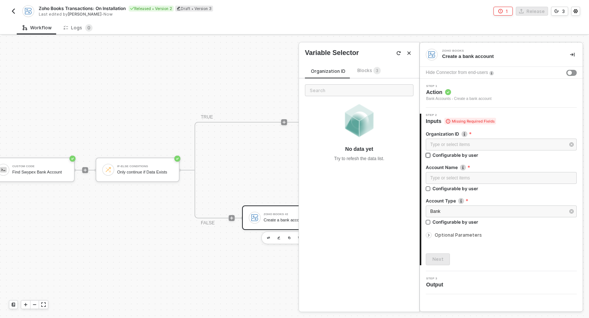
click at [429, 154] on input "Configurable by user" at bounding box center [427, 155] width 5 height 5
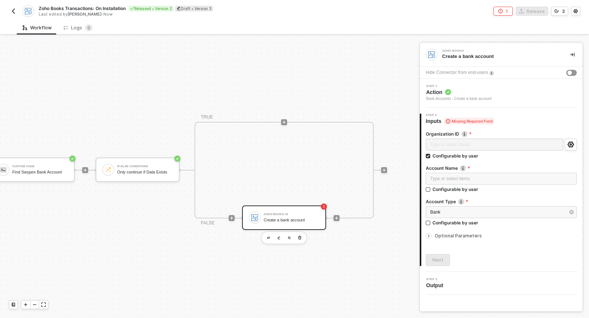
click at [440, 147] on div "Type or select items ﻿" at bounding box center [493, 145] width 137 height 13
click at [446, 182] on div "Type or select items ﻿" at bounding box center [501, 178] width 142 height 7
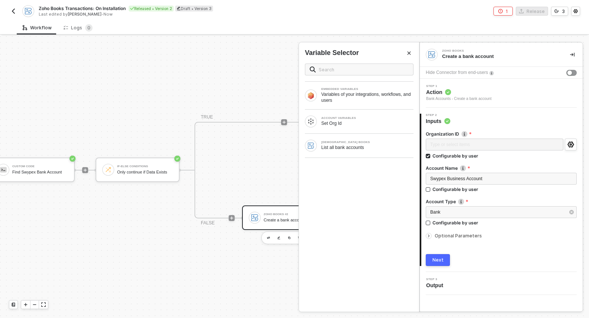
click at [475, 261] on div "Next" at bounding box center [500, 260] width 151 height 12
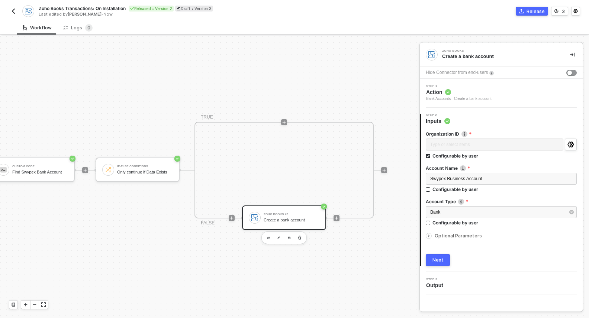
click at [437, 228] on div "Bank Configurable by user" at bounding box center [500, 217] width 151 height 23
click at [438, 232] on div "Optional Parameters" at bounding box center [500, 236] width 151 height 8
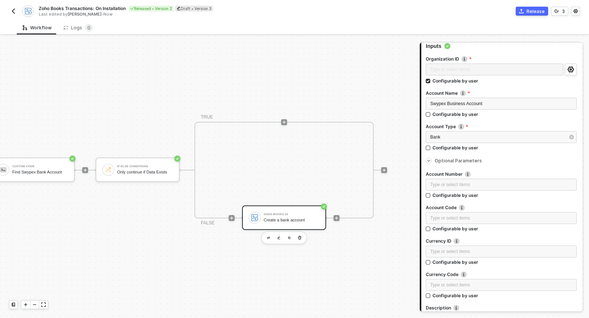
scroll to position [104, 0]
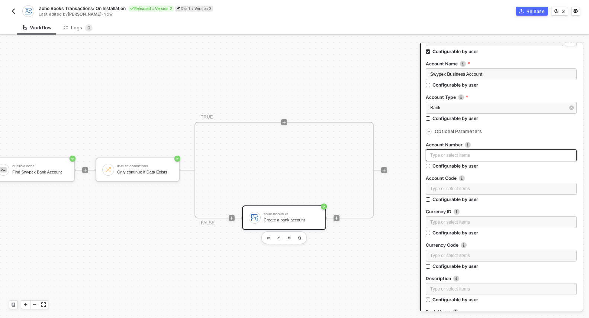
click at [462, 156] on div "Type or select items ﻿" at bounding box center [501, 155] width 142 height 7
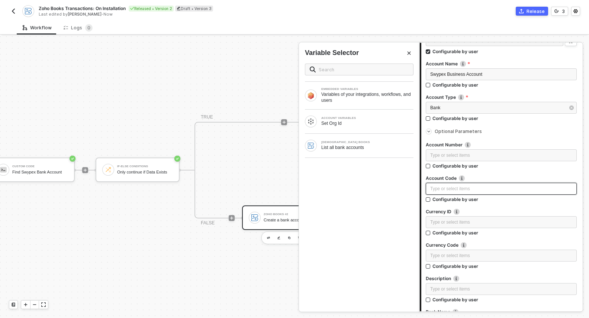
click at [453, 185] on div "Type or select items ﻿" at bounding box center [501, 188] width 142 height 7
click at [475, 222] on div "Type or select items ﻿" at bounding box center [501, 222] width 142 height 7
click at [467, 255] on div "Type or select items ﻿" at bounding box center [501, 255] width 142 height 7
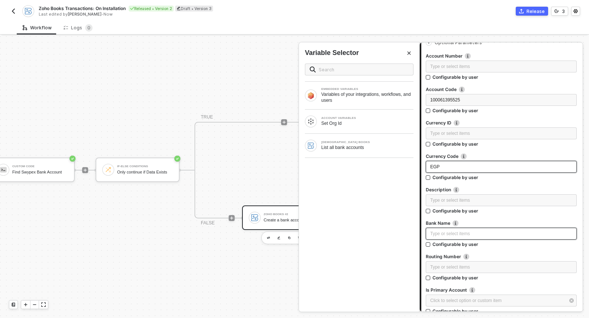
scroll to position [199, 0]
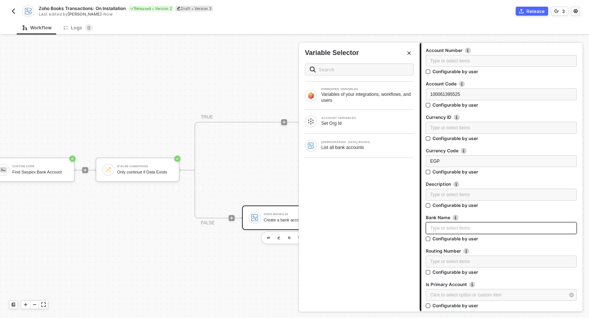
click at [475, 229] on div "Type or select items ﻿" at bounding box center [501, 228] width 142 height 7
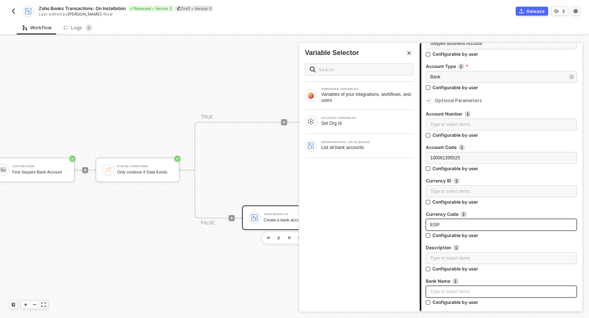
scroll to position [134, 0]
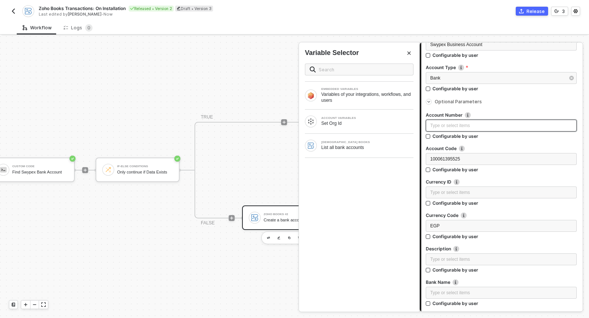
click at [451, 122] on div "Type or select items ﻿" at bounding box center [501, 125] width 142 height 7
click at [450, 161] on span "100061395525" at bounding box center [445, 158] width 30 height 5
click at [453, 126] on div "Type or select items ﻿" at bounding box center [501, 125] width 142 height 7
click at [460, 157] on div "Type or select items ﻿" at bounding box center [501, 159] width 142 height 7
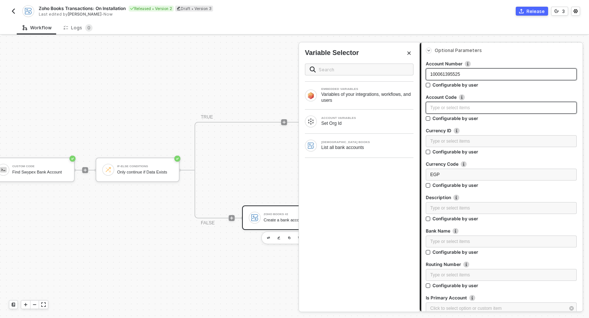
scroll to position [188, 0]
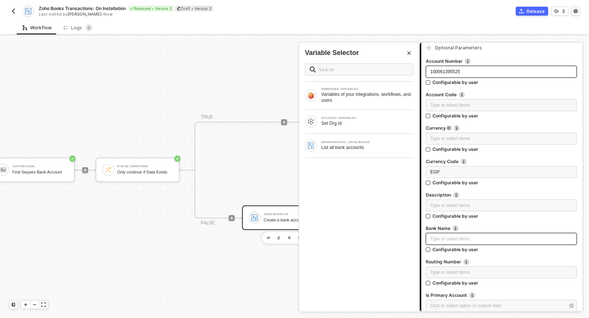
click at [454, 239] on div "Type or select items ﻿" at bounding box center [501, 239] width 142 height 7
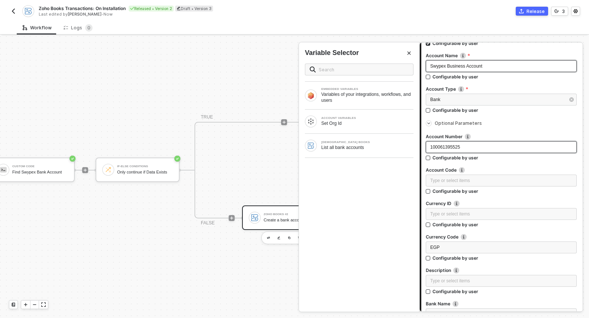
click at [463, 66] on span "Swypex Business Account" at bounding box center [456, 66] width 52 height 5
copy span "Swypex Business Account"
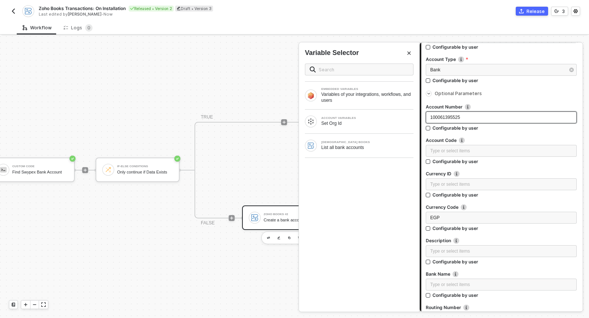
scroll to position [148, 0]
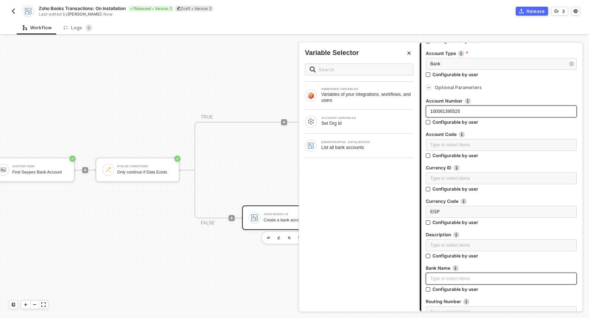
click at [448, 278] on div "Type or select items ﻿" at bounding box center [501, 278] width 142 height 7
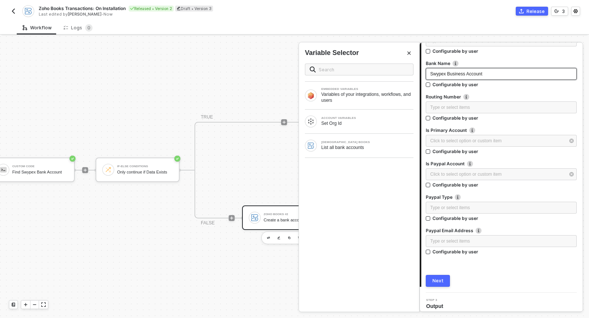
scroll to position [357, 0]
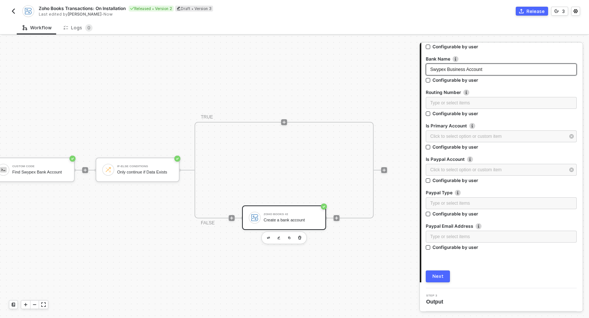
click at [446, 273] on button "Next" at bounding box center [437, 277] width 24 height 12
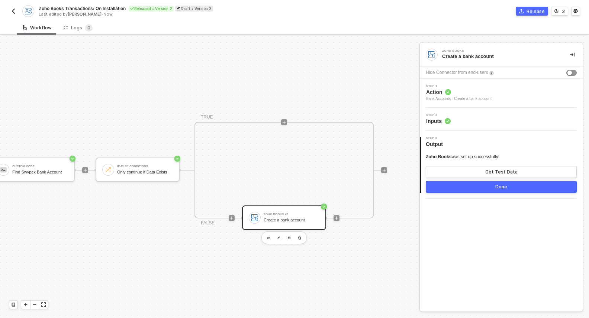
scroll to position [0, 0]
click at [475, 174] on button "Get Test Data" at bounding box center [500, 172] width 151 height 12
click at [475, 172] on div "Show Sample Output Data" at bounding box center [500, 172] width 59 height 6
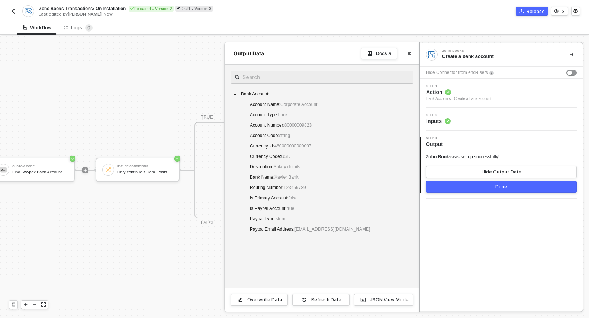
click at [475, 189] on button "Done" at bounding box center [500, 187] width 151 height 12
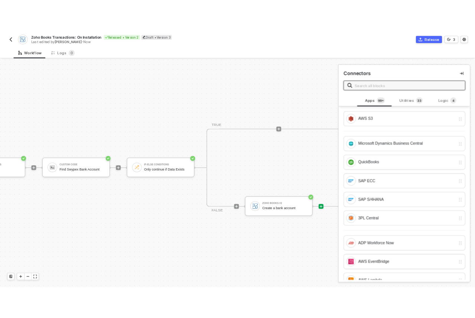
scroll to position [14, 0]
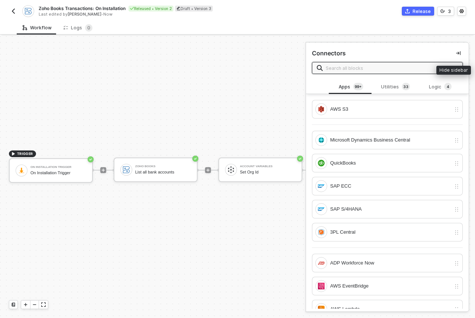
click at [454, 50] on button "button" at bounding box center [458, 53] width 9 height 9
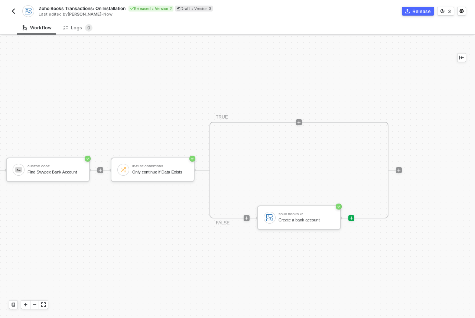
scroll to position [0, 323]
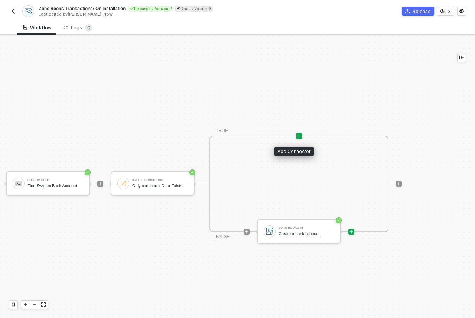
click at [297, 136] on icon "icon-play" at bounding box center [299, 136] width 4 height 4
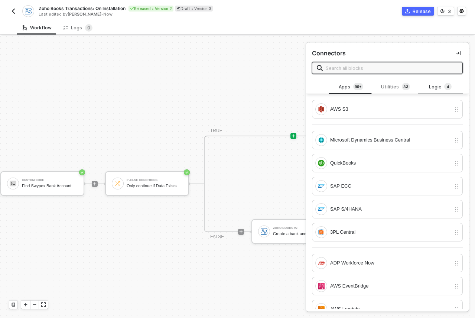
click at [432, 89] on div "Logic 4" at bounding box center [440, 87] width 33 height 8
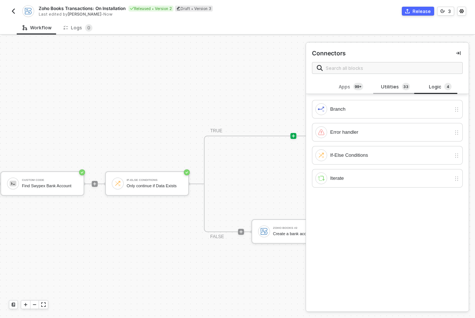
click at [389, 84] on div "Utilities 3 3" at bounding box center [395, 87] width 33 height 8
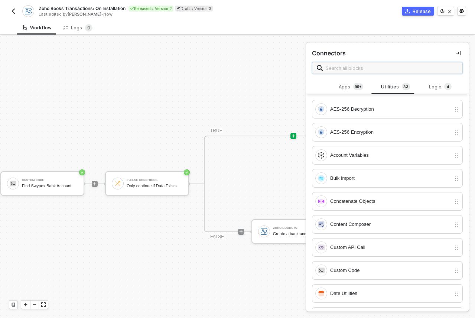
click at [382, 69] on input "text" at bounding box center [392, 68] width 132 height 8
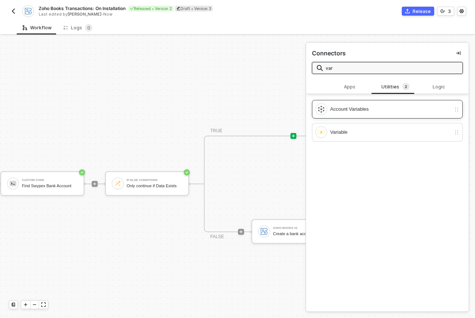
click at [374, 113] on div "Account Variables" at bounding box center [383, 109] width 136 height 12
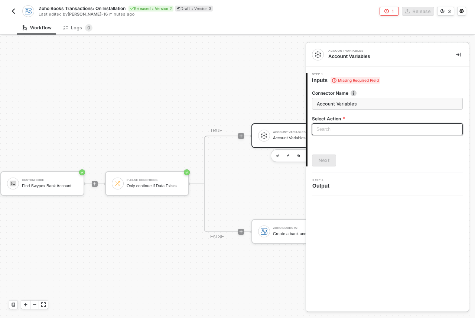
click at [345, 129] on input "search" at bounding box center [388, 129] width 142 height 11
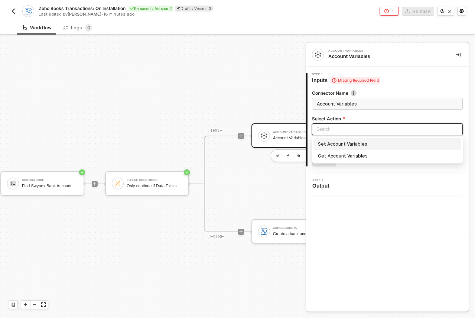
click at [340, 144] on div "Set Account Variables" at bounding box center [387, 144] width 139 height 8
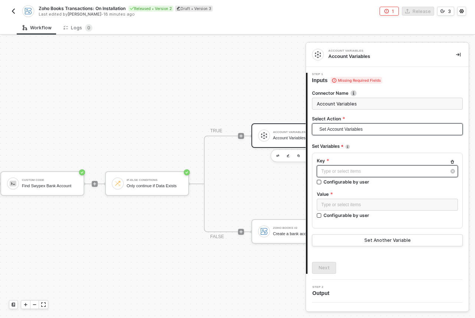
click at [365, 170] on div "Type or select items ﻿" at bounding box center [383, 171] width 125 height 7
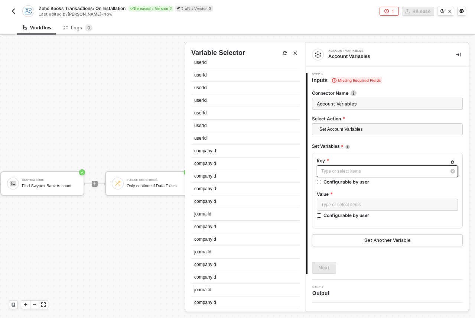
scroll to position [0, 0]
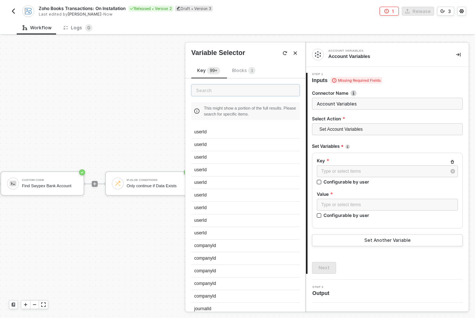
click at [229, 88] on input "text" at bounding box center [245, 90] width 109 height 12
click at [339, 170] on div "Type or select items ﻿" at bounding box center [383, 171] width 125 height 7
click at [403, 204] on div "Type or select items ﻿" at bounding box center [387, 204] width 132 height 7
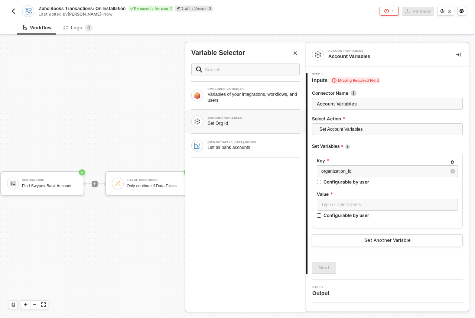
click at [237, 123] on div "Set Org Id" at bounding box center [254, 123] width 92 height 6
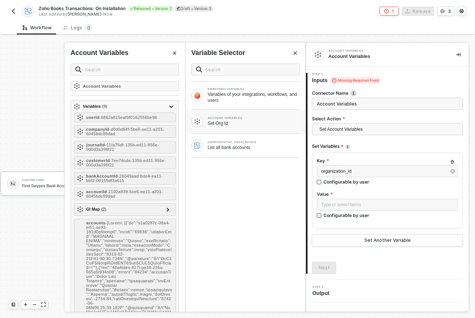
click at [173, 56] on button "Close" at bounding box center [174, 53] width 9 height 9
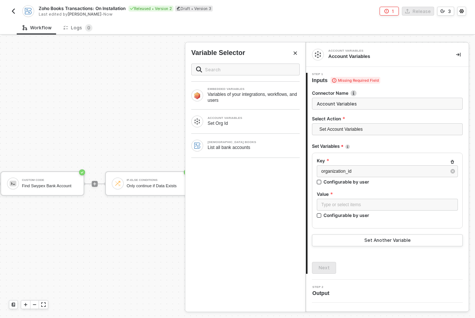
click at [296, 55] on icon "Close" at bounding box center [295, 53] width 4 height 4
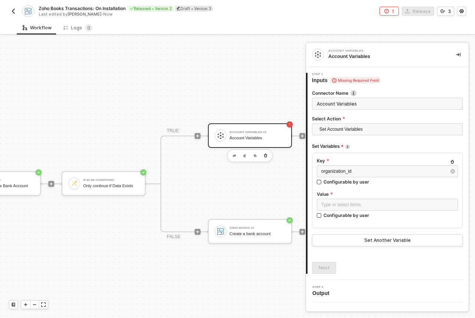
scroll to position [0, 372]
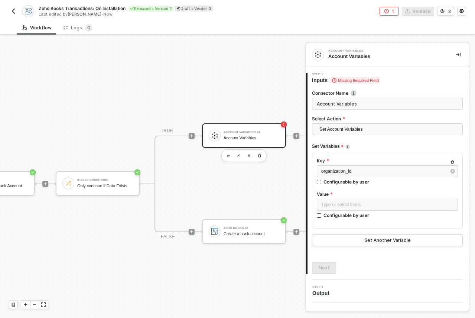
click at [240, 136] on div "Account Variables" at bounding box center [252, 138] width 56 height 5
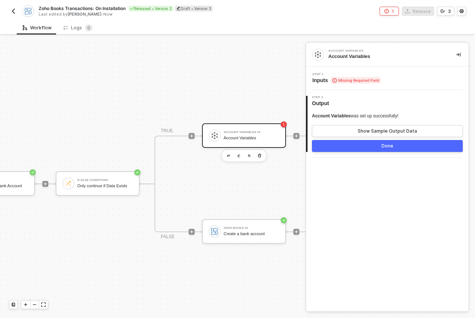
click at [346, 81] on span "Missing Required Field" at bounding box center [356, 80] width 50 height 7
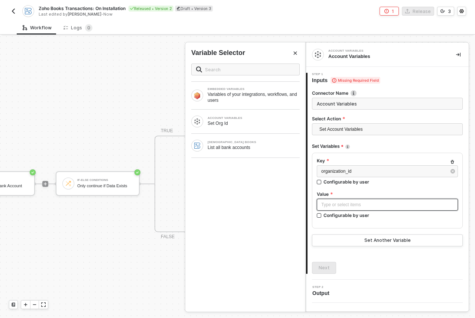
click at [337, 199] on div "Type or select items ﻿" at bounding box center [387, 205] width 141 height 12
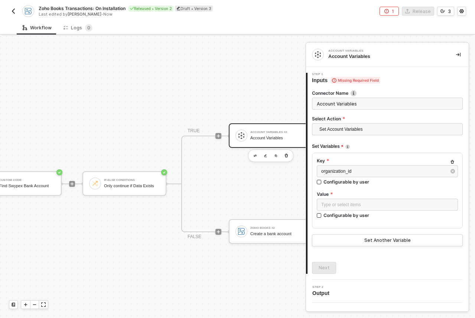
scroll to position [0, 256]
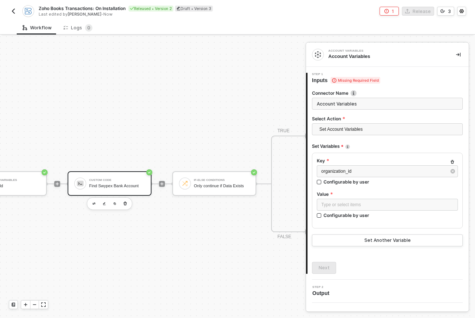
click at [115, 179] on div "Custom Code" at bounding box center [117, 180] width 56 height 3
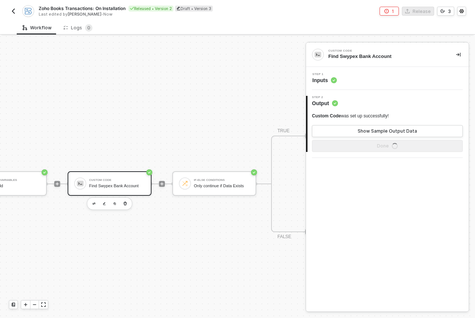
click at [355, 56] on div "Find Swypex Bank Account" at bounding box center [386, 56] width 116 height 7
copy div "Find Swypex Bank Account"
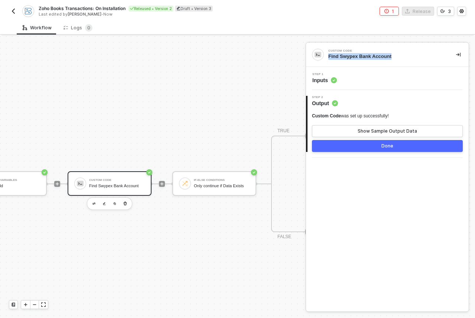
scroll to position [0, 398]
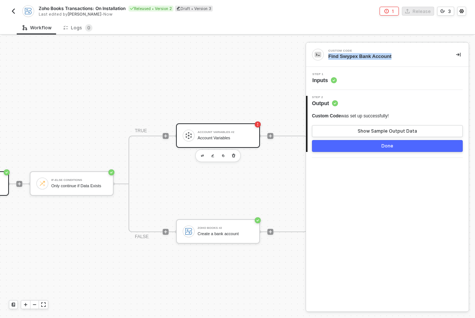
click at [216, 144] on div "Account Variables #2 Account Variables" at bounding box center [218, 135] width 84 height 25
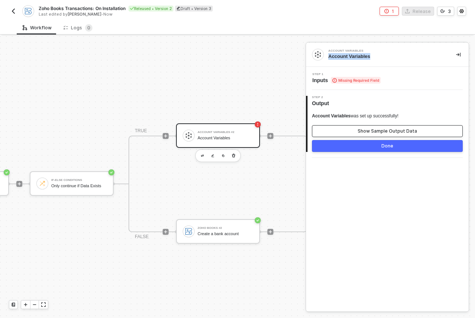
click at [367, 135] on button "Show Sample Output Data" at bounding box center [387, 131] width 151 height 12
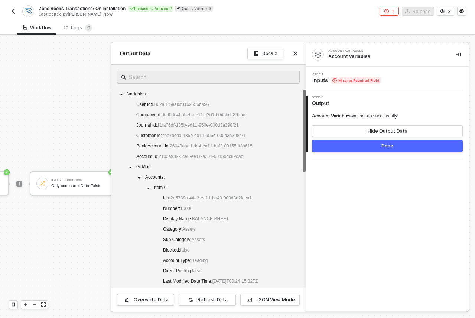
click at [356, 94] on div "2 Step 2 Output Account Variables was set up successfully! Hide Output Data Done" at bounding box center [387, 124] width 163 height 68
click at [352, 84] on span "Inputs Missing Required Field" at bounding box center [347, 80] width 68 height 7
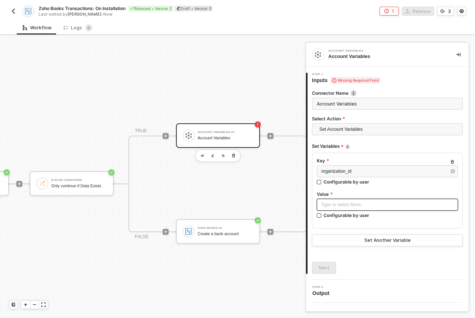
click at [350, 205] on div "Type or select items ﻿" at bounding box center [387, 204] width 132 height 7
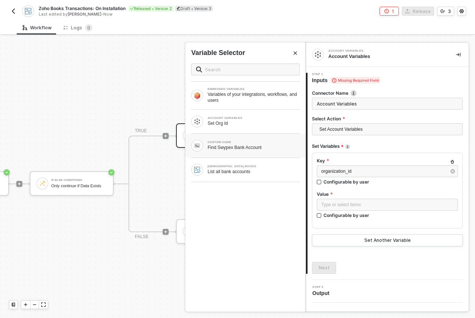
click at [245, 150] on div "Find Swypex Bank Account" at bounding box center [254, 148] width 92 height 6
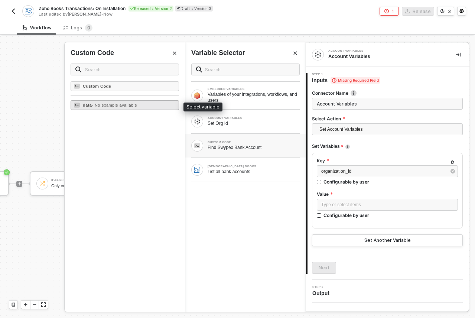
click at [101, 105] on span "- No example available" at bounding box center [114, 105] width 45 height 4
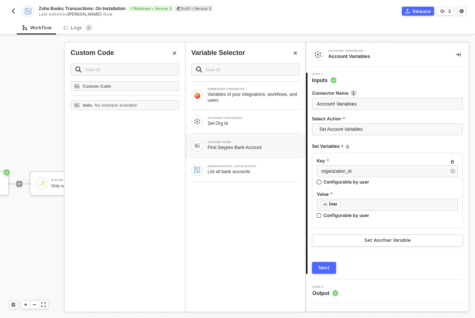
click at [458, 55] on icon "icon-collapse-right" at bounding box center [458, 54] width 4 height 4
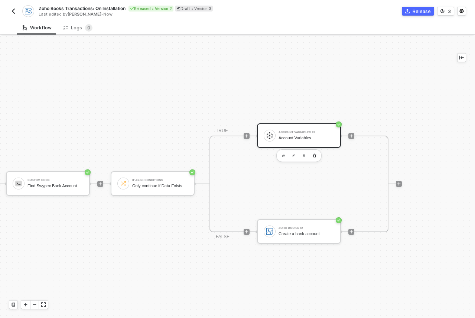
click at [295, 133] on div "Account Variables #2" at bounding box center [307, 132] width 56 height 3
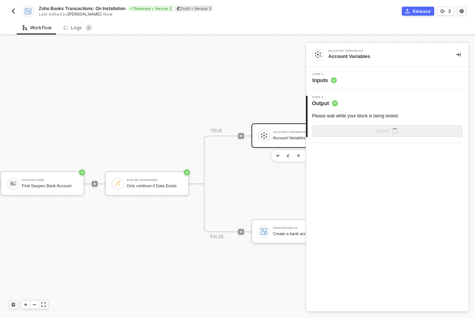
click at [344, 57] on div "Account Variables" at bounding box center [386, 56] width 116 height 7
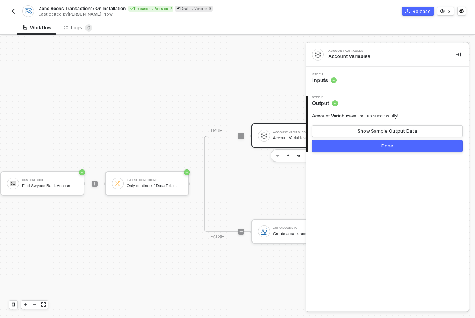
click at [322, 84] on div "Step 1 Inputs" at bounding box center [387, 78] width 163 height 23
click at [325, 80] on span "Inputs" at bounding box center [325, 80] width 25 height 7
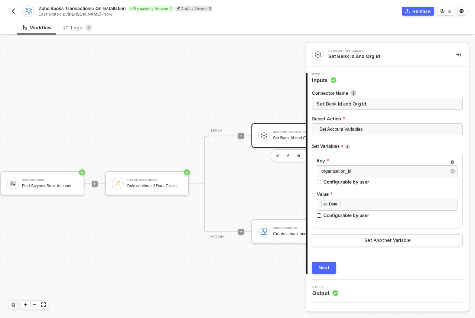
click at [148, 142] on div "TRIGGER On Installation Trigger On Installation Trigger Zoho Books List all ban…" at bounding box center [36, 184] width 719 height 296
click at [346, 239] on button "Set Another Variable" at bounding box center [387, 240] width 151 height 12
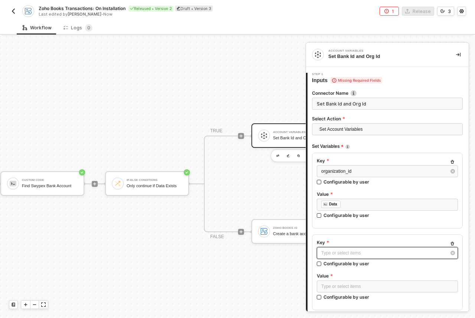
click at [353, 251] on div "Type or select items ﻿" at bounding box center [383, 253] width 125 height 7
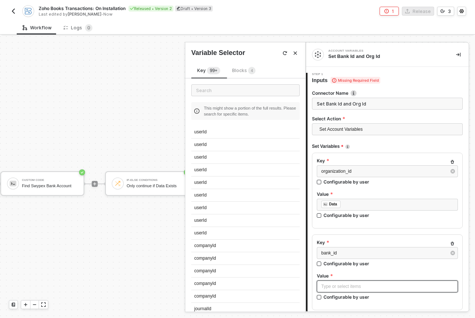
click at [339, 286] on div "Type or select items ﻿" at bounding box center [387, 286] width 132 height 7
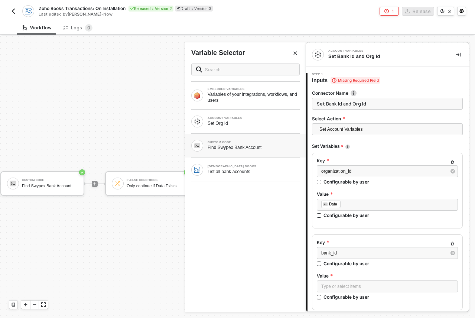
click at [258, 149] on div "Find Swypex Bank Account" at bounding box center [254, 148] width 92 height 6
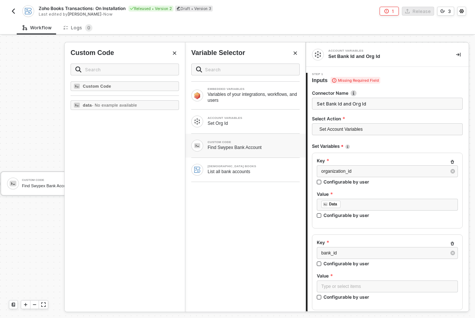
click at [137, 111] on div "Custom Code data - No example available" at bounding box center [125, 196] width 120 height 230
click at [137, 109] on div "data - No example available" at bounding box center [125, 105] width 109 height 10
click at [382, 271] on div at bounding box center [387, 271] width 141 height 3
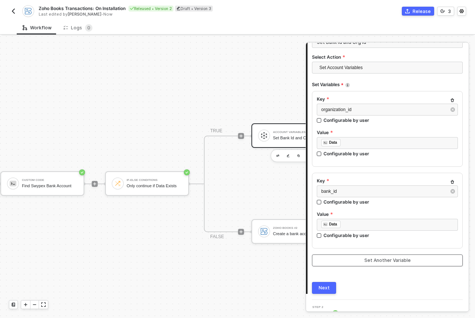
click at [350, 262] on button "Set Another Variable" at bounding box center [387, 261] width 151 height 12
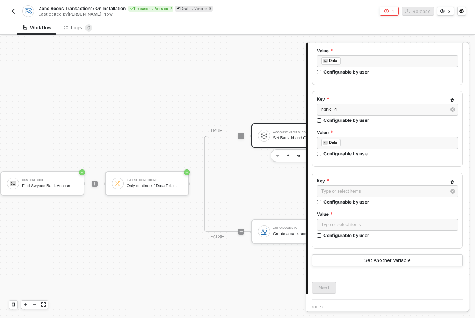
click at [450, 182] on icon "button" at bounding box center [452, 182] width 4 height 4
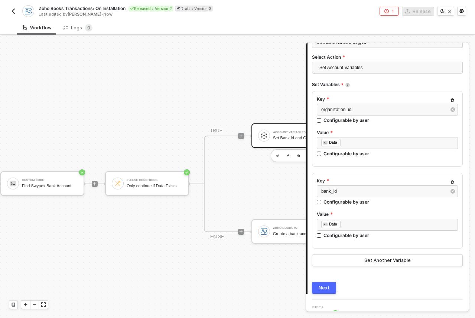
click at [324, 288] on div "Next" at bounding box center [324, 288] width 11 height 6
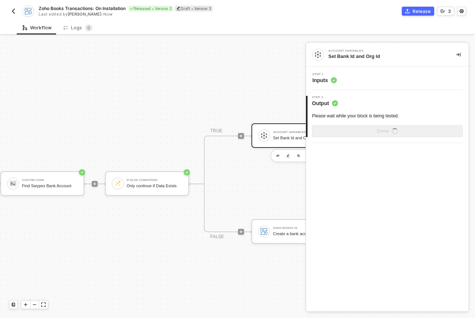
scroll to position [0, 0]
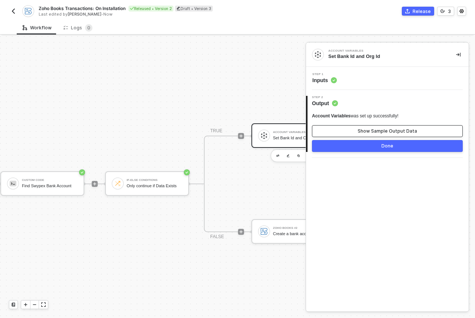
click at [365, 129] on div "Show Sample Output Data" at bounding box center [387, 131] width 59 height 6
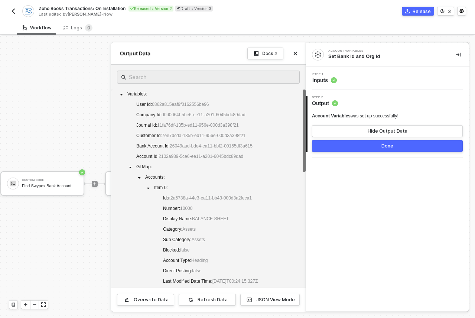
click at [336, 146] on button "Done" at bounding box center [387, 146] width 151 height 12
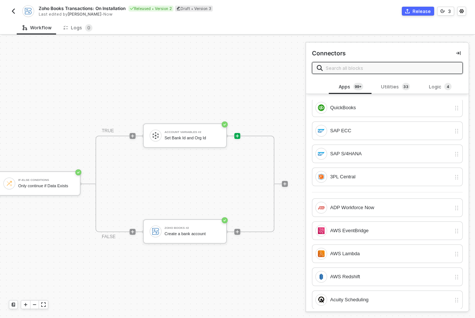
scroll to position [0, 466]
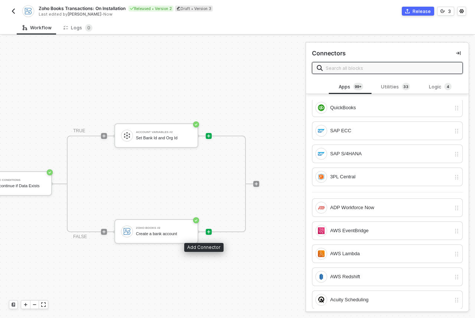
click at [207, 233] on icon "icon-play" at bounding box center [209, 232] width 4 height 4
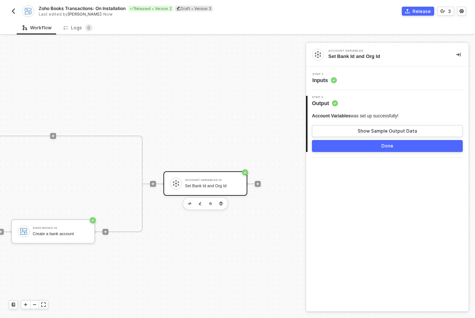
scroll to position [0, 570]
click at [193, 185] on div "Set Bank Id and Org Id" at bounding box center [212, 186] width 56 height 5
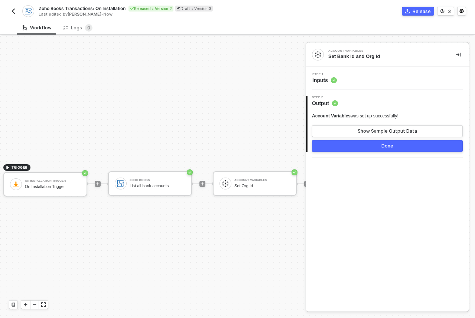
scroll to position [0, 0]
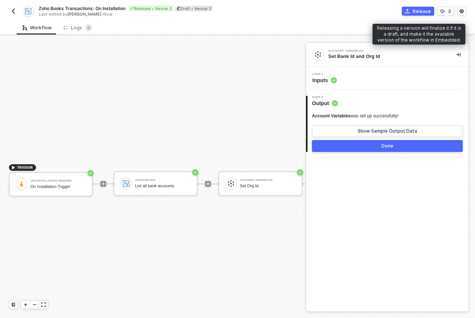
click at [408, 12] on icon "icon-commerce" at bounding box center [407, 11] width 4 height 4
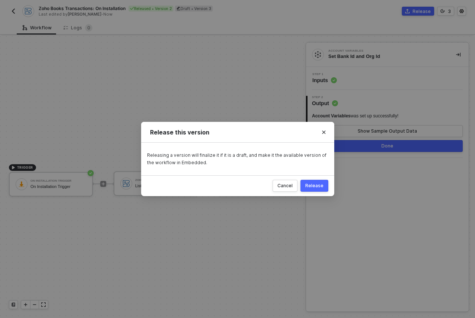
click at [322, 191] on button "Release" at bounding box center [315, 186] width 28 height 12
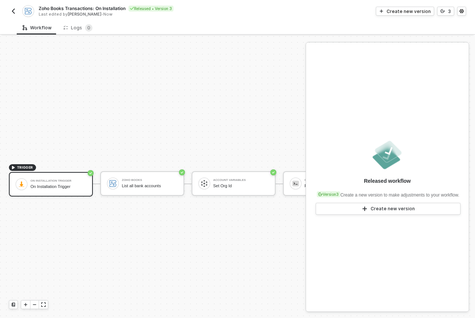
click at [12, 10] on img "button" at bounding box center [13, 11] width 6 height 6
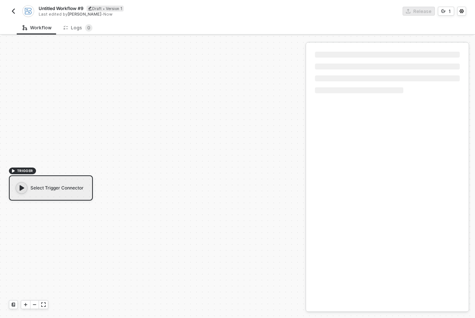
scroll to position [14, 0]
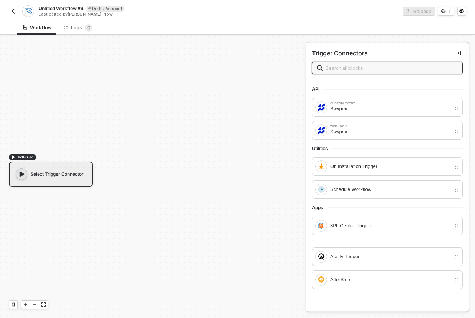
click at [48, 7] on span "Untitled Workflow #9" at bounding box center [61, 8] width 45 height 6
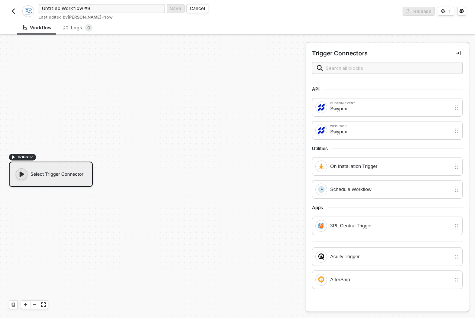
click at [48, 7] on input "Untitled Workflow #9" at bounding box center [102, 8] width 126 height 9
type input "Zoho Books Transactions: On New Record"
click at [171, 11] on div "Save" at bounding box center [175, 8] width 11 height 6
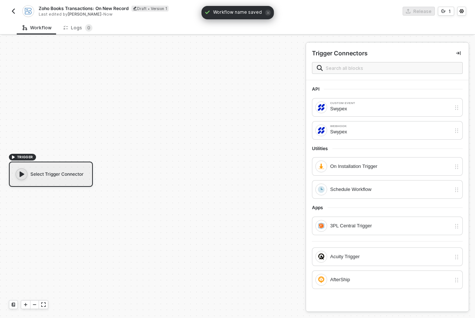
click at [103, 188] on div "TRIGGER Select Trigger Connector" at bounding box center [151, 170] width 302 height 296
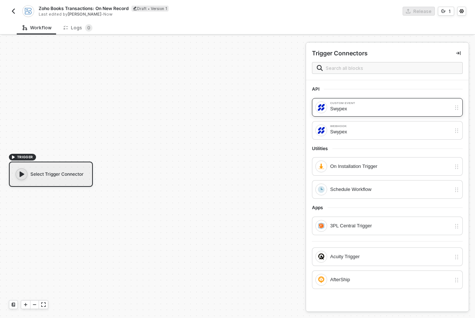
click at [371, 110] on div "Swypex" at bounding box center [390, 109] width 121 height 8
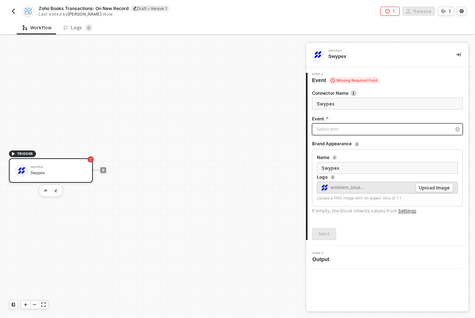
click at [344, 132] on div "Select item ﻿" at bounding box center [384, 129] width 135 height 7
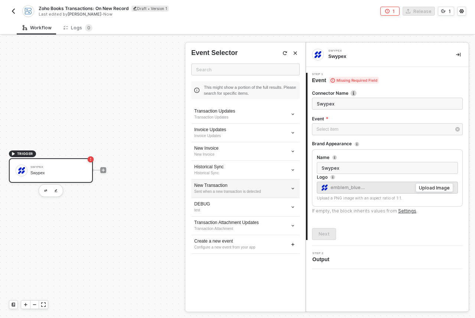
click at [265, 190] on div "Sent when a new transaction is detected" at bounding box center [245, 192] width 103 height 6
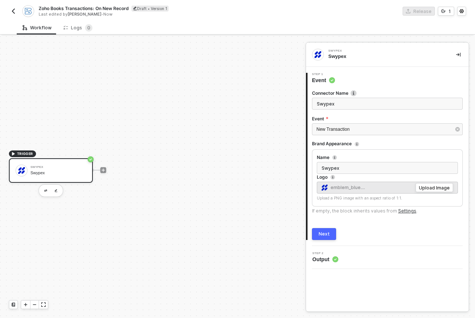
click at [327, 235] on div "Next" at bounding box center [324, 234] width 11 height 6
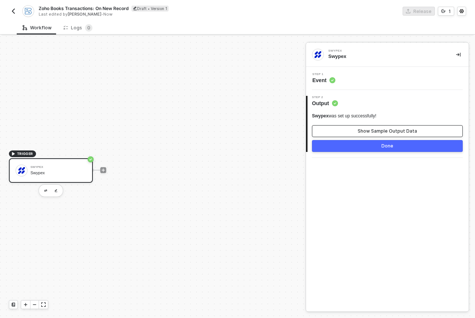
click at [368, 132] on div "Show Sample Output Data" at bounding box center [387, 131] width 59 height 6
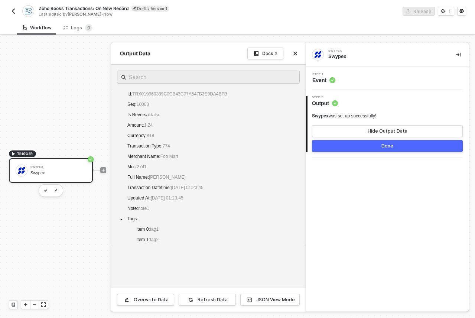
click at [372, 145] on button "Done" at bounding box center [387, 146] width 151 height 12
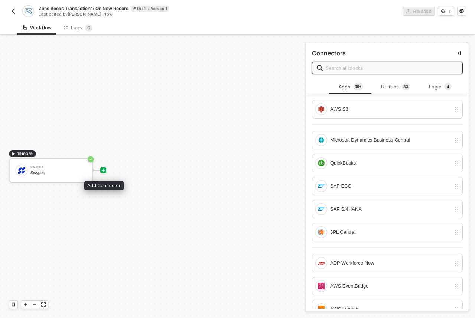
click at [105, 170] on icon "icon-play" at bounding box center [103, 170] width 4 height 4
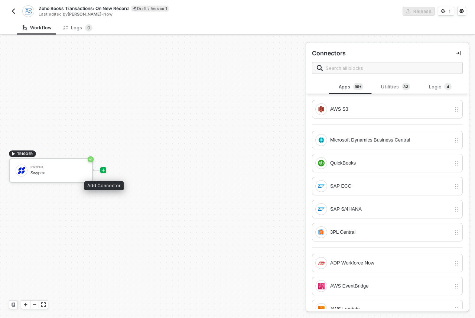
click at [104, 169] on icon "icon-play" at bounding box center [103, 170] width 4 height 4
click at [424, 84] on div "Logic 4" at bounding box center [440, 87] width 33 height 8
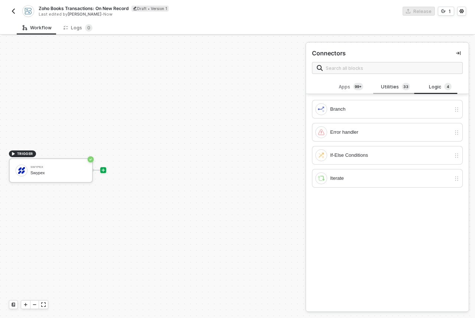
click at [393, 81] on div "Utilities 3 3" at bounding box center [395, 87] width 45 height 14
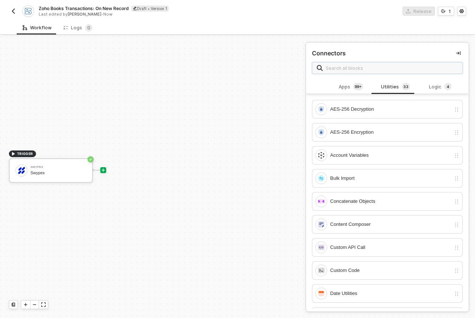
click at [374, 66] on input "text" at bounding box center [392, 68] width 132 height 8
type input "a"
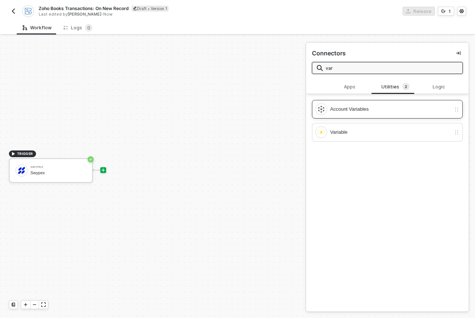
type input "var"
click at [382, 108] on div "Account Variables" at bounding box center [390, 109] width 121 height 8
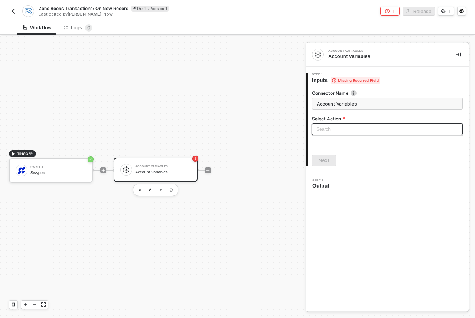
click at [342, 128] on input "search" at bounding box center [388, 129] width 142 height 11
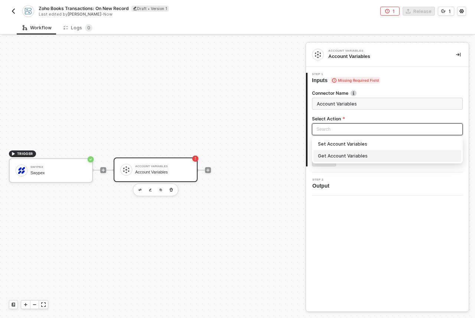
click at [346, 157] on div "Get Account Variables" at bounding box center [387, 156] width 139 height 8
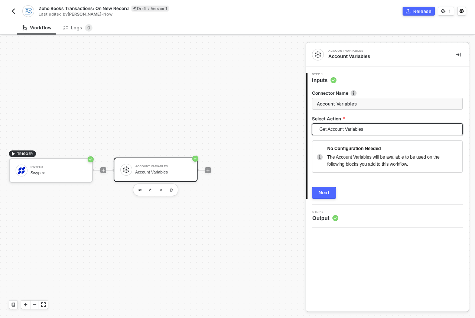
click at [330, 192] on button "Next" at bounding box center [324, 193] width 24 height 12
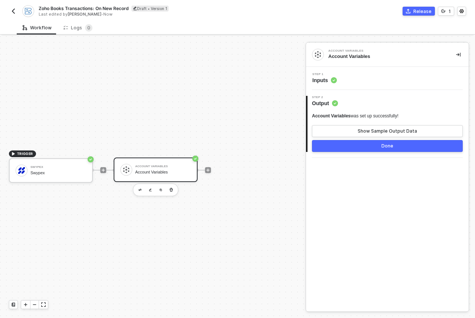
click at [384, 146] on div "Done" at bounding box center [388, 146] width 12 height 6
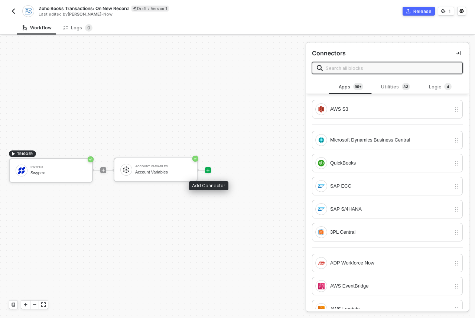
click at [210, 170] on icon "icon-play" at bounding box center [208, 170] width 4 height 4
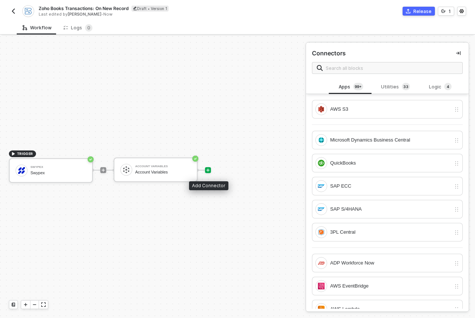
click at [208, 173] on div at bounding box center [208, 170] width 6 height 6
click at [208, 169] on icon "icon-play" at bounding box center [208, 170] width 4 height 4
click at [209, 169] on icon "icon-play" at bounding box center [208, 170] width 4 height 4
click at [391, 64] on input "text" at bounding box center [392, 68] width 132 height 8
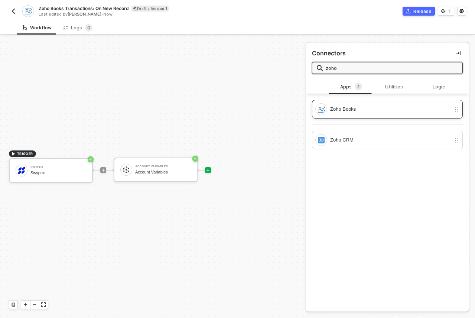
type input "zoho"
click at [388, 104] on div "Zoho Books" at bounding box center [383, 109] width 136 height 12
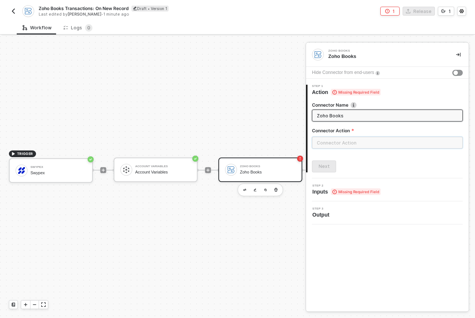
click at [337, 145] on input "text" at bounding box center [387, 143] width 151 height 12
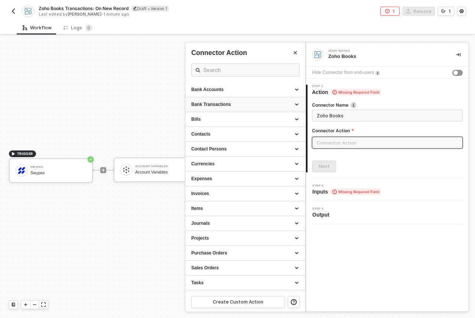
click at [266, 102] on div "Bank Transactions" at bounding box center [245, 104] width 108 height 6
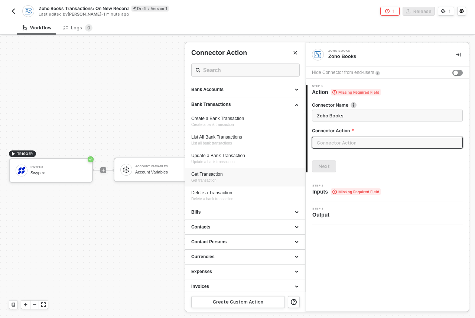
click at [246, 179] on div "Get Transaction Get transaction" at bounding box center [245, 177] width 108 height 12
type input "Get transaction"
type input "Bank Transactions - Get Transaction"
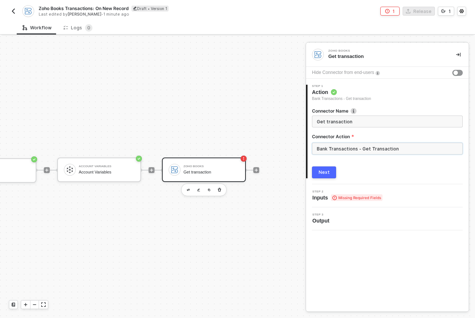
scroll to position [14, 62]
click at [326, 171] on div "Next" at bounding box center [324, 172] width 11 height 6
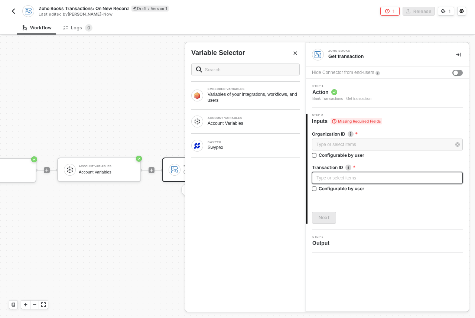
click at [361, 178] on div "Type or select items ﻿" at bounding box center [388, 178] width 142 height 7
click at [270, 153] on div "SWYPEX Swypex" at bounding box center [245, 146] width 120 height 24
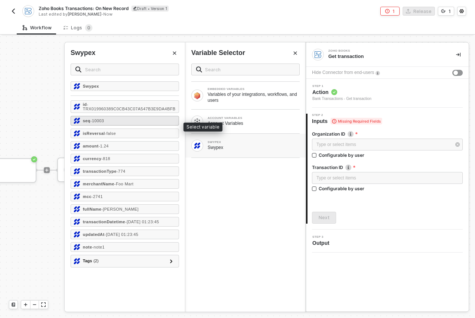
click at [130, 125] on div "seq - 10003" at bounding box center [125, 121] width 109 height 10
click at [348, 211] on div "Organization ID Type or select items ﻿ Configurable by user Transaction ID ﻿ ﻿ …" at bounding box center [387, 174] width 151 height 99
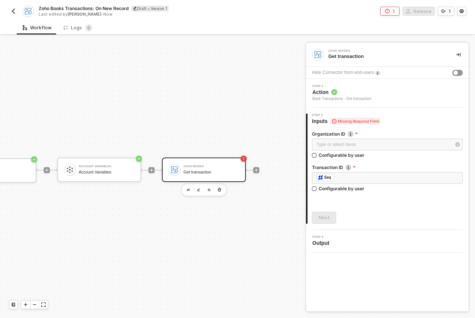
click at [369, 236] on div "Step 3 Output" at bounding box center [388, 241] width 161 height 11
click at [355, 145] on div "Type or select items ﻿" at bounding box center [384, 144] width 135 height 7
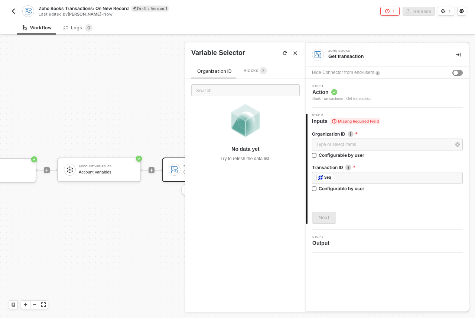
click at [248, 71] on span "Blocks 3" at bounding box center [255, 71] width 23 height 6
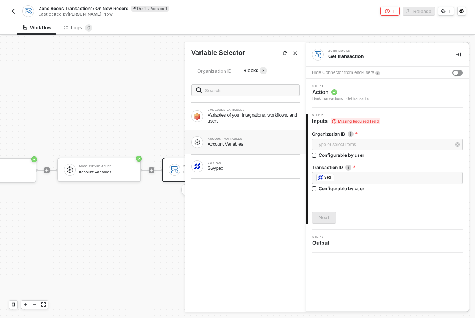
click at [250, 148] on div "ACCOUNT VARIABLES Account Variables" at bounding box center [245, 142] width 120 height 24
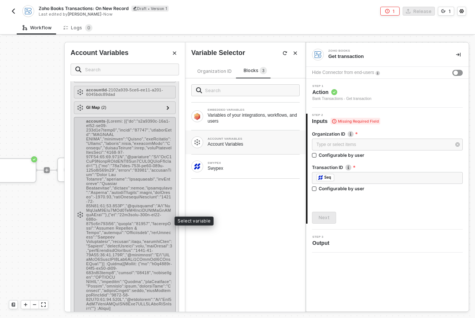
scroll to position [136, 0]
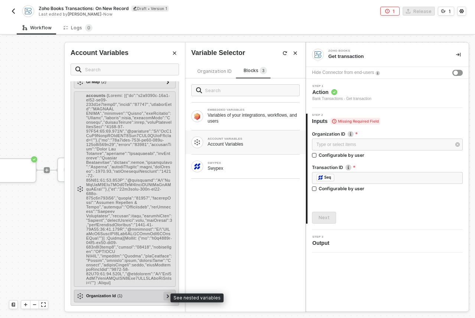
click at [167, 298] on icon at bounding box center [168, 296] width 3 height 4
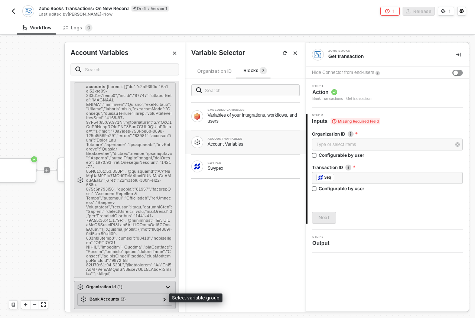
click at [126, 292] on div "Organization Id ( 1 )" at bounding box center [120, 287] width 86 height 9
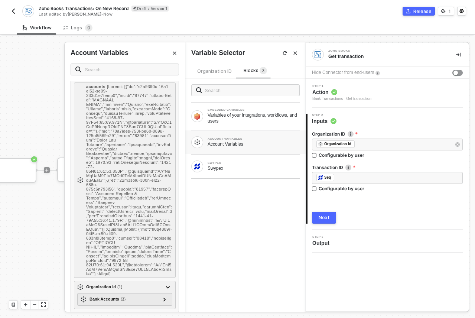
click at [378, 224] on div "2 Step 2 Inputs Organization ID ﻿ ﻿ Organization Id ﻿ Configurable by user Tran…" at bounding box center [387, 169] width 163 height 122
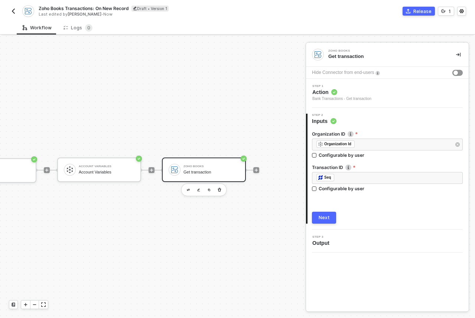
click at [331, 215] on button "Next" at bounding box center [324, 218] width 24 height 12
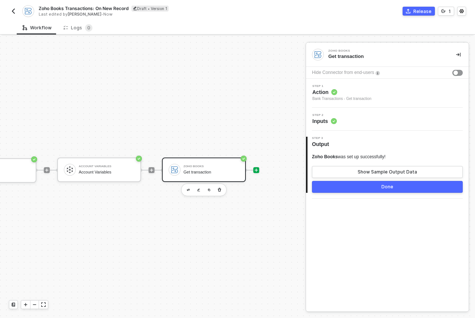
click at [254, 169] on icon "icon-play" at bounding box center [256, 170] width 4 height 4
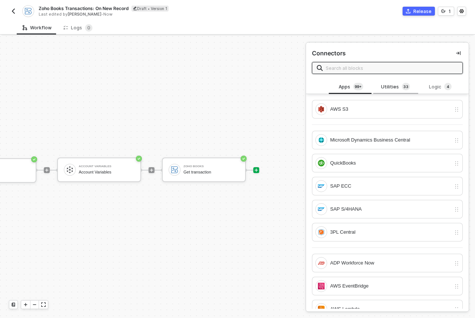
click at [391, 90] on div "Utilities 3 3" at bounding box center [395, 87] width 33 height 8
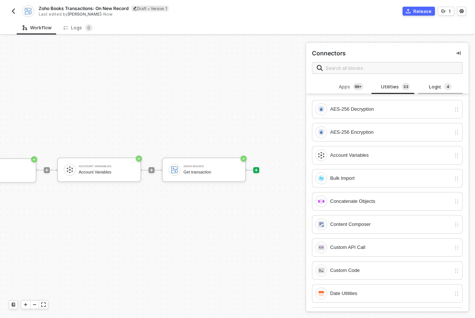
click at [428, 90] on div "Logic 4" at bounding box center [440, 87] width 33 height 8
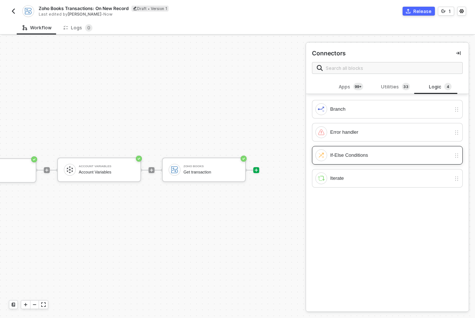
click at [366, 158] on div "If-Else Conditions" at bounding box center [390, 155] width 121 height 8
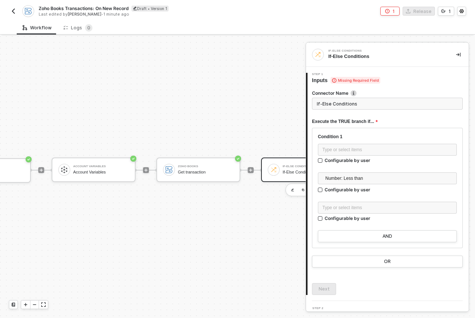
scroll to position [14, 256]
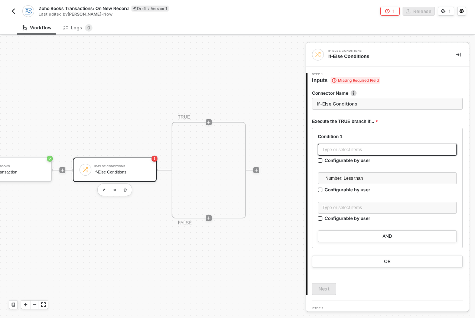
click at [352, 149] on div "Type or select items ﻿" at bounding box center [388, 149] width 130 height 7
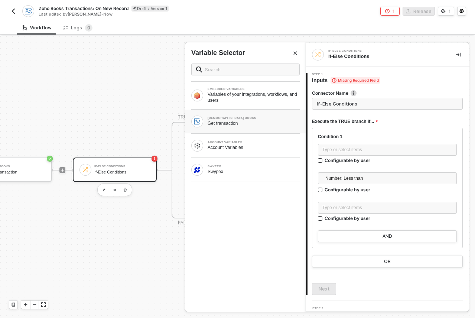
click at [243, 126] on div "Get transaction" at bounding box center [254, 123] width 92 height 6
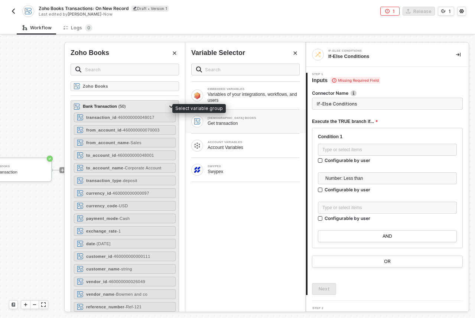
click at [111, 106] on div "Bank Transaction ( 50 )" at bounding box center [104, 106] width 43 height 6
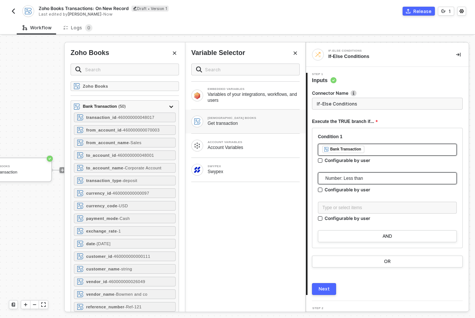
click at [360, 177] on span "Number: Less than" at bounding box center [389, 178] width 127 height 11
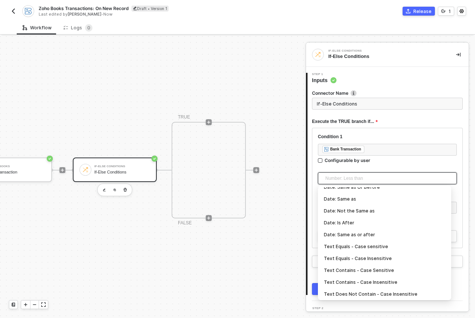
scroll to position [245, 0]
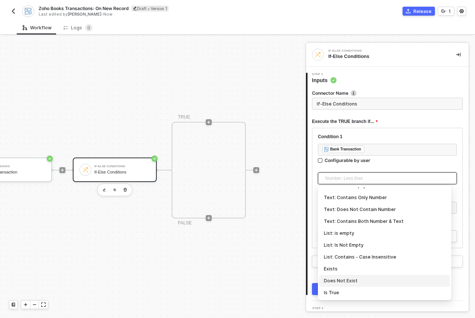
click at [355, 282] on div "Does Not Exist" at bounding box center [385, 281] width 122 height 8
type input "Only continue if Bank Transaction Does Not Exist"
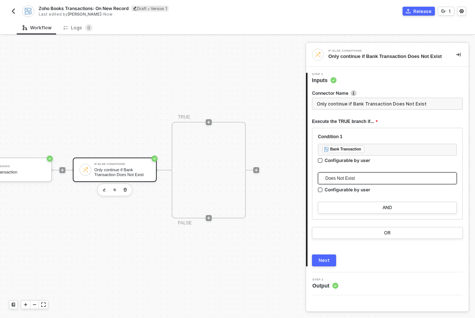
click at [326, 260] on div "Next" at bounding box center [324, 261] width 11 height 6
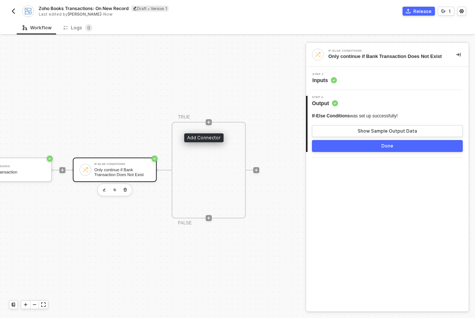
click at [198, 121] on div at bounding box center [208, 122] width 99 height 58
click at [207, 122] on icon "icon-play" at bounding box center [209, 122] width 4 height 4
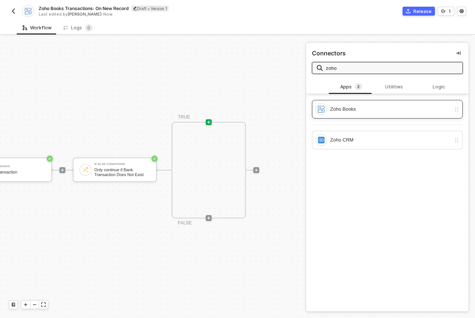
type input "zoho"
click at [383, 115] on div "Zoho Books" at bounding box center [387, 109] width 151 height 19
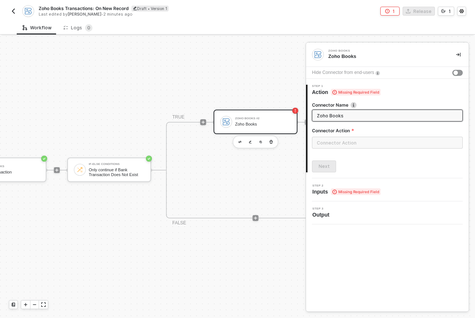
click at [342, 136] on div "Connector Action" at bounding box center [387, 131] width 151 height 9
click at [343, 140] on input "text" at bounding box center [387, 143] width 151 height 12
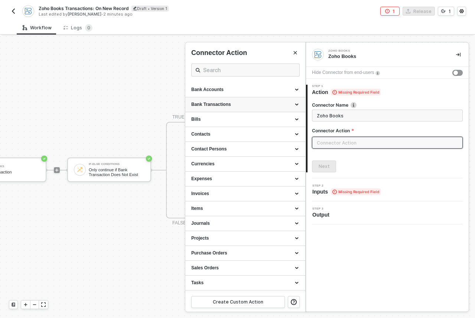
click at [230, 102] on div "Bank Transactions" at bounding box center [245, 104] width 108 height 6
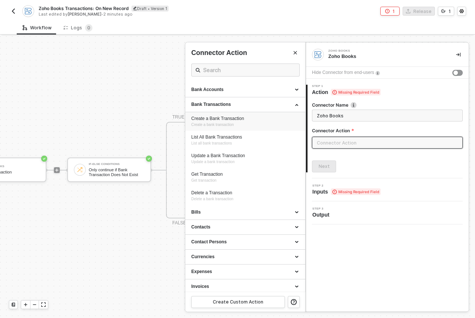
click at [236, 120] on div "Create a Bank Transaction" at bounding box center [245, 119] width 108 height 6
type input "Create a bank transaction"
type input "Bank Transactions - Create a Bank Transaction"
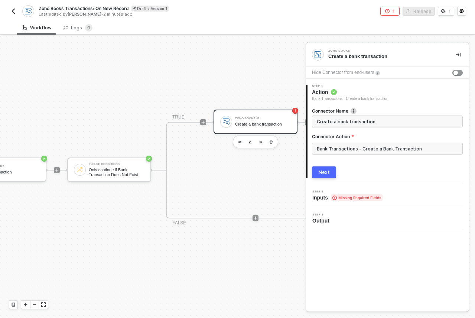
click at [330, 169] on button "Next" at bounding box center [324, 172] width 24 height 12
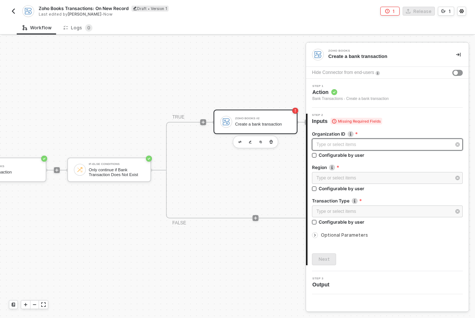
click at [363, 143] on div "Type or select items ﻿" at bounding box center [384, 144] width 135 height 7
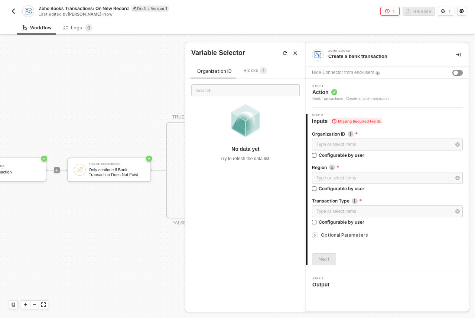
click at [256, 61] on div "Organization ID Blocks 4 No data yet Try to refesh the data list." at bounding box center [245, 185] width 120 height 254
click at [252, 73] on span "Blocks 4" at bounding box center [255, 71] width 23 height 6
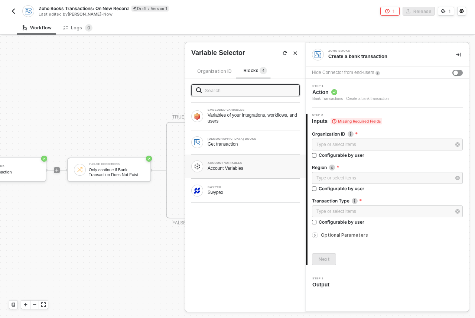
click at [246, 163] on div "ACCOUNT VARIABLES" at bounding box center [254, 163] width 92 height 3
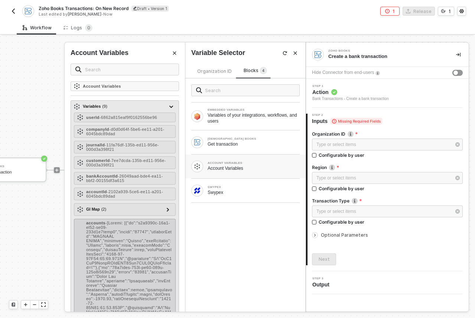
scroll to position [136, 0]
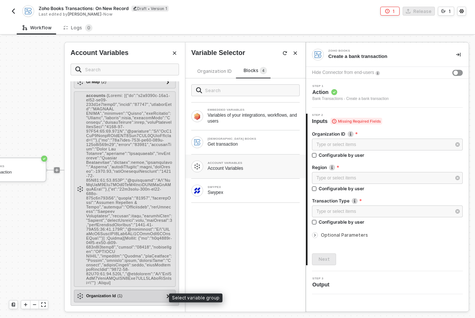
click at [116, 294] on div "Organization Id ( 1 )" at bounding box center [104, 296] width 36 height 6
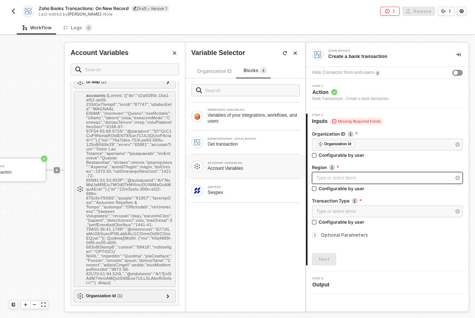
click at [336, 182] on div "Type or select items ﻿" at bounding box center [387, 178] width 151 height 12
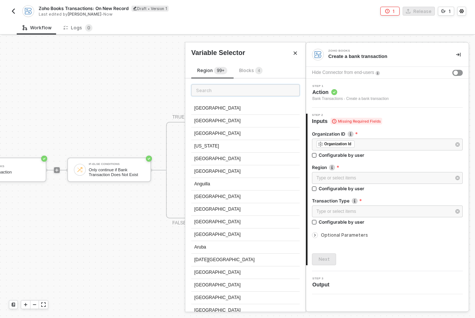
click at [249, 91] on input "text" at bounding box center [245, 90] width 109 height 12
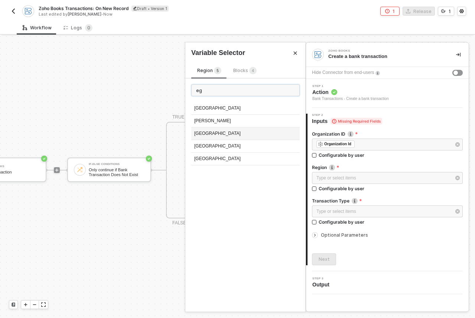
type input "eg"
click at [232, 132] on div "Egypt" at bounding box center [245, 133] width 109 height 13
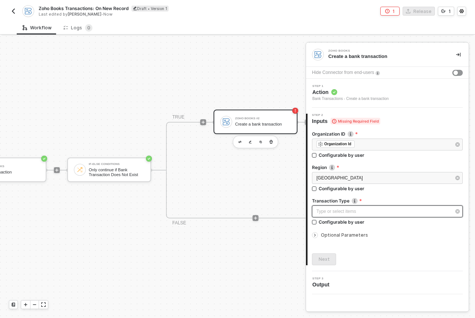
click at [339, 211] on div "Type or select items ﻿" at bounding box center [384, 211] width 135 height 7
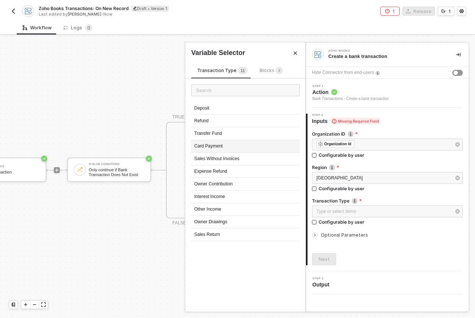
click at [249, 146] on div "Card Payment" at bounding box center [245, 146] width 109 height 13
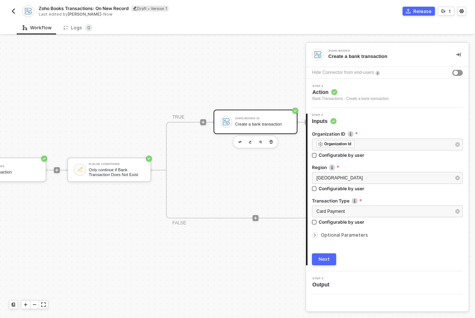
click at [316, 235] on icon "icon-arrow-right-small" at bounding box center [315, 235] width 4 height 4
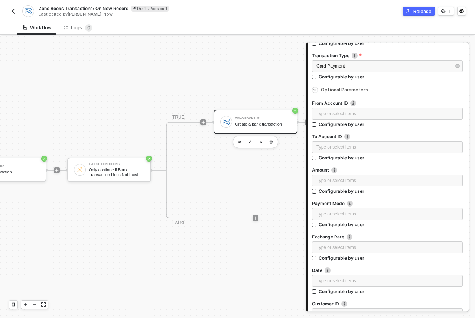
scroll to position [140, 0]
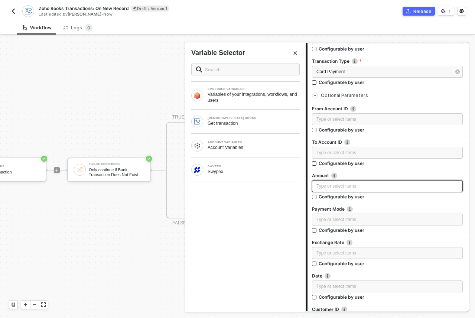
click at [345, 191] on div "Type or select items ﻿" at bounding box center [387, 186] width 151 height 12
click at [228, 180] on div "SWYPEX Swypex" at bounding box center [245, 170] width 120 height 24
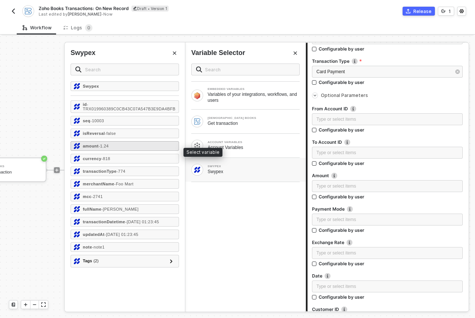
click at [135, 151] on div "amount - 1.24" at bounding box center [125, 146] width 109 height 10
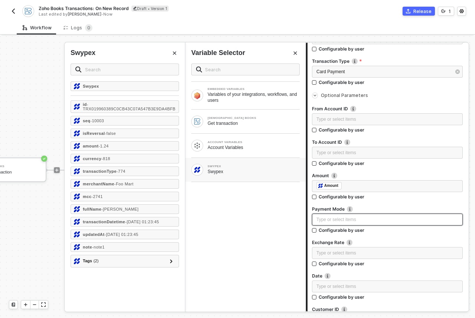
click at [337, 221] on div "Type or select items ﻿" at bounding box center [388, 219] width 142 height 7
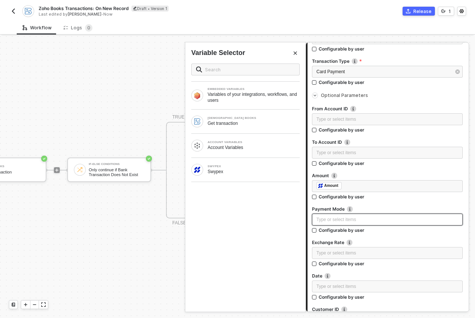
click at [326, 222] on div "Type or select items ﻿" at bounding box center [388, 219] width 142 height 7
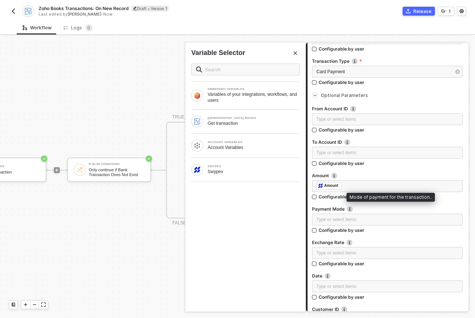
click at [350, 209] on img at bounding box center [350, 209] width 6 height 6
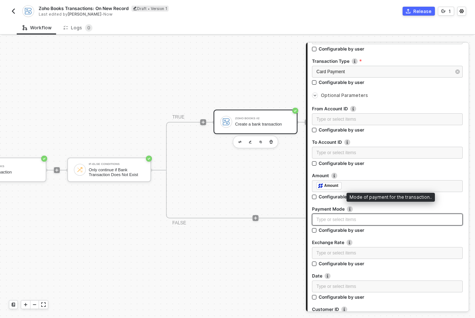
click at [351, 222] on div "Type or select items ﻿" at bounding box center [388, 219] width 142 height 7
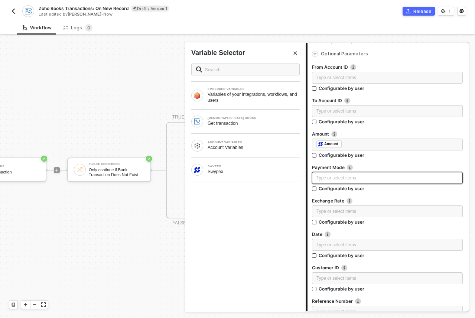
scroll to position [182, 0]
click at [343, 245] on div "Type or select items ﻿" at bounding box center [388, 244] width 142 height 7
click at [230, 175] on div "SWYPEX Swypex" at bounding box center [245, 170] width 109 height 12
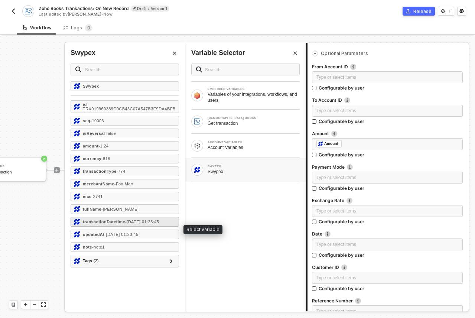
click at [136, 223] on span "- 2025-07-01 01:23:45" at bounding box center [142, 222] width 34 height 4
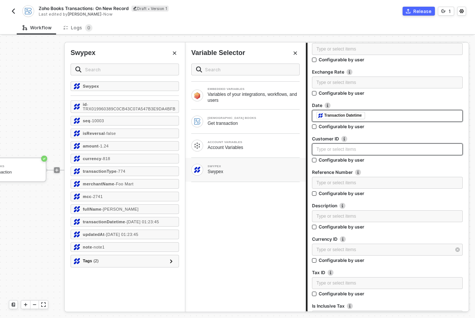
scroll to position [311, 0]
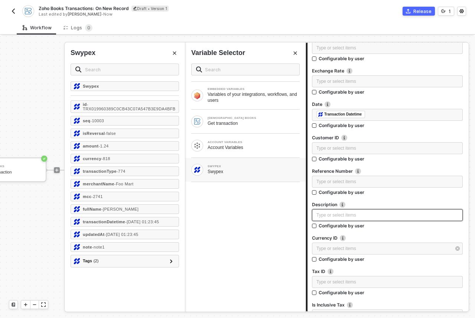
click at [345, 212] on div "Type or select items ﻿" at bounding box center [388, 215] width 142 height 7
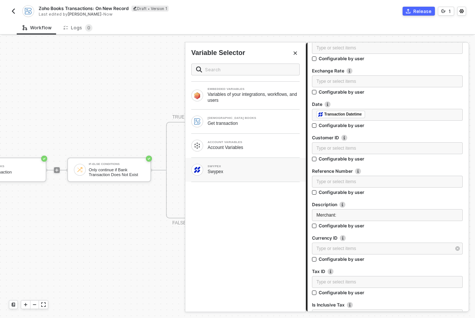
click at [239, 171] on div "Swypex" at bounding box center [254, 172] width 92 height 6
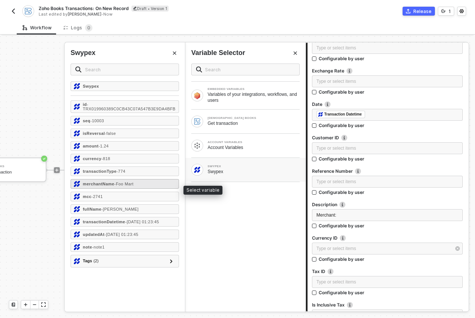
click at [127, 184] on div "merchantName - Foo Mart" at bounding box center [125, 184] width 109 height 10
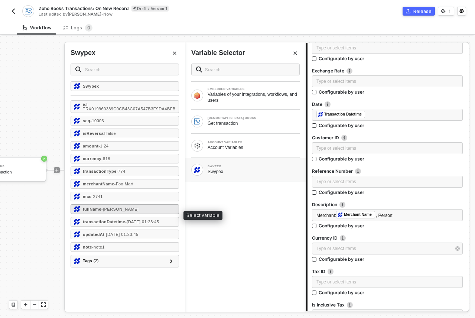
click at [132, 214] on div "fullName - John Smith" at bounding box center [125, 209] width 109 height 10
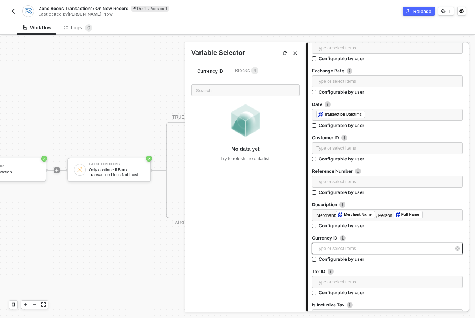
click at [369, 246] on div "Type or select items ﻿" at bounding box center [384, 248] width 135 height 7
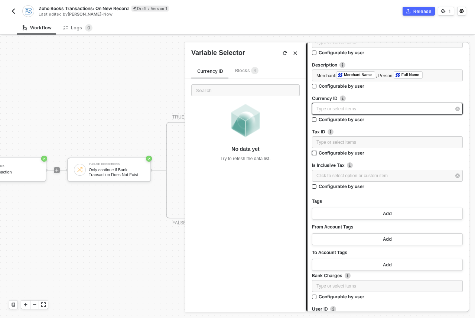
scroll to position [466, 0]
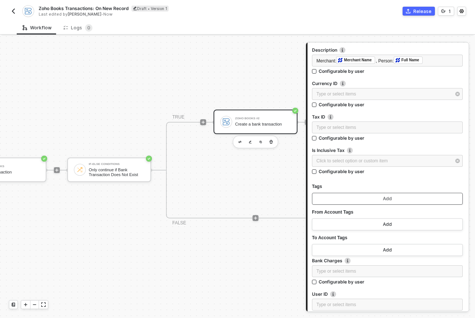
click at [377, 195] on button "Add" at bounding box center [387, 199] width 151 height 12
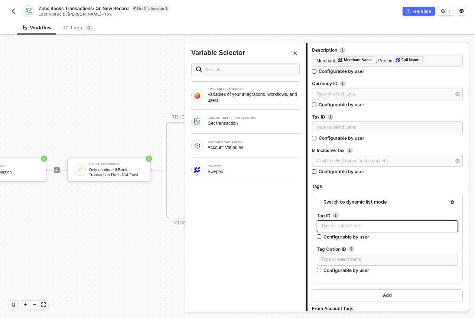
click at [352, 226] on div "Type or select items ﻿" at bounding box center [387, 226] width 132 height 7
click at [319, 203] on input "Switch to dynamic list mode" at bounding box center [319, 202] width 4 height 4
checkbox input "true"
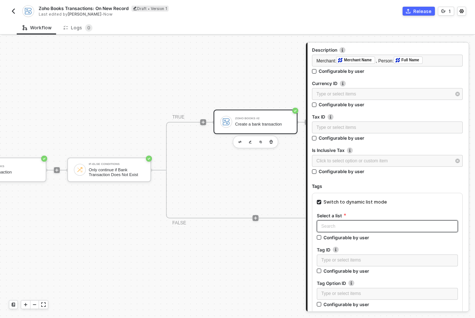
click at [340, 225] on input "search" at bounding box center [387, 226] width 132 height 11
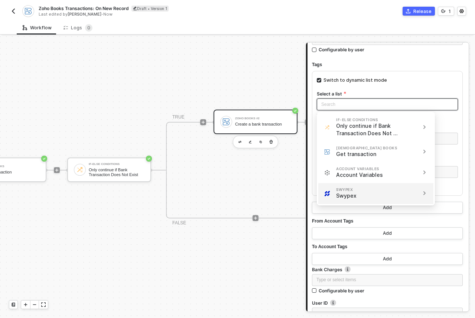
scroll to position [589, 0]
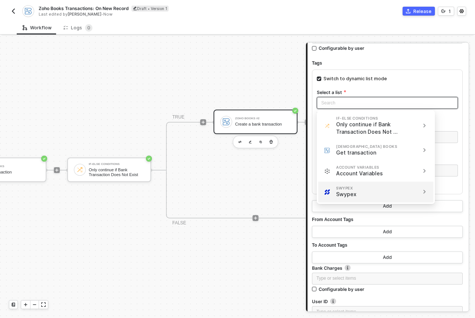
click at [402, 188] on div "SWYPEX Swypex" at bounding box center [369, 192] width 91 height 12
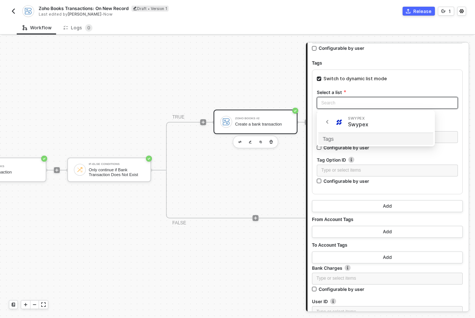
click at [334, 139] on div "Tags" at bounding box center [376, 139] width 106 height 8
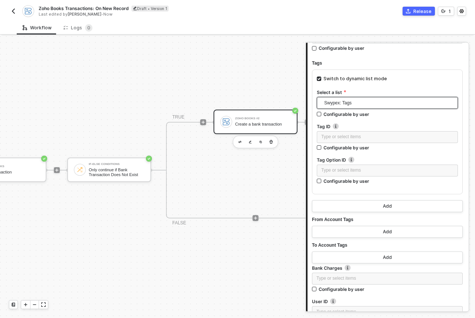
click at [405, 122] on div at bounding box center [387, 121] width 141 height 3
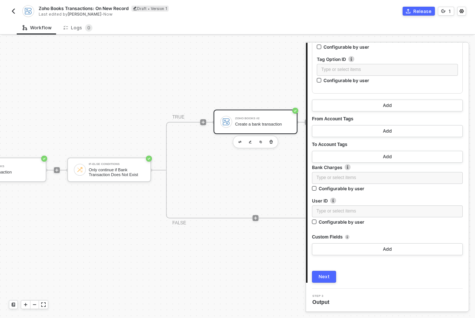
scroll to position [690, 0]
click at [325, 276] on div "Next" at bounding box center [324, 276] width 11 height 6
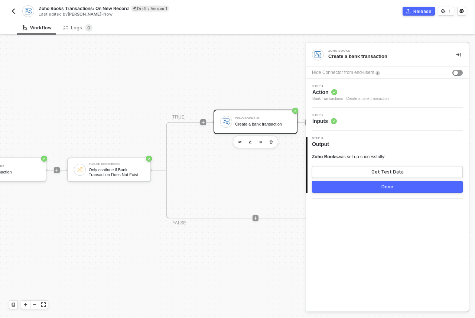
scroll to position [0, 0]
click at [380, 168] on button "Get Test Data" at bounding box center [387, 172] width 151 height 12
click at [380, 169] on div "Show Sample Output Data" at bounding box center [387, 172] width 59 height 6
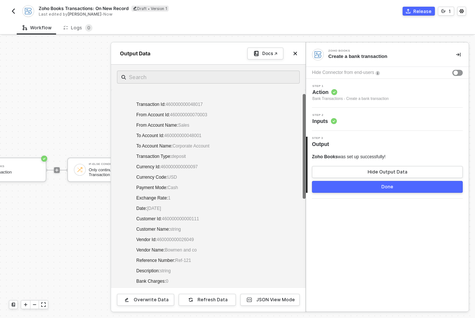
scroll to position [278, 0]
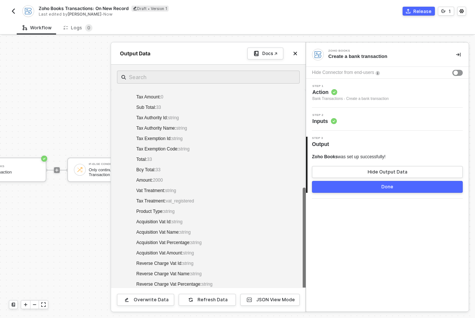
click at [358, 183] on button "Done" at bounding box center [387, 187] width 151 height 12
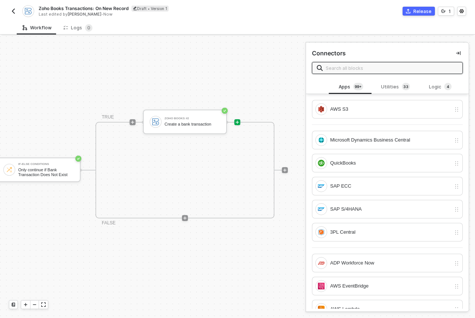
scroll to position [14, 361]
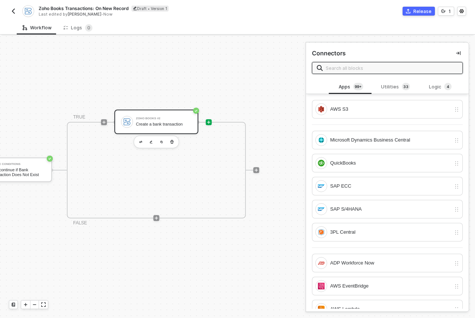
click at [165, 118] on div "Zoho Books #2" at bounding box center [164, 118] width 56 height 3
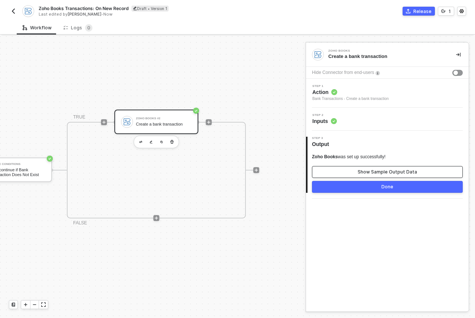
click at [339, 172] on button "Show Sample Output Data" at bounding box center [387, 172] width 151 height 12
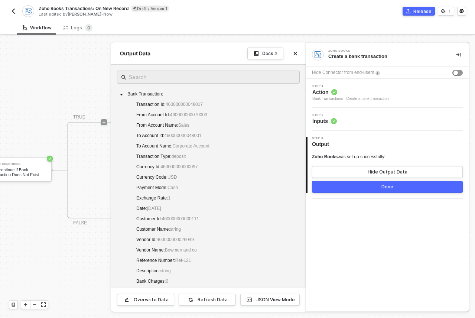
click at [62, 88] on div at bounding box center [237, 177] width 475 height 282
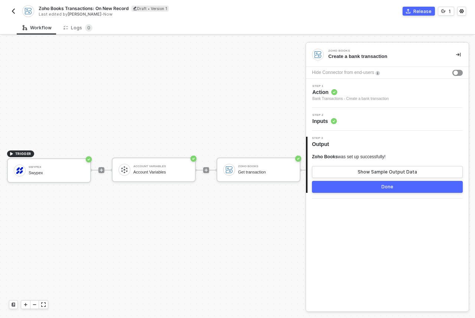
scroll to position [14, 0]
click at [365, 185] on button "Done" at bounding box center [387, 187] width 151 height 12
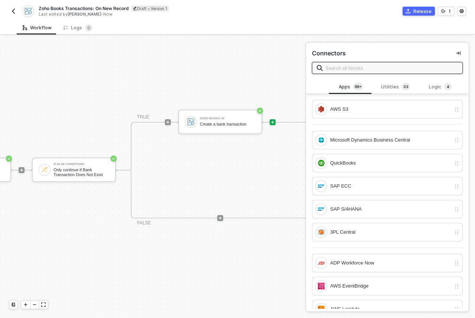
scroll to position [14, 337]
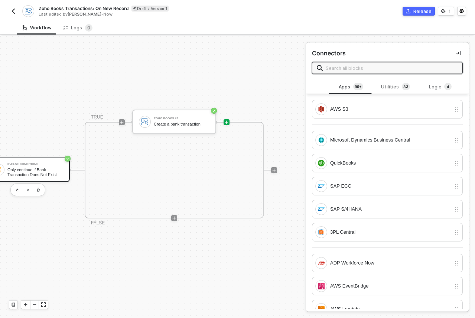
click at [51, 166] on div "If-Else Conditions Only continue if Bank Transaction Does Not Exist" at bounding box center [35, 170] width 56 height 14
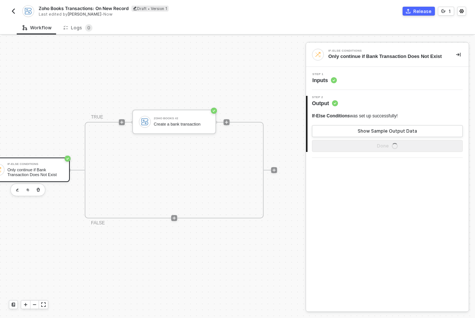
scroll to position [14, 361]
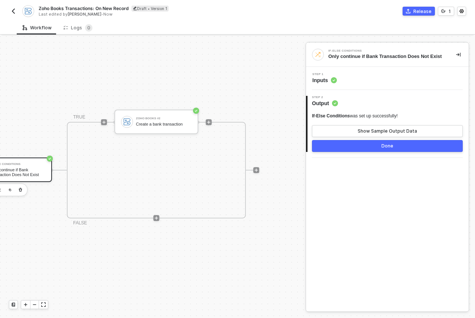
click at [366, 151] on button "Done" at bounding box center [387, 146] width 151 height 12
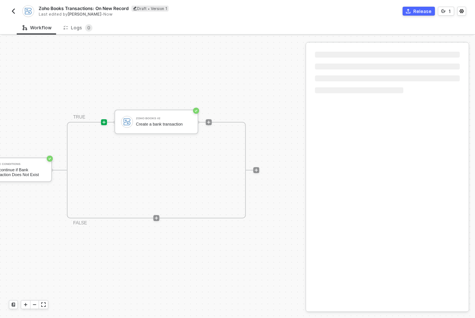
click at [414, 15] on button "Release" at bounding box center [419, 11] width 32 height 9
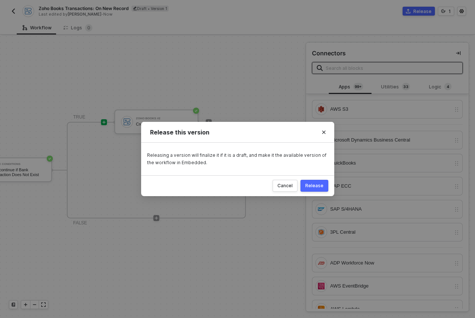
click at [314, 185] on div "Release" at bounding box center [314, 186] width 18 height 6
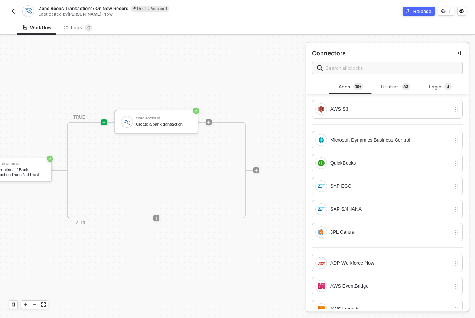
scroll to position [14, 238]
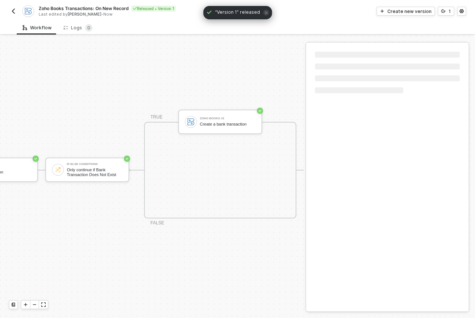
click at [298, 173] on div "TRUE Zoho Books #2 Create a bank transaction FALSE" at bounding box center [216, 170] width 175 height 97
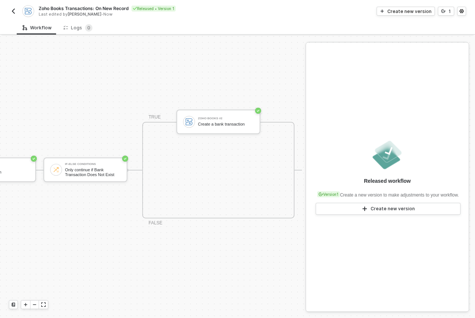
click at [13, 12] on img "button" at bounding box center [13, 11] width 6 height 6
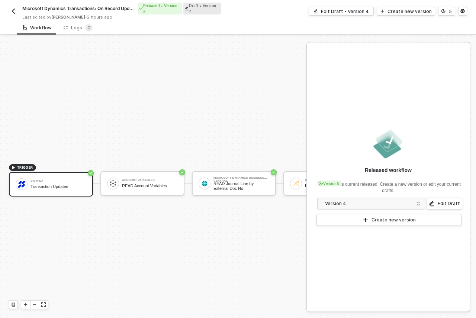
scroll to position [19, 0]
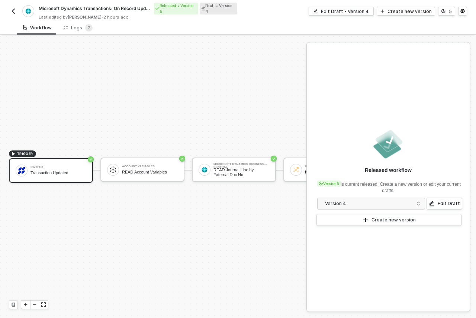
click at [11, 9] on img "button" at bounding box center [13, 11] width 6 height 6
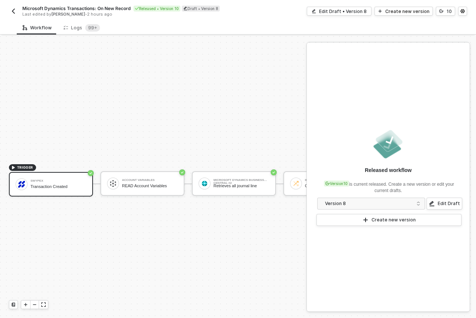
scroll to position [19, 0]
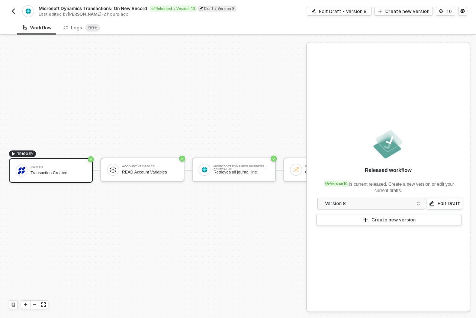
click at [83, 12] on div "Microsoft Dynamics Transactions: On New Record Released • Version 10 Draft • Ve…" at bounding box center [138, 8] width 198 height 6
click at [83, 12] on input "Microsoft Dynamics Transactions: On New Record" at bounding box center [102, 8] width 126 height 9
click at [84, 10] on input "Microsoft Dynamics Transactions: On New Record" at bounding box center [102, 8] width 126 height 9
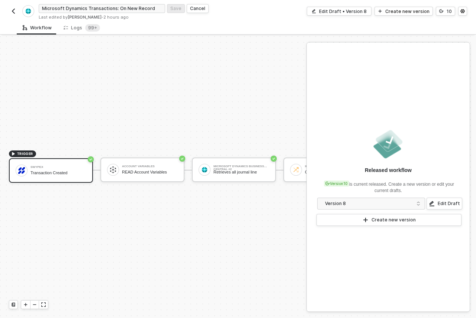
click at [84, 10] on input "Microsoft Dynamics Transactions: On New Record" at bounding box center [102, 8] width 126 height 9
click at [135, 170] on div "Account Variables READ Account Variables" at bounding box center [150, 170] width 56 height 14
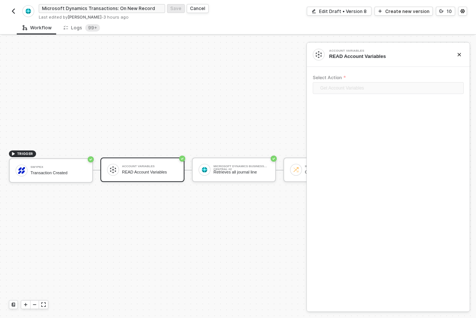
scroll to position [19, 252]
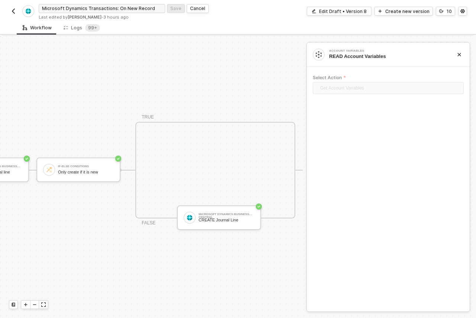
drag, startPoint x: 62, startPoint y: 77, endPoint x: 51, endPoint y: 78, distance: 11.2
click at [13, 12] on img "button" at bounding box center [13, 11] width 6 height 6
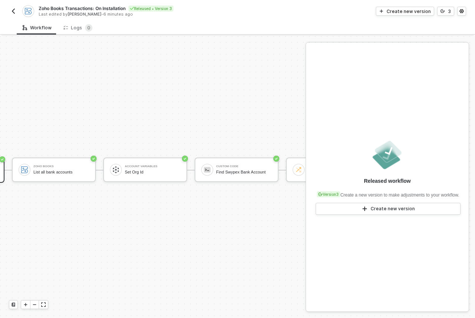
scroll to position [19, 0]
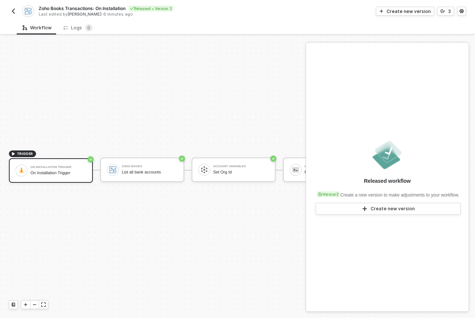
click at [17, 10] on button "button" at bounding box center [13, 11] width 9 height 9
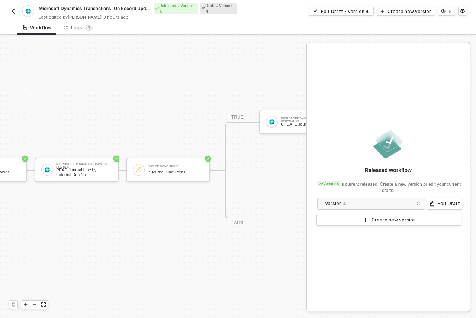
scroll to position [19, 245]
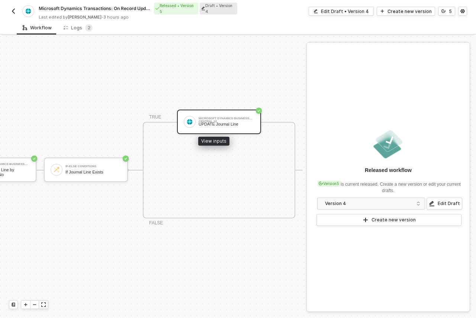
click at [215, 117] on div "Microsoft Dynamics Business Central #2" at bounding box center [226, 118] width 56 height 3
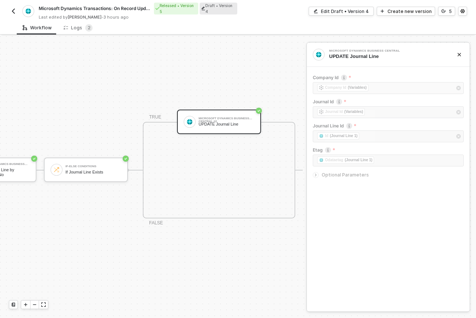
click at [315, 175] on icon "icon-arrow-right-small" at bounding box center [315, 175] width 4 height 4
click at [12, 11] on img "button" at bounding box center [13, 11] width 6 height 6
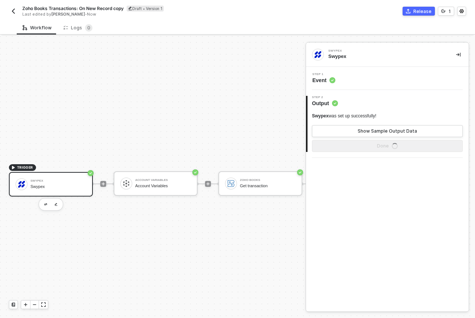
scroll to position [19, 0]
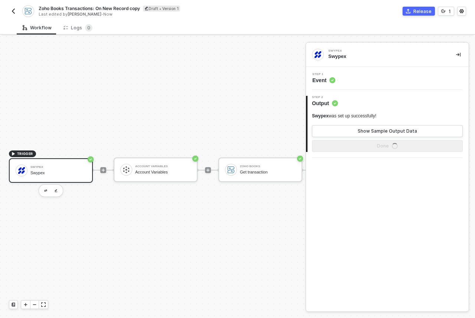
click at [117, 10] on span "Zoho Books Transactions: On New Record copy" at bounding box center [89, 8] width 101 height 6
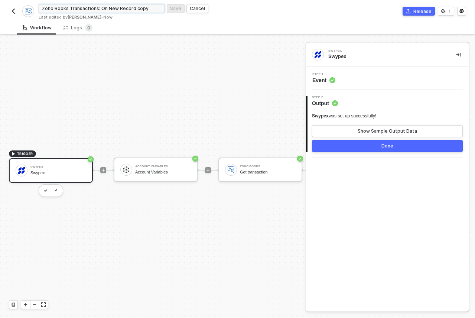
click at [109, 7] on input "Zoho Books Transactions: On New Record copy" at bounding box center [102, 8] width 126 height 9
type input "Zoho Books Transactions: On Record Update"
click at [174, 9] on div "Save" at bounding box center [175, 8] width 11 height 6
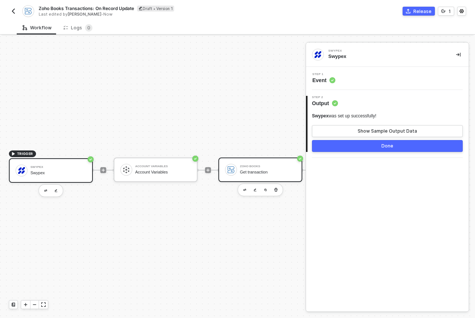
click at [258, 170] on div "Get transaction" at bounding box center [268, 172] width 56 height 5
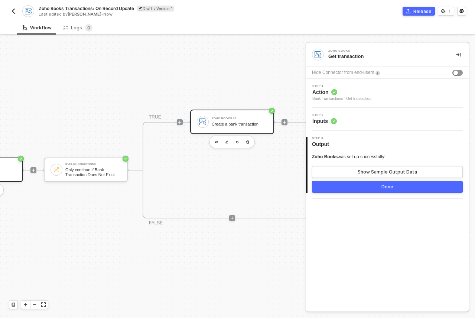
scroll to position [19, 289]
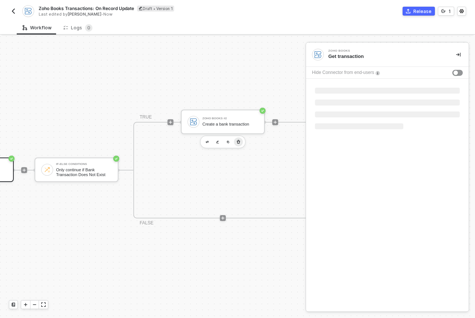
click at [236, 139] on icon "button" at bounding box center [238, 142] width 4 height 6
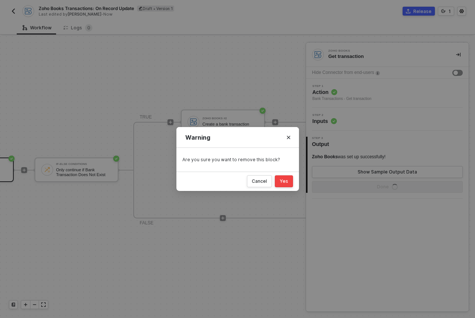
click at [285, 182] on div "Yes" at bounding box center [284, 181] width 9 height 6
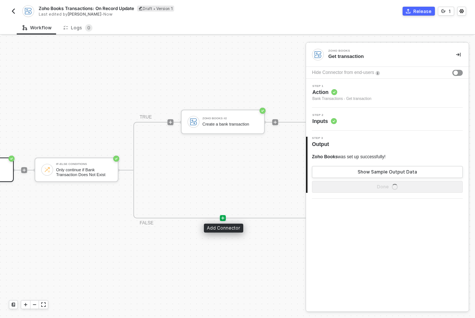
click at [223, 217] on icon "icon-play" at bounding box center [222, 218] width 3 height 3
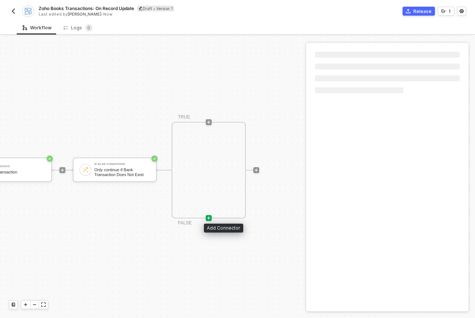
scroll to position [19, 256]
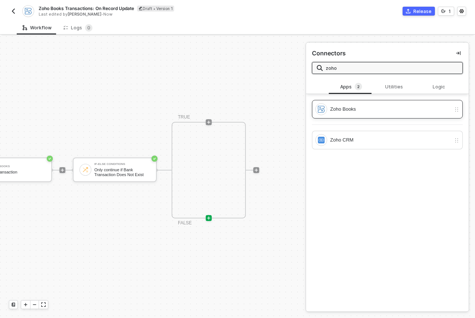
type input "zoho"
click at [409, 105] on div "Zoho Books" at bounding box center [390, 109] width 121 height 8
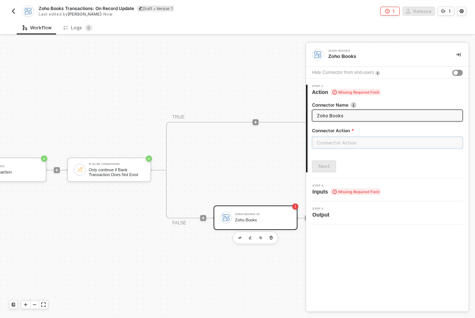
click at [345, 143] on input "text" at bounding box center [387, 143] width 151 height 12
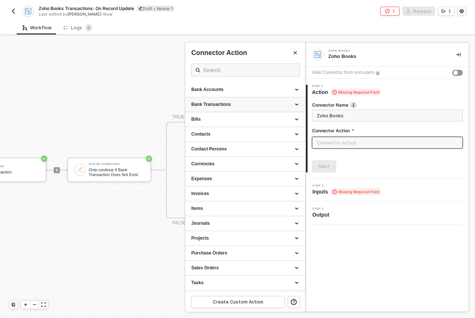
click at [241, 103] on div "Bank Transactions" at bounding box center [245, 104] width 108 height 6
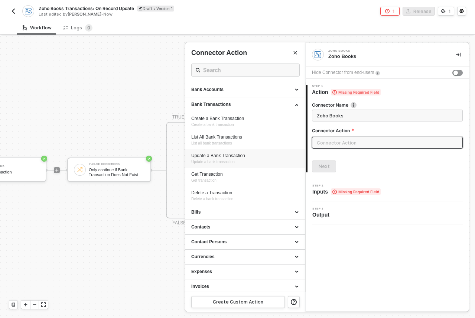
click at [243, 159] on div "Update a Bank Transaction Update a bank transaction" at bounding box center [245, 159] width 108 height 12
type input "Update a bank transaction"
type input "Bank Transactions - Update a Bank Transaction"
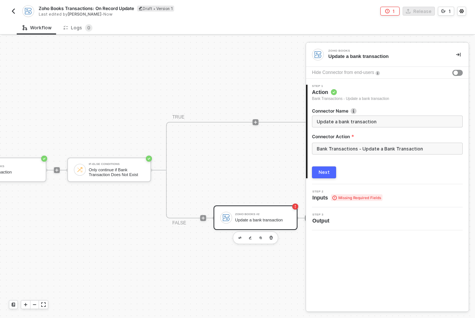
click at [334, 174] on button "Next" at bounding box center [324, 172] width 24 height 12
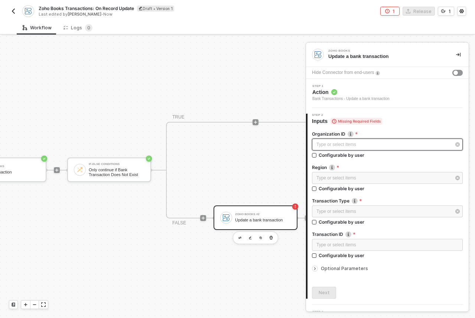
click at [342, 146] on div "Type or select items ﻿" at bounding box center [384, 144] width 135 height 7
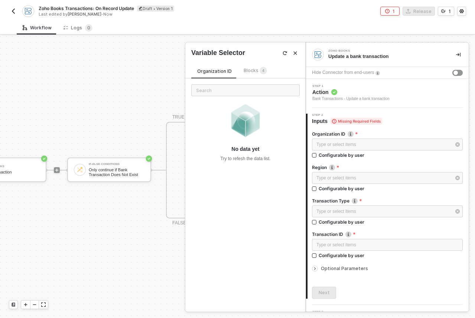
click at [255, 66] on div "Organization ID Blocks 4 No data yet Try to refesh the data list." at bounding box center [245, 185] width 120 height 254
click at [262, 72] on span "4" at bounding box center [263, 71] width 2 height 4
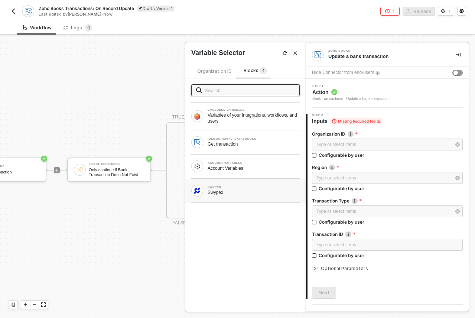
click at [245, 192] on div "Swypex" at bounding box center [254, 193] width 92 height 6
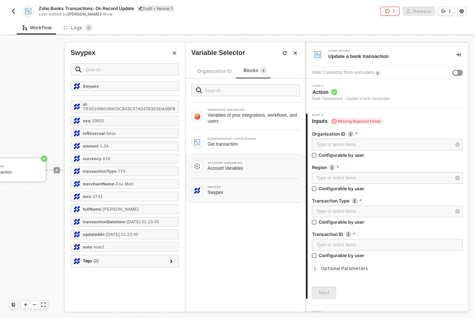
click at [228, 167] on div "Account Variables" at bounding box center [254, 168] width 92 height 6
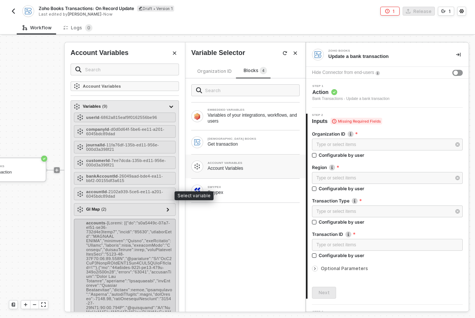
scroll to position [136, 0]
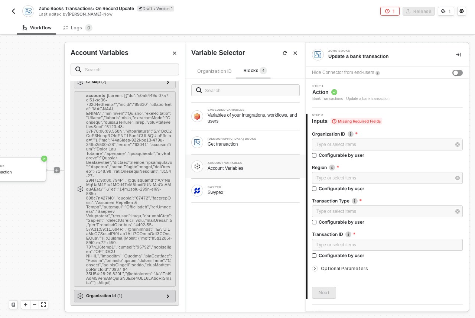
click at [110, 292] on div "Organization Id ( 1 )" at bounding box center [120, 296] width 86 height 9
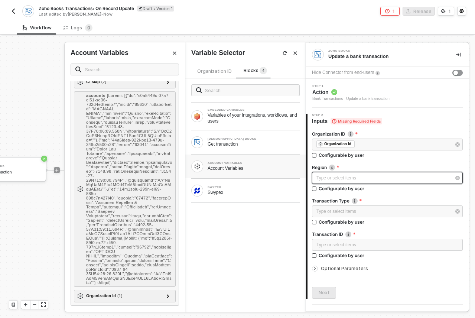
click at [357, 174] on div "Type or select items ﻿" at bounding box center [387, 178] width 151 height 12
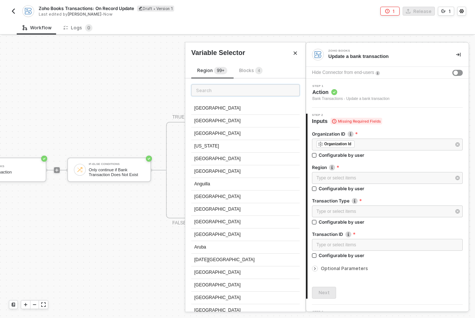
click at [257, 91] on input "text" at bounding box center [245, 90] width 109 height 12
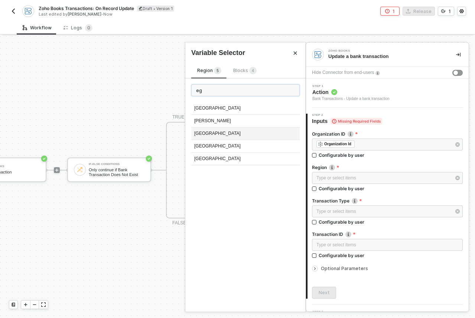
type input "eg"
click at [245, 134] on div "[GEOGRAPHIC_DATA]" at bounding box center [245, 133] width 109 height 13
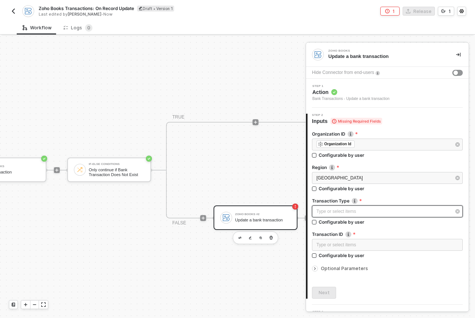
click at [358, 211] on div "Type or select items ﻿" at bounding box center [384, 211] width 135 height 7
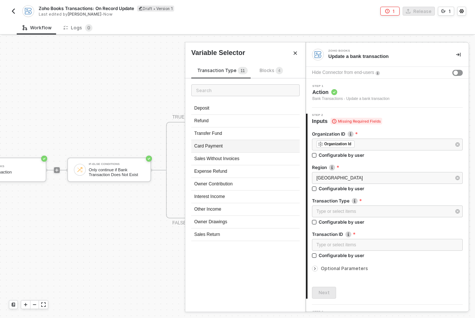
click at [274, 149] on div "Card Payment" at bounding box center [245, 146] width 109 height 13
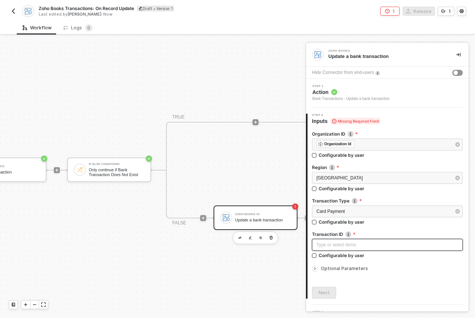
click at [341, 249] on div "Type or select items ﻿" at bounding box center [387, 245] width 151 height 12
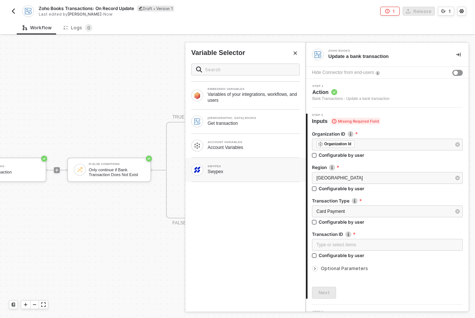
click at [232, 171] on div "Swypex" at bounding box center [254, 172] width 92 height 6
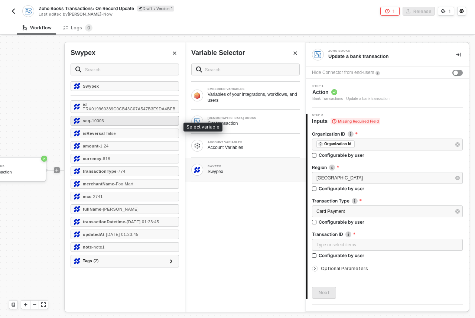
click at [124, 123] on div "seq - 10003" at bounding box center [125, 121] width 109 height 10
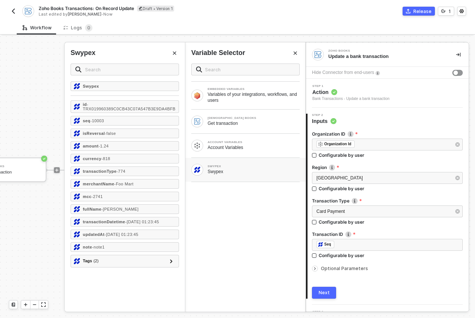
click at [317, 263] on div at bounding box center [387, 263] width 151 height 3
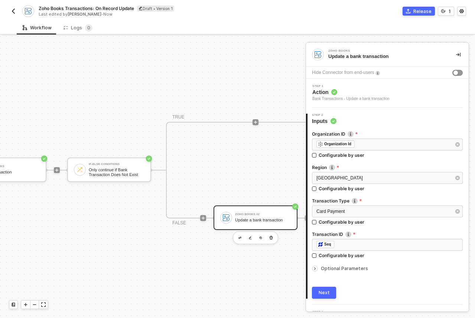
click at [318, 268] on div at bounding box center [316, 269] width 9 height 8
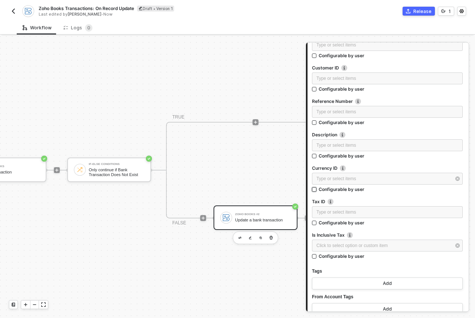
scroll to position [522, 0]
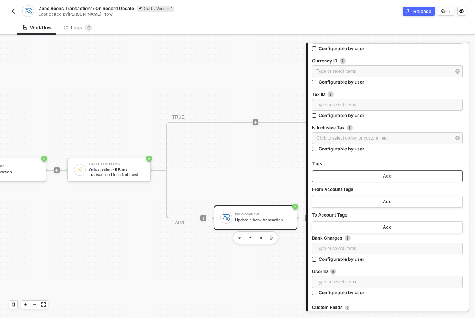
click at [371, 172] on button "Add" at bounding box center [387, 176] width 151 height 12
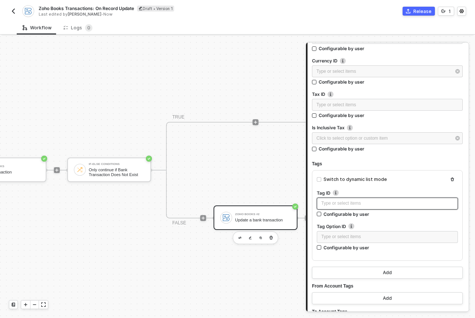
click at [331, 205] on div "Type or select items ﻿" at bounding box center [387, 203] width 132 height 7
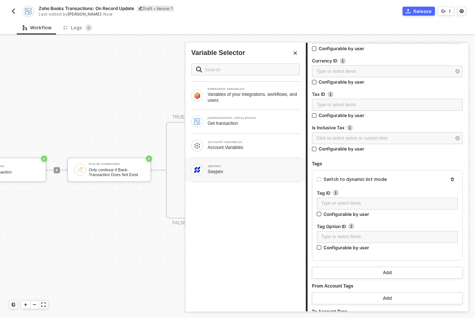
click at [233, 174] on div "Swypex" at bounding box center [254, 172] width 92 height 6
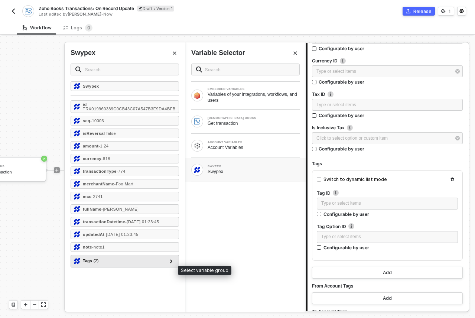
click at [111, 266] on div "Tags ( 2 )" at bounding box center [120, 261] width 93 height 9
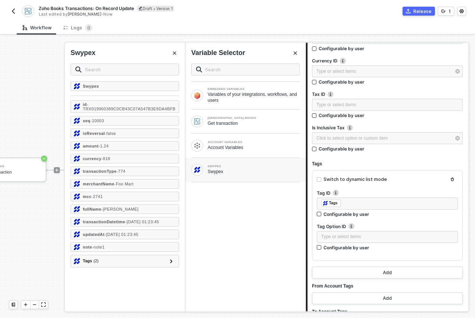
click at [395, 221] on div at bounding box center [387, 221] width 141 height 3
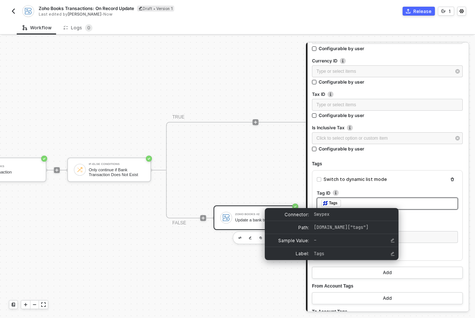
click at [349, 202] on div "﻿ ﻿ Tags ﻿" at bounding box center [387, 204] width 132 height 8
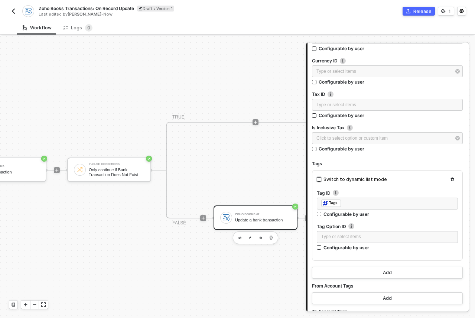
click at [318, 178] on input "Switch to dynamic list mode" at bounding box center [319, 179] width 4 height 4
checkbox input "true"
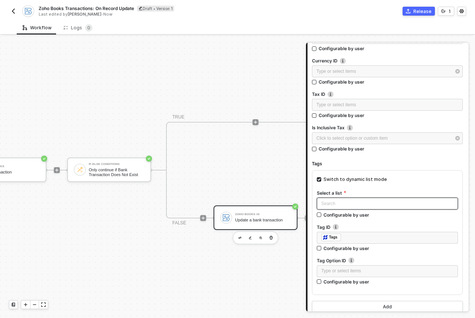
click at [356, 207] on input "search" at bounding box center [387, 203] width 132 height 11
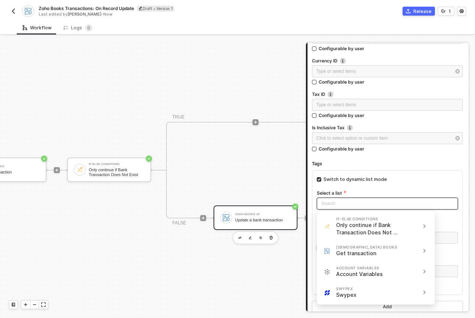
click at [451, 247] on label "Configurable by user" at bounding box center [387, 248] width 141 height 6
click at [322, 247] on input "Configurable by user" at bounding box center [319, 248] width 5 height 5
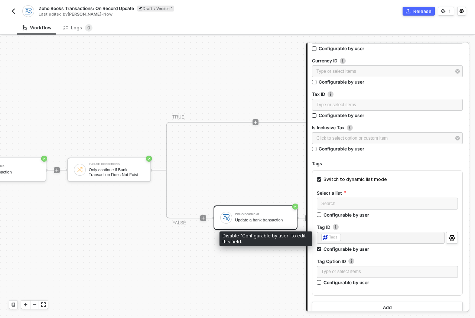
click at [420, 237] on div "﻿ ﻿ Tags ﻿" at bounding box center [381, 238] width 128 height 13
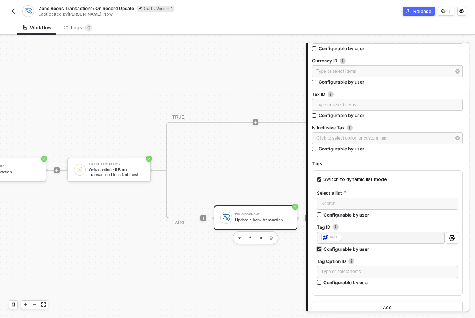
click at [340, 249] on div "Configurable by user" at bounding box center [347, 249] width 46 height 6
click at [322, 249] on input "Configurable by user" at bounding box center [319, 249] width 5 height 5
checkbox input "false"
click at [348, 239] on div "﻿ ﻿ Tags ﻿" at bounding box center [387, 238] width 132 height 8
click at [352, 205] on input "search" at bounding box center [387, 203] width 132 height 11
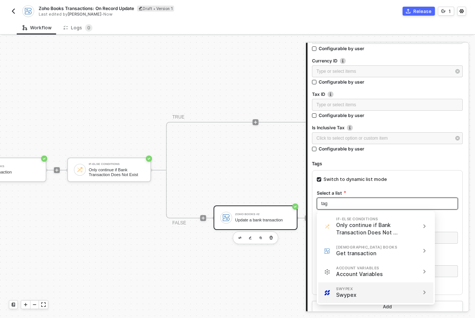
type input "tag"
click at [359, 294] on div "Swypex" at bounding box center [367, 294] width 62 height 7
